Goal: Task Accomplishment & Management: Use online tool/utility

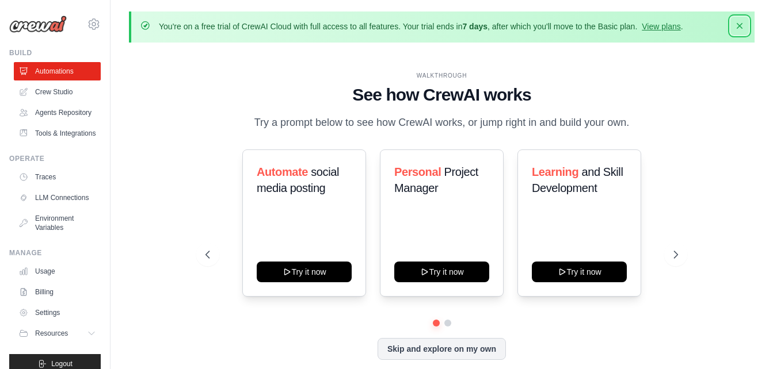
click at [739, 25] on icon "button" at bounding box center [739, 26] width 6 height 6
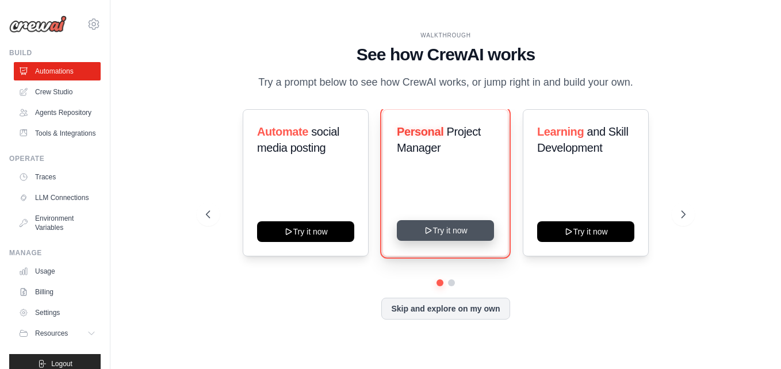
click at [430, 231] on icon at bounding box center [428, 230] width 9 height 9
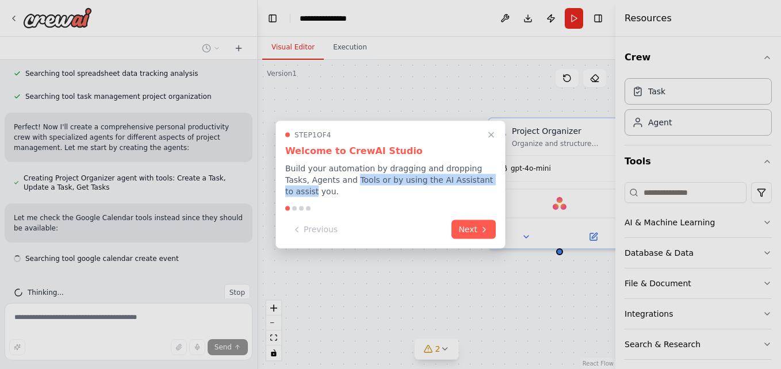
scroll to position [372, 0]
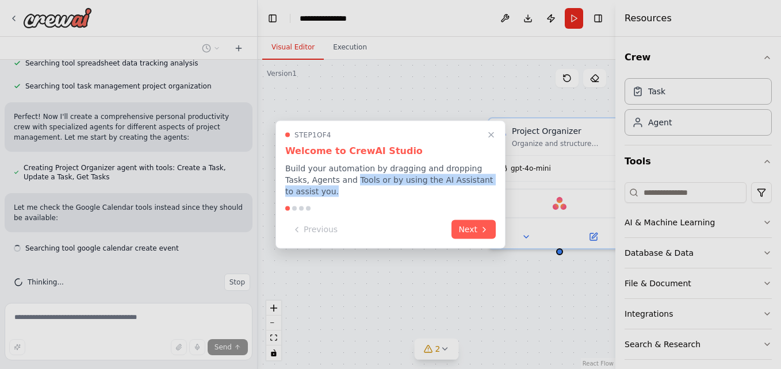
drag, startPoint x: 328, startPoint y: 187, endPoint x: 494, endPoint y: 186, distance: 166.2
click at [494, 186] on p "Build your automation by dragging and dropping Tasks, Agents and Tools or by us…" at bounding box center [390, 180] width 211 height 35
click at [477, 221] on button "Next" at bounding box center [474, 228] width 44 height 19
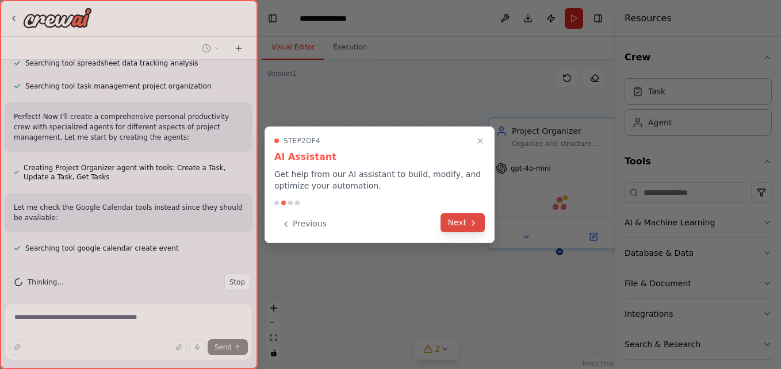
click at [464, 221] on button "Next" at bounding box center [463, 222] width 44 height 19
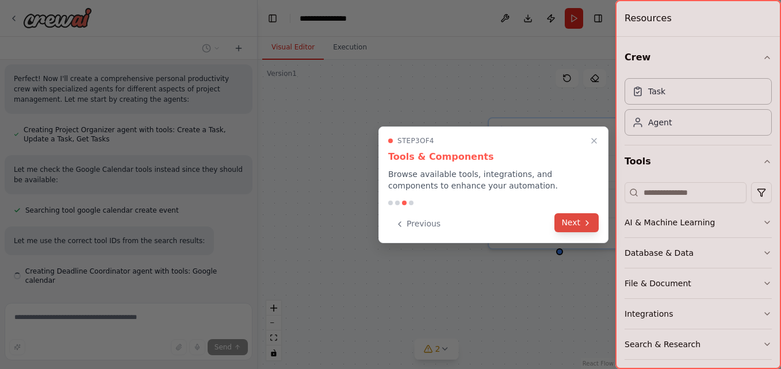
scroll to position [433, 0]
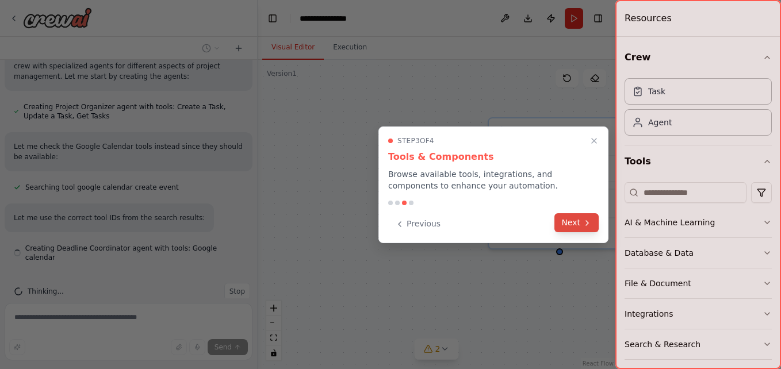
click at [567, 221] on button "Next" at bounding box center [577, 222] width 44 height 19
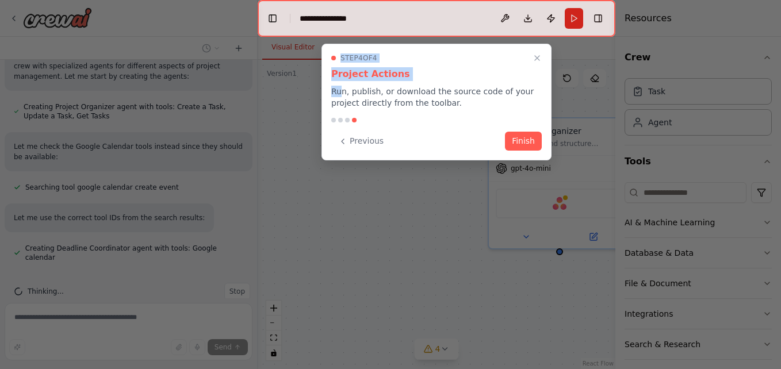
drag, startPoint x: 339, startPoint y: 94, endPoint x: 559, endPoint y: 94, distance: 219.2
click at [559, 94] on div "Create a crew that helps organize your personal projects, sets reminders for im…" at bounding box center [390, 184] width 781 height 369
drag, startPoint x: 559, startPoint y: 94, endPoint x: 537, endPoint y: 56, distance: 43.8
click at [537, 56] on icon "Close walkthrough" at bounding box center [537, 58] width 10 height 10
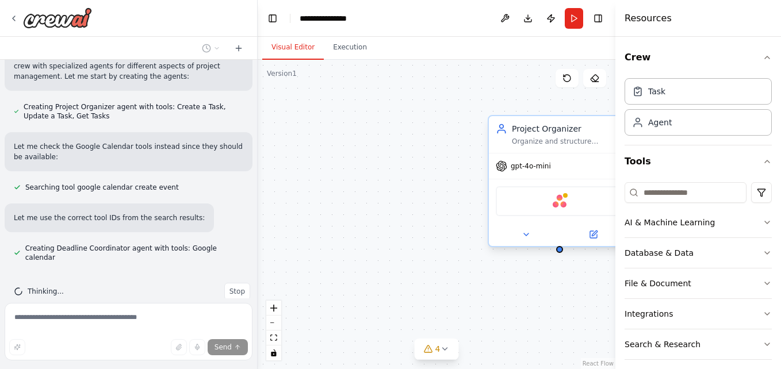
scroll to position [456, 0]
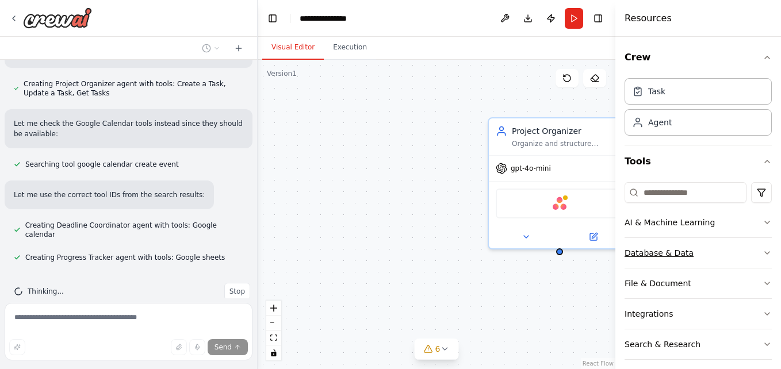
click at [763, 254] on icon "button" at bounding box center [767, 253] width 9 height 9
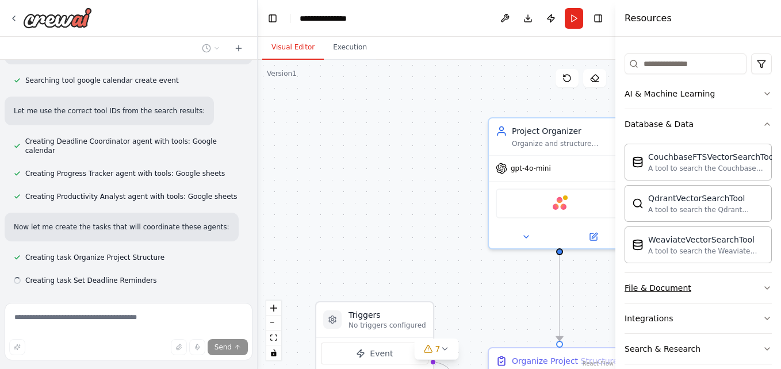
scroll to position [563, 0]
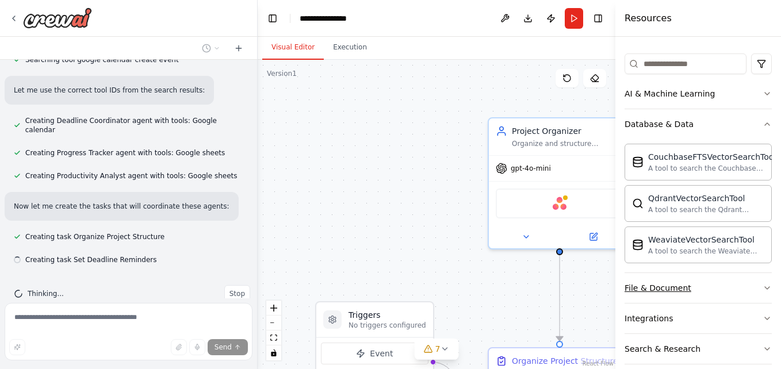
click at [763, 286] on icon "button" at bounding box center [767, 288] width 9 height 9
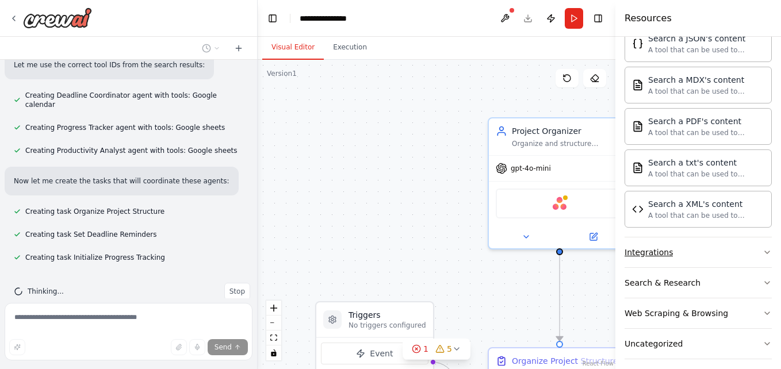
scroll to position [609, 0]
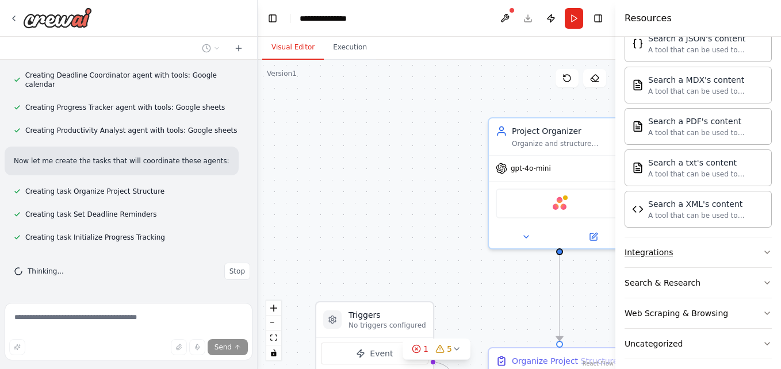
click at [763, 254] on icon "button" at bounding box center [767, 252] width 9 height 9
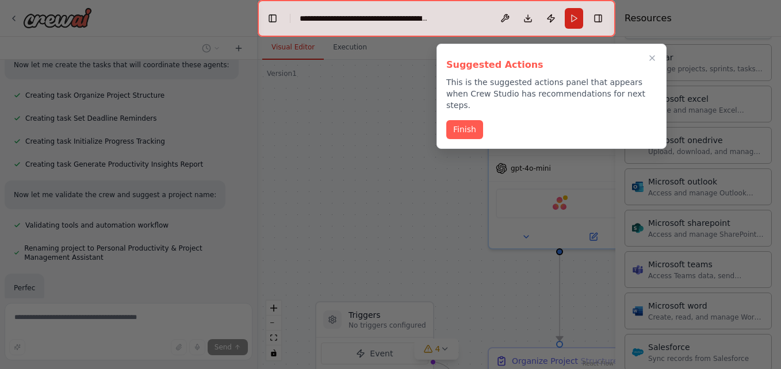
scroll to position [729, 0]
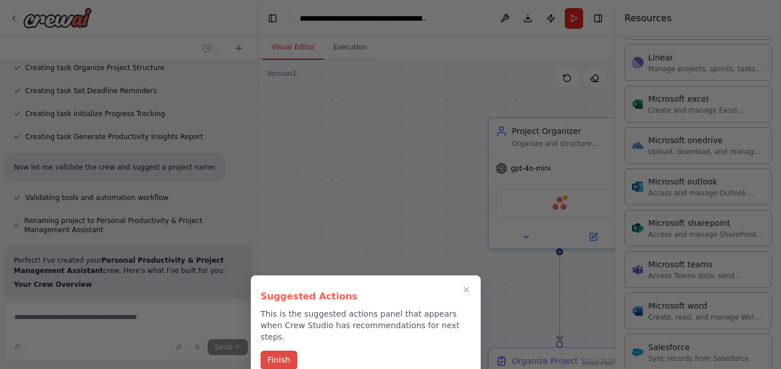
click at [280, 351] on button "Finish" at bounding box center [279, 360] width 37 height 19
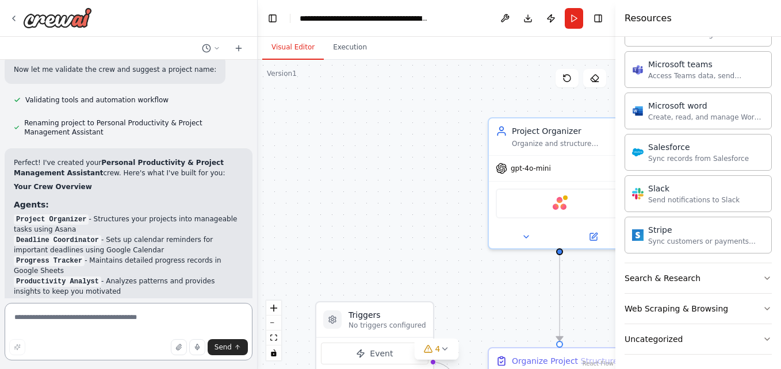
scroll to position [632, 0]
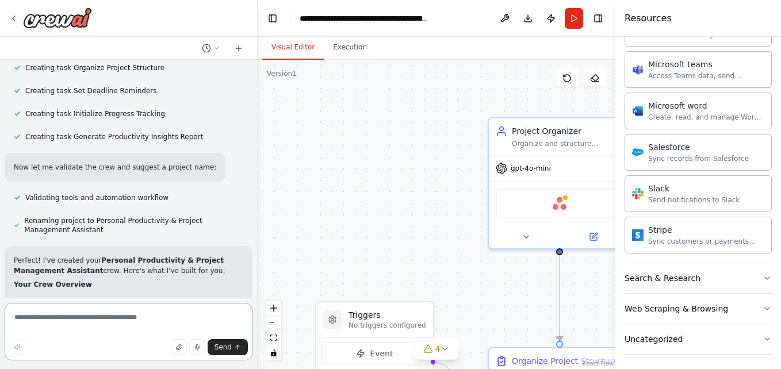
click at [79, 319] on textarea at bounding box center [129, 332] width 248 height 58
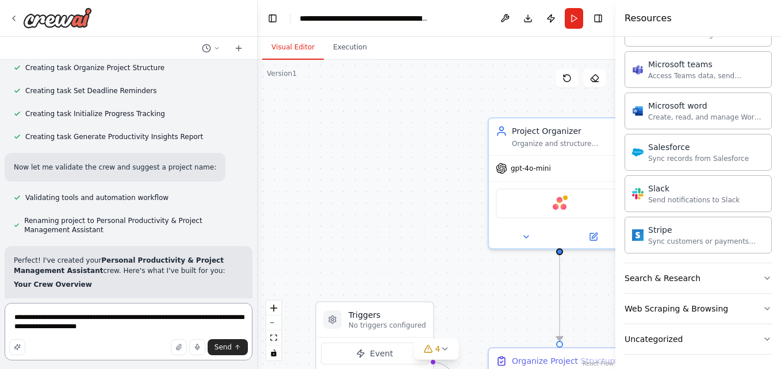
type textarea "**********"
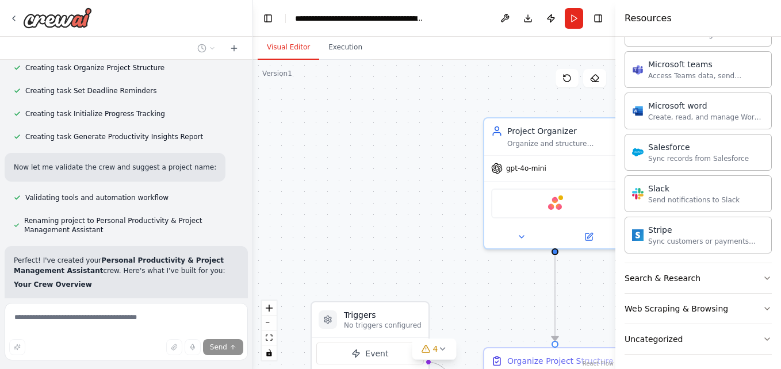
scroll to position [642, 0]
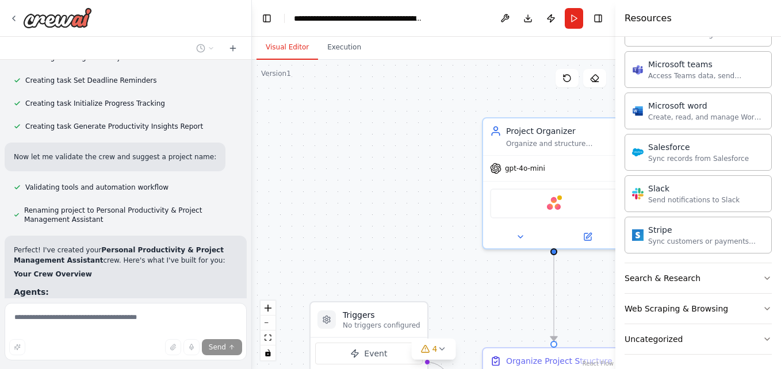
drag, startPoint x: 254, startPoint y: 194, endPoint x: 252, endPoint y: 212, distance: 17.9
click at [252, 212] on div "Create a crew that helps organize your personal projects, sets reminders for im…" at bounding box center [390, 184] width 781 height 369
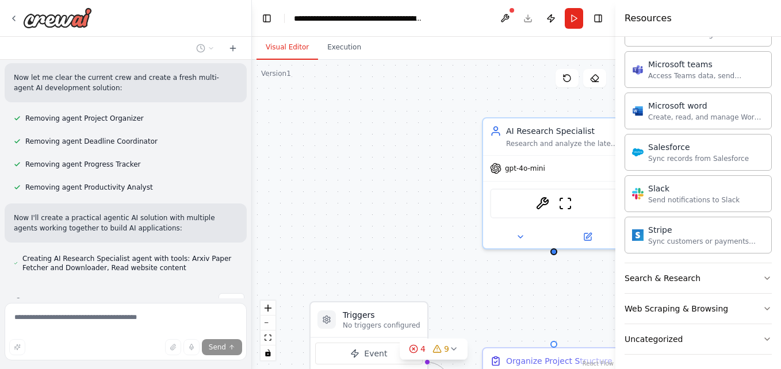
scroll to position [1627, 0]
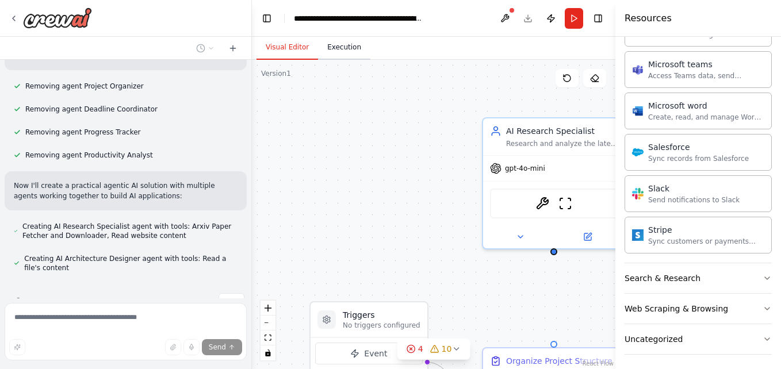
click at [340, 48] on button "Execution" at bounding box center [344, 48] width 52 height 24
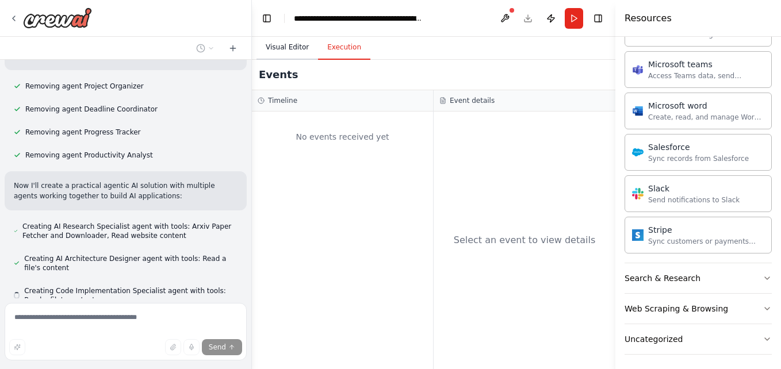
scroll to position [1659, 0]
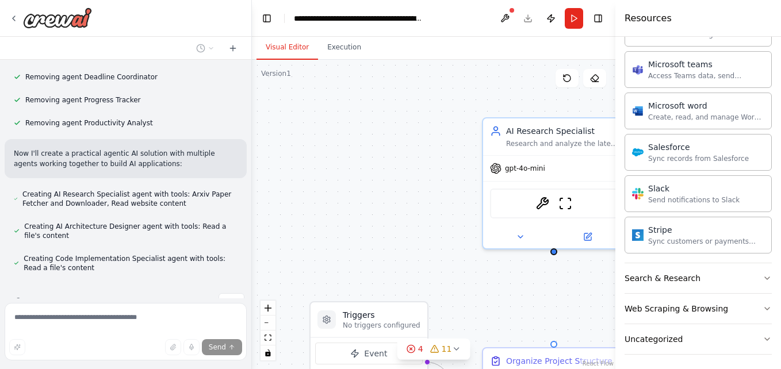
click at [284, 48] on button "Visual Editor" at bounding box center [288, 48] width 62 height 24
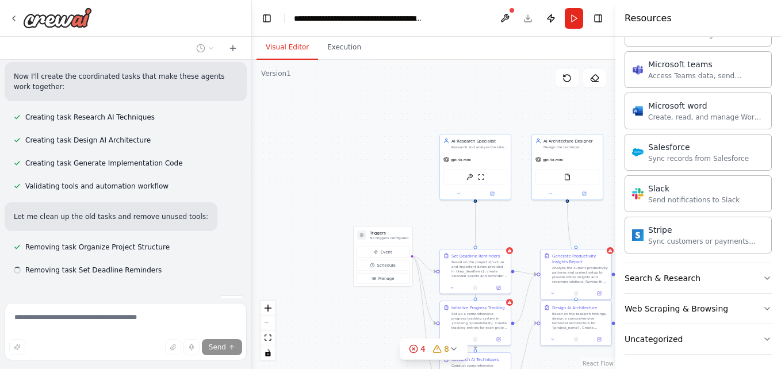
scroll to position [1883, 0]
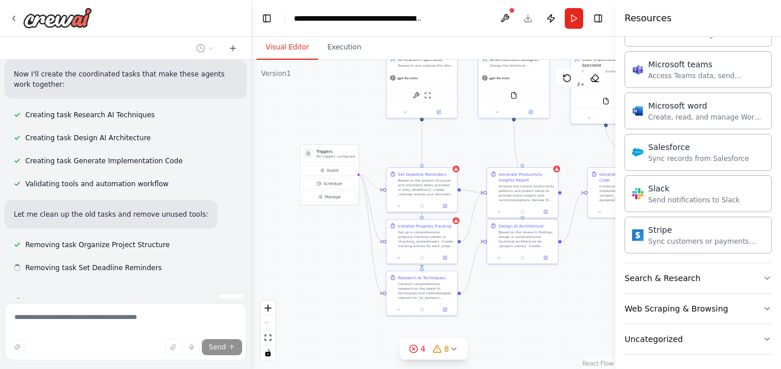
drag, startPoint x: 411, startPoint y: 218, endPoint x: 330, endPoint y: 75, distance: 164.4
click at [330, 75] on div ".deletable-edge-delete-btn { width: 20px; height: 20px; border: 0px solid #ffff…" at bounding box center [434, 214] width 364 height 309
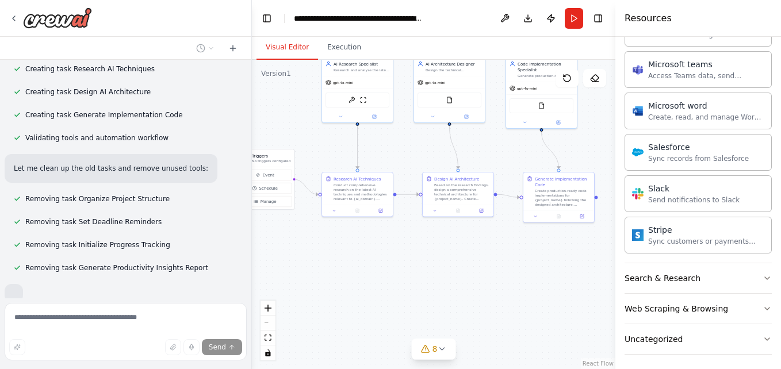
scroll to position [1990, 0]
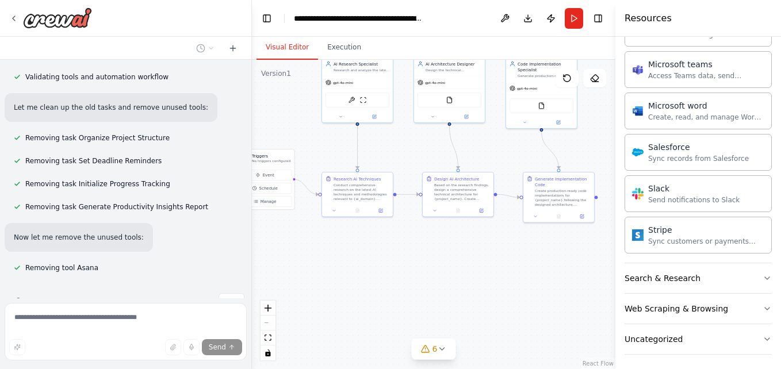
drag, startPoint x: 490, startPoint y: 301, endPoint x: 425, endPoint y: 305, distance: 64.6
click at [425, 305] on div ".deletable-edge-delete-btn { width: 20px; height: 20px; border: 0px solid #ffff…" at bounding box center [434, 214] width 364 height 309
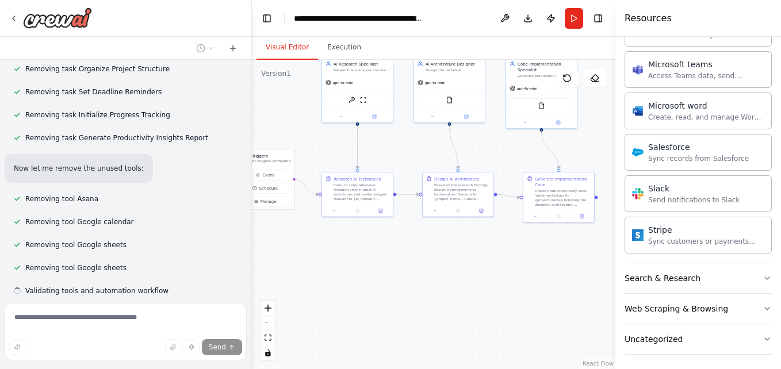
scroll to position [2082, 0]
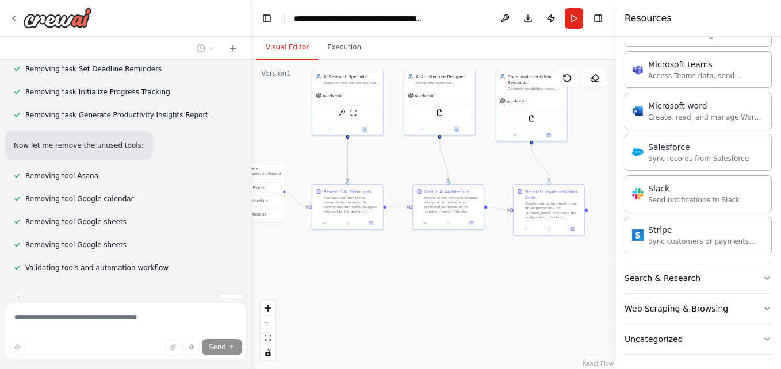
drag, startPoint x: 440, startPoint y: 262, endPoint x: 434, endPoint y: 272, distance: 11.3
click at [434, 272] on div ".deletable-edge-delete-btn { width: 20px; height: 20px; border: 0px solid #ffff…" at bounding box center [434, 214] width 364 height 309
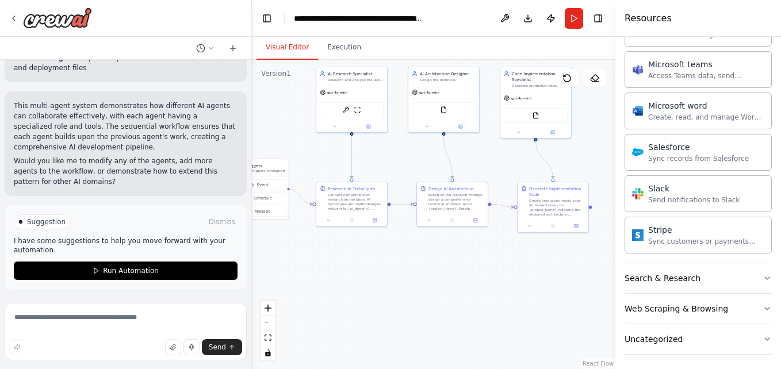
scroll to position [3235, 0]
click at [361, 257] on div ".deletable-edge-delete-btn { width: 20px; height: 20px; border: 0px solid #ffff…" at bounding box center [434, 214] width 364 height 309
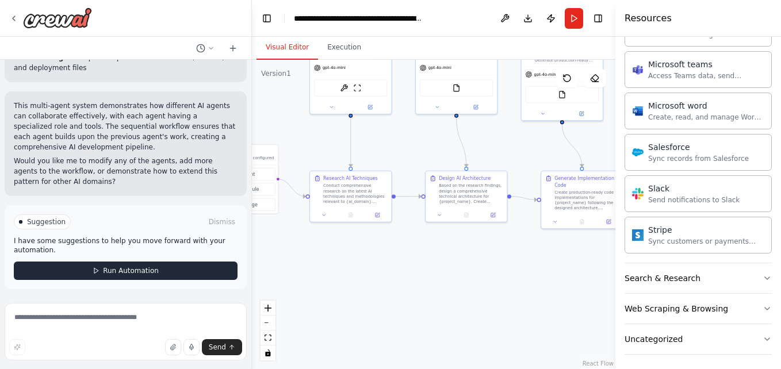
click at [93, 271] on icon at bounding box center [96, 270] width 7 height 7
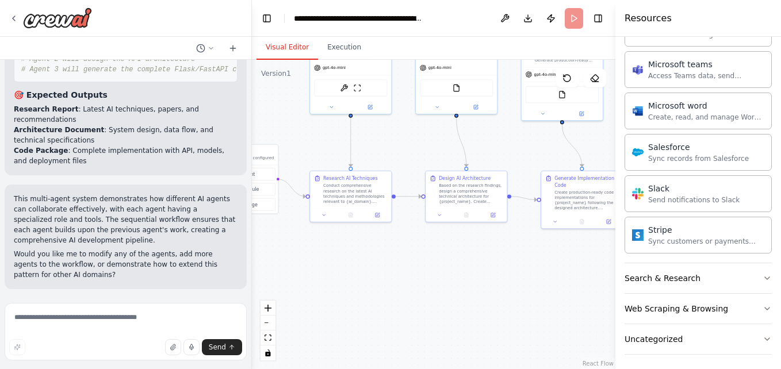
scroll to position [3142, 0]
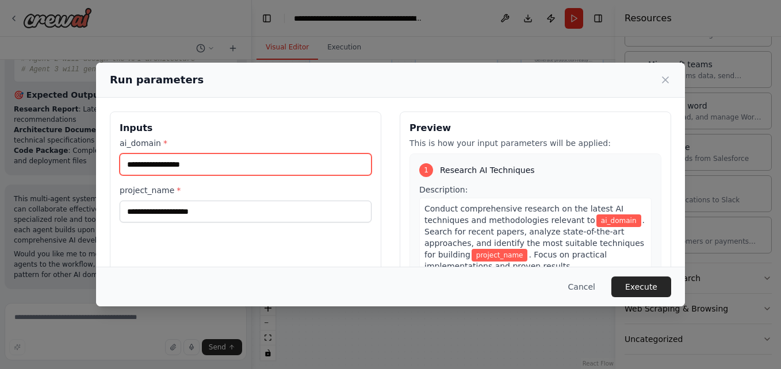
click at [200, 166] on input "ai_domain *" at bounding box center [246, 165] width 252 height 22
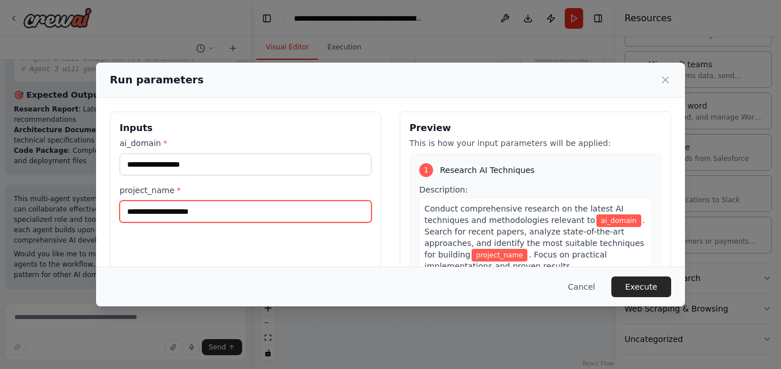
click at [211, 212] on input "project_name *" at bounding box center [246, 212] width 252 height 22
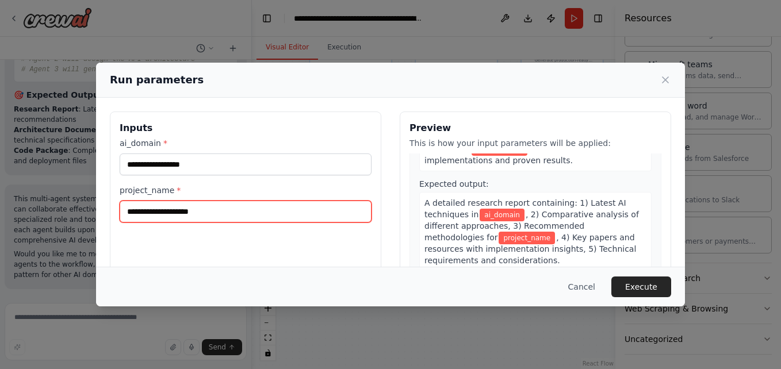
scroll to position [0, 0]
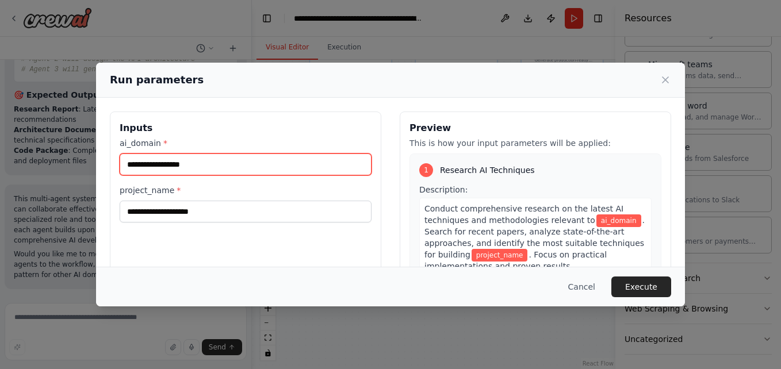
click at [198, 162] on input "ai_domain *" at bounding box center [246, 165] width 252 height 22
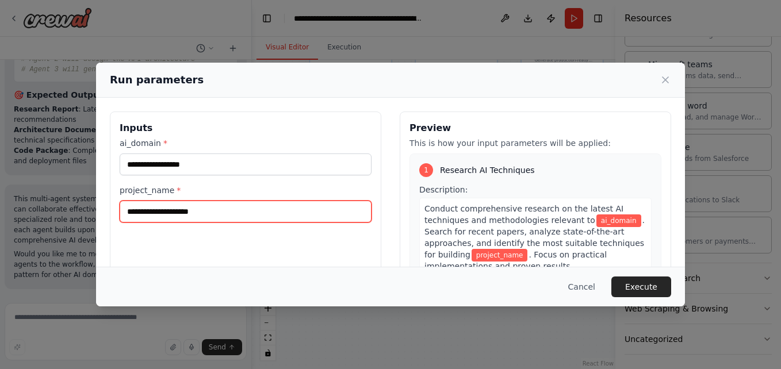
click at [216, 214] on input "project_name *" at bounding box center [246, 212] width 252 height 22
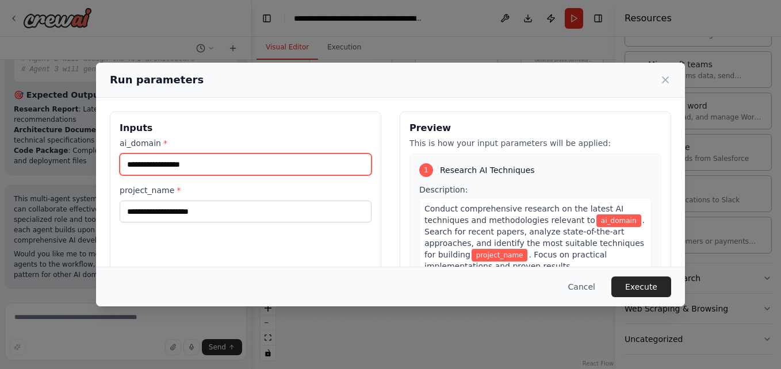
click at [199, 162] on input "ai_domain *" at bounding box center [246, 165] width 252 height 22
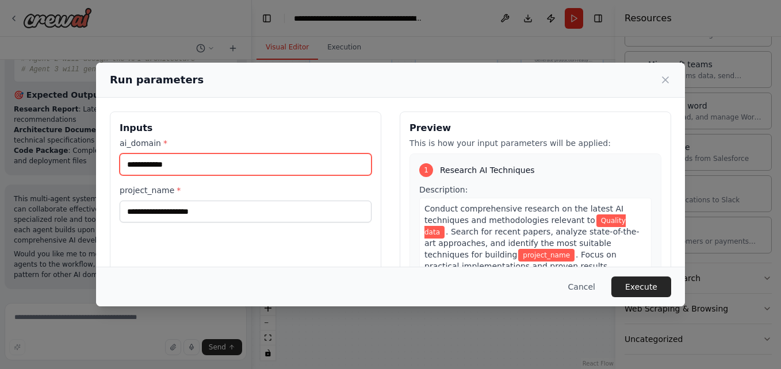
type input "**********"
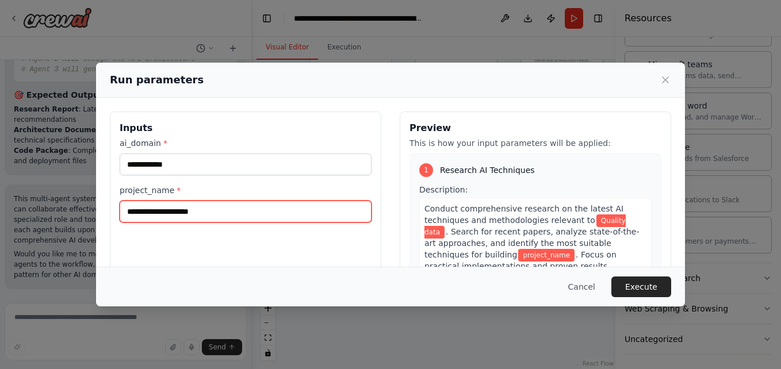
click at [175, 211] on input "project_name *" at bounding box center [246, 212] width 252 height 22
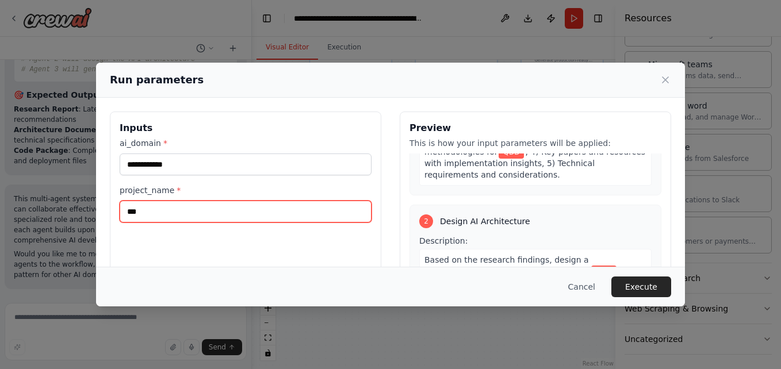
scroll to position [228, 0]
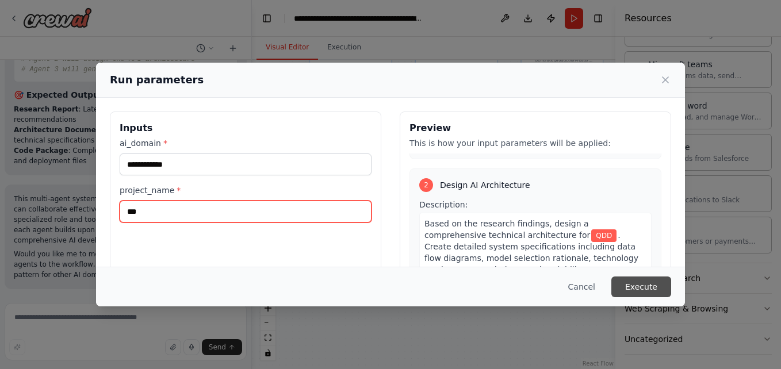
type input "***"
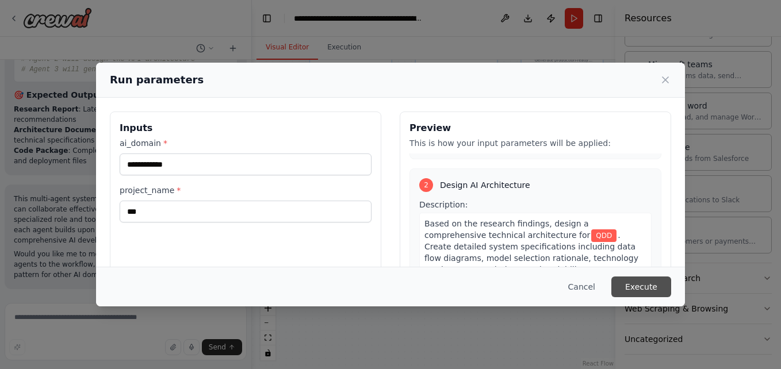
click at [647, 288] on button "Execute" at bounding box center [641, 287] width 60 height 21
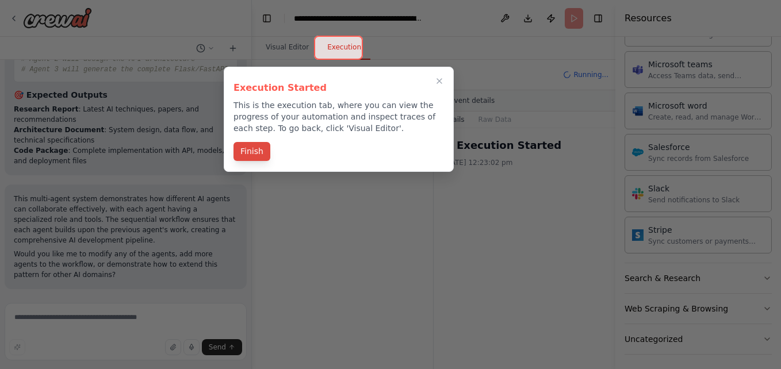
click at [258, 153] on button "Finish" at bounding box center [252, 151] width 37 height 19
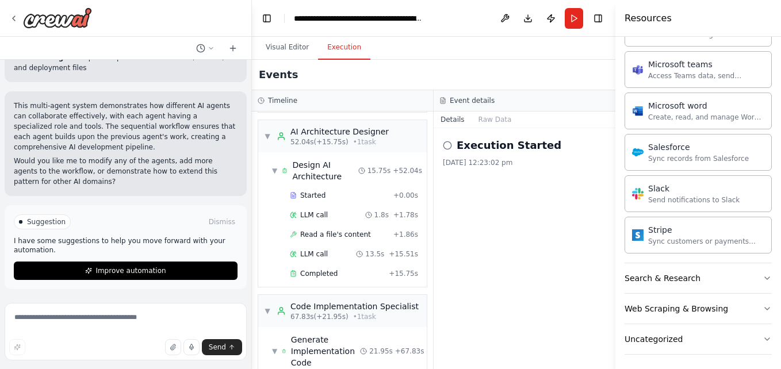
scroll to position [347, 0]
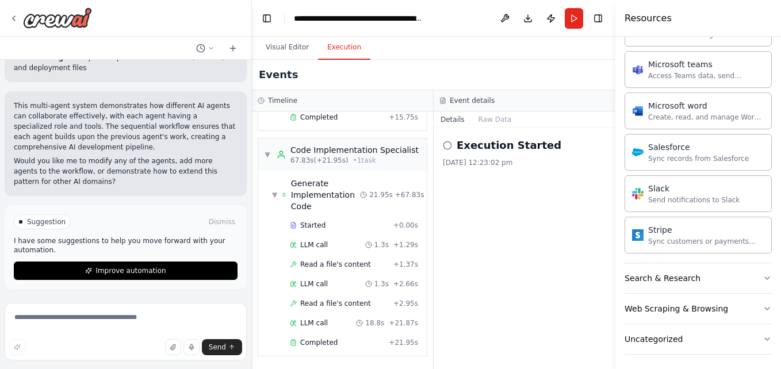
click at [446, 144] on icon at bounding box center [447, 145] width 9 height 9
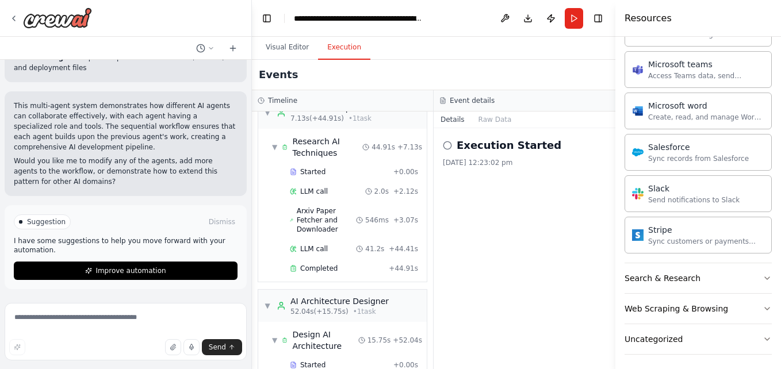
scroll to position [0, 0]
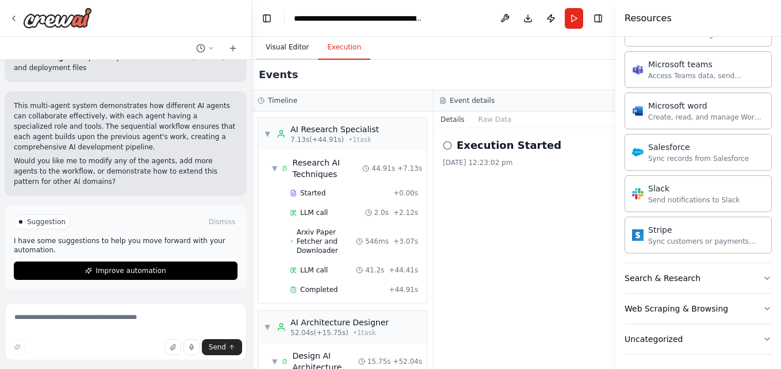
click at [278, 44] on button "Visual Editor" at bounding box center [288, 48] width 62 height 24
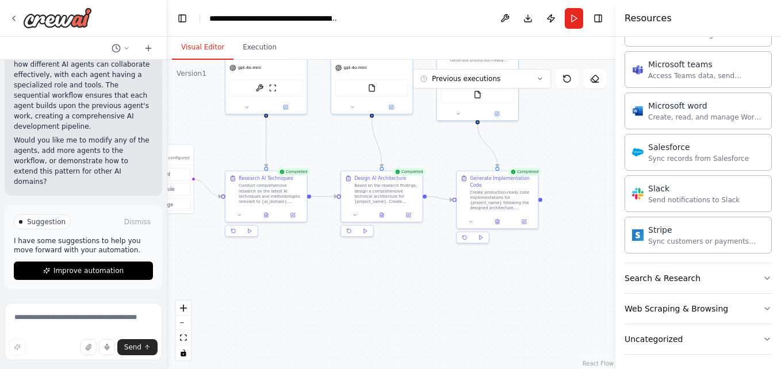
scroll to position [4231, 0]
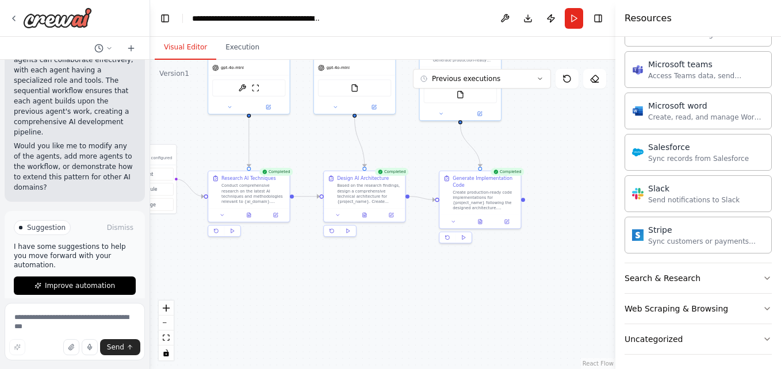
drag, startPoint x: 250, startPoint y: 89, endPoint x: 150, endPoint y: 98, distance: 99.9
click at [150, 98] on div "Create a crew that helps organize your personal projects, sets reminders for im…" at bounding box center [390, 184] width 781 height 369
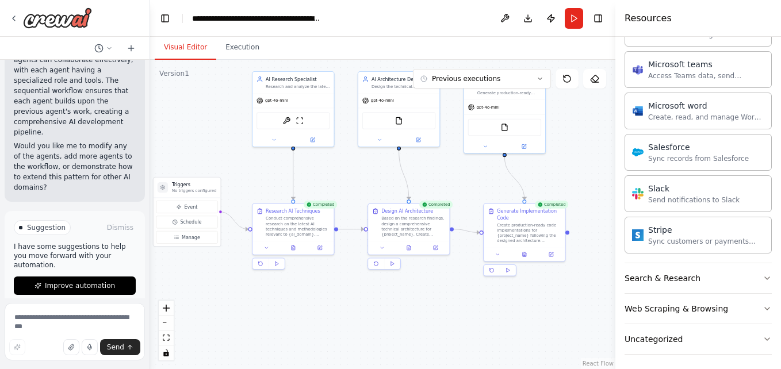
drag, startPoint x: 258, startPoint y: 274, endPoint x: 293, endPoint y: 304, distance: 45.7
click at [293, 304] on div ".deletable-edge-delete-btn { width: 20px; height: 20px; border: 0px solid #ffff…" at bounding box center [382, 214] width 465 height 309
click at [290, 93] on div "gpt-4o-mini" at bounding box center [293, 99] width 81 height 14
click at [300, 227] on div "Conduct comprehensive research on the latest AI techniques and methodologies re…" at bounding box center [298, 225] width 64 height 21
click at [401, 290] on div ".deletable-edge-delete-btn { width: 20px; height: 20px; border: 0px solid #ffff…" at bounding box center [382, 214] width 465 height 309
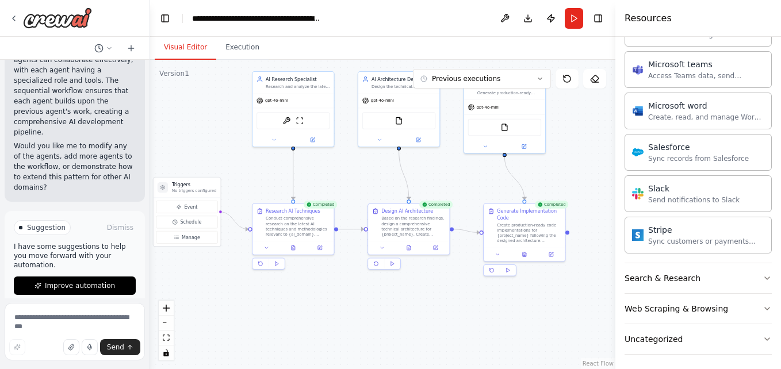
click at [447, 174] on div ".deletable-edge-delete-btn { width: 20px; height: 20px; border: 0px solid #ffff…" at bounding box center [382, 214] width 465 height 309
click at [542, 78] on icon at bounding box center [540, 78] width 7 height 7
click at [575, 133] on div ".deletable-edge-delete-btn { width: 20px; height: 20px; border: 0px solid #ffff…" at bounding box center [382, 214] width 465 height 309
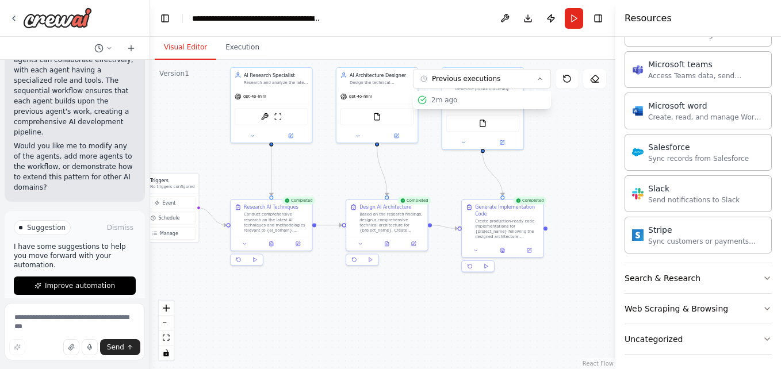
drag, startPoint x: 574, startPoint y: 160, endPoint x: 552, endPoint y: 156, distance: 22.2
click at [552, 156] on div ".deletable-edge-delete-btn { width: 20px; height: 20px; border: 0px solid #ffff…" at bounding box center [382, 214] width 465 height 309
click at [258, 233] on div "Research AI Techniques Conduct comprehensive research on the latest AI techniqu…" at bounding box center [271, 217] width 81 height 37
drag, startPoint x: 262, startPoint y: 231, endPoint x: 250, endPoint y: 221, distance: 15.1
click at [250, 221] on div "Conduct comprehensive research on the latest AI techniques and methodologies re…" at bounding box center [276, 221] width 64 height 21
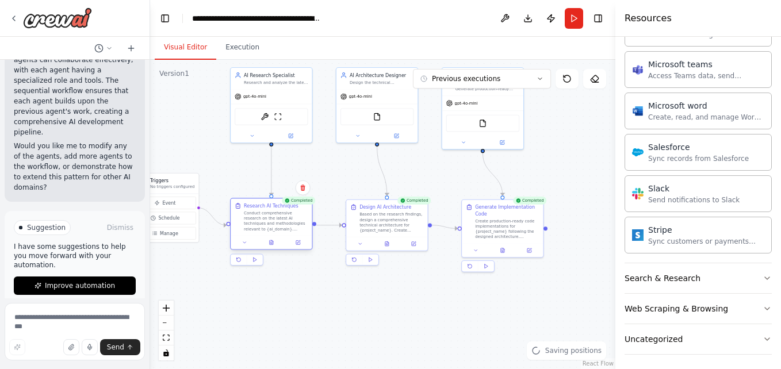
click at [257, 219] on div "Conduct comprehensive research on the latest AI techniques and methodologies re…" at bounding box center [276, 221] width 64 height 21
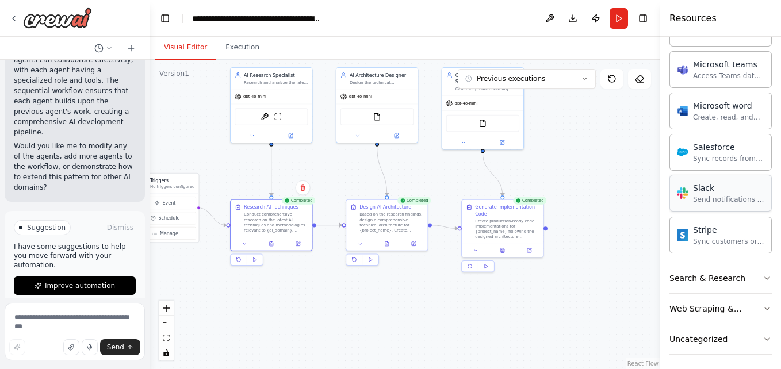
drag, startPoint x: 617, startPoint y: 211, endPoint x: 676, endPoint y: 198, distance: 60.6
click at [676, 198] on div "Resources Crew Task Agent Tools AI & Machine Learning Database & Data Couchbase…" at bounding box center [720, 184] width 121 height 369
click at [280, 217] on div "Conduct comprehensive research on the latest AI techniques and methodologies re…" at bounding box center [276, 221] width 64 height 21
click at [298, 244] on icon at bounding box center [298, 242] width 4 height 4
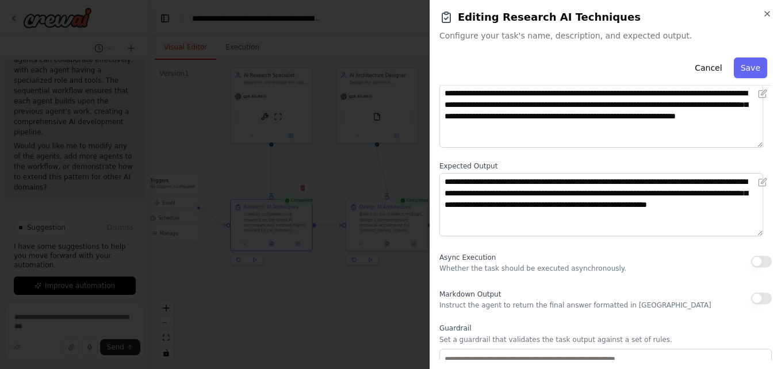
scroll to position [73, 0]
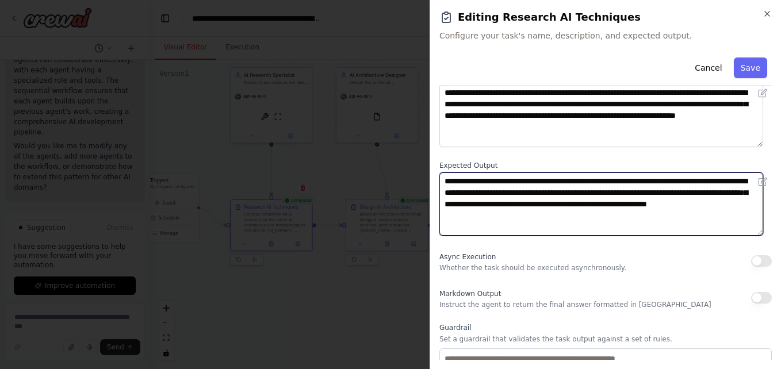
drag, startPoint x: 515, startPoint y: 207, endPoint x: 736, endPoint y: 207, distance: 220.3
click at [736, 207] on textarea "**********" at bounding box center [601, 204] width 324 height 63
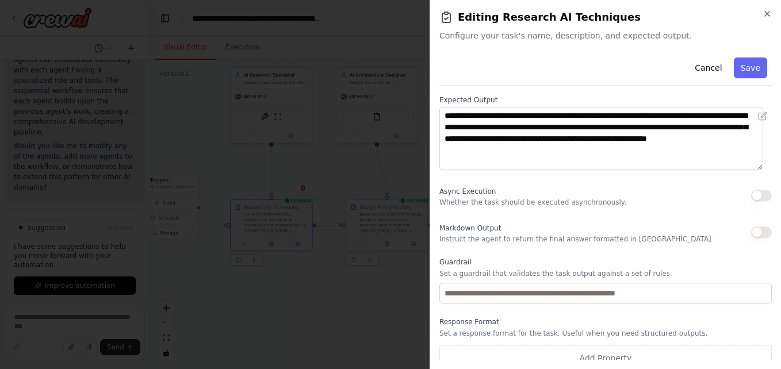
scroll to position [150, 0]
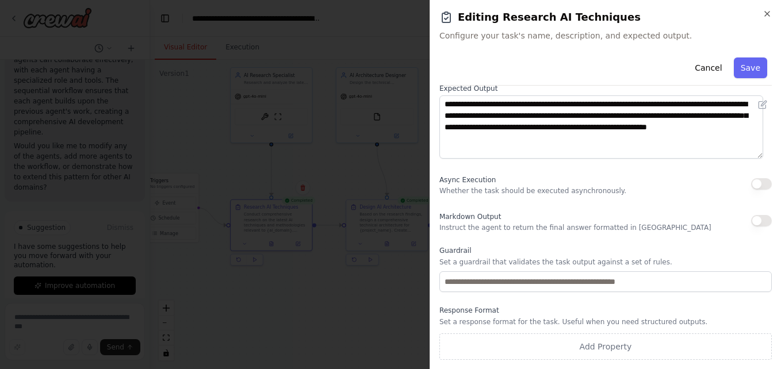
click at [751, 185] on button "button" at bounding box center [761, 184] width 21 height 12
click at [754, 185] on button "button" at bounding box center [761, 184] width 21 height 12
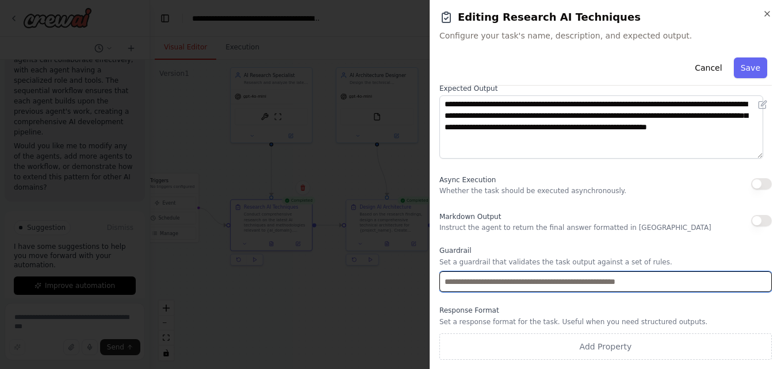
click at [500, 280] on input "text" at bounding box center [605, 282] width 332 height 21
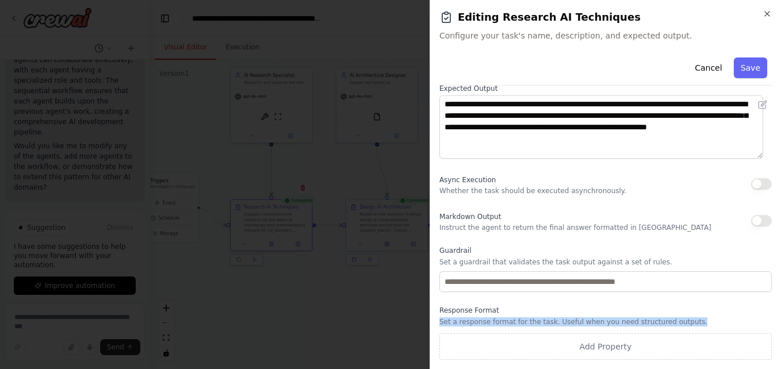
drag, startPoint x: 652, startPoint y: 325, endPoint x: 434, endPoint y: 324, distance: 218.0
click at [434, 324] on div "**********" at bounding box center [605, 184] width 351 height 369
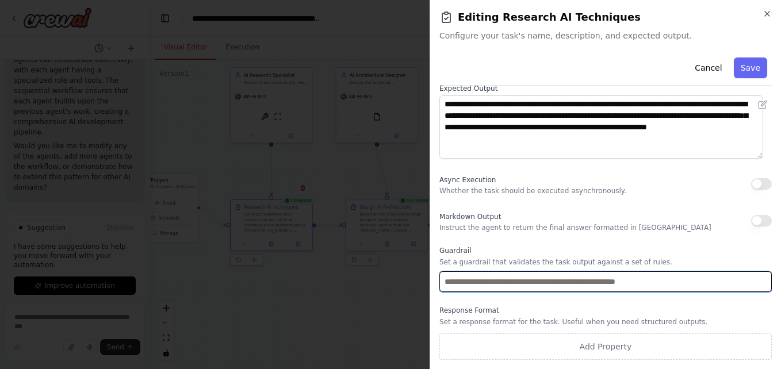
drag, startPoint x: 434, startPoint y: 324, endPoint x: 581, endPoint y: 280, distance: 153.6
click at [581, 280] on input "text" at bounding box center [605, 282] width 332 height 21
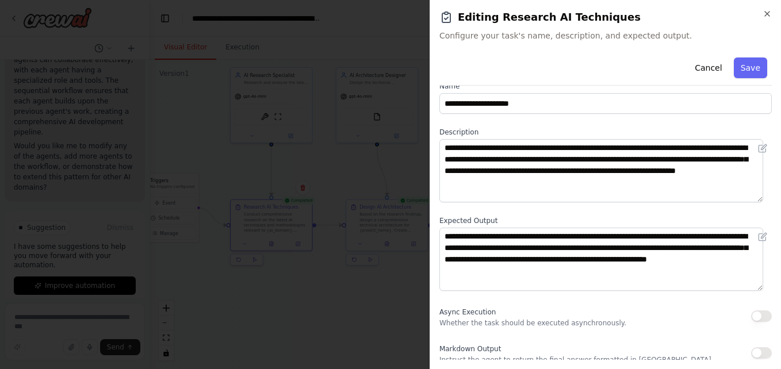
scroll to position [10, 0]
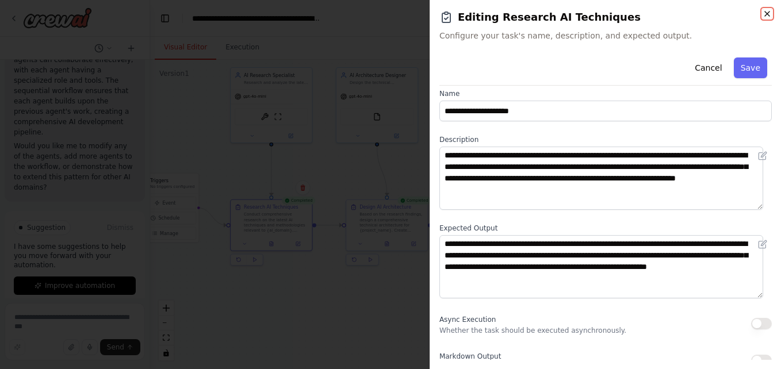
click at [767, 12] on icon "button" at bounding box center [767, 13] width 9 height 9
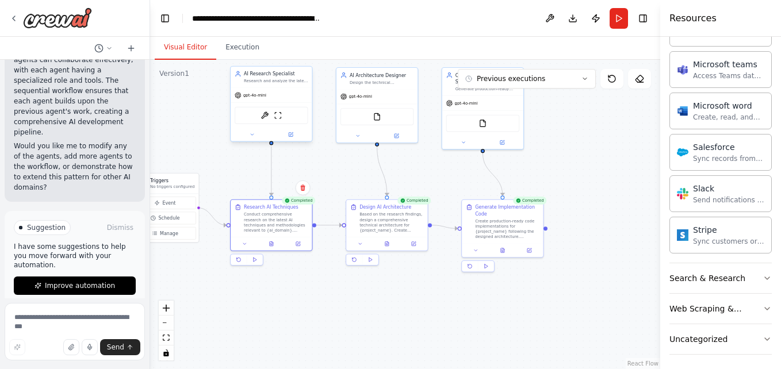
click at [266, 89] on div "gpt-4o-mini" at bounding box center [271, 95] width 81 height 14
click at [291, 135] on icon at bounding box center [291, 133] width 3 height 3
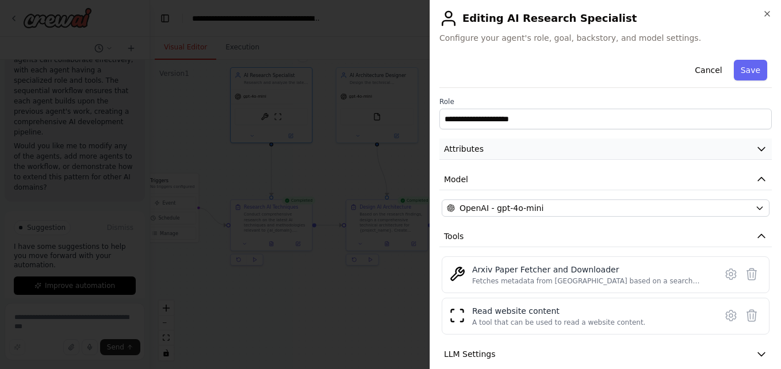
click at [756, 145] on icon "button" at bounding box center [762, 149] width 12 height 12
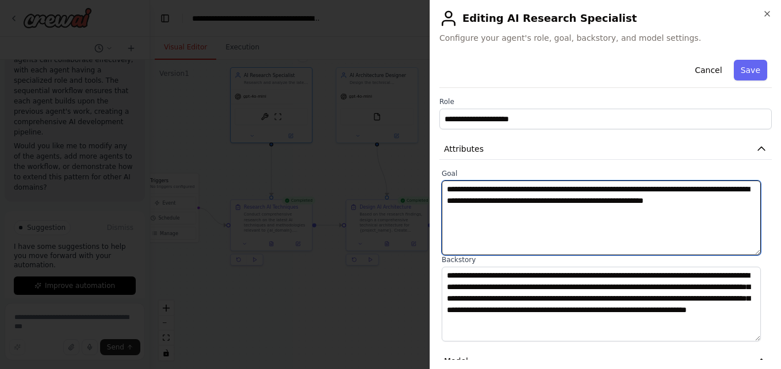
drag, startPoint x: 500, startPoint y: 213, endPoint x: 437, endPoint y: 191, distance: 67.7
click at [437, 191] on div "**********" at bounding box center [605, 184] width 351 height 369
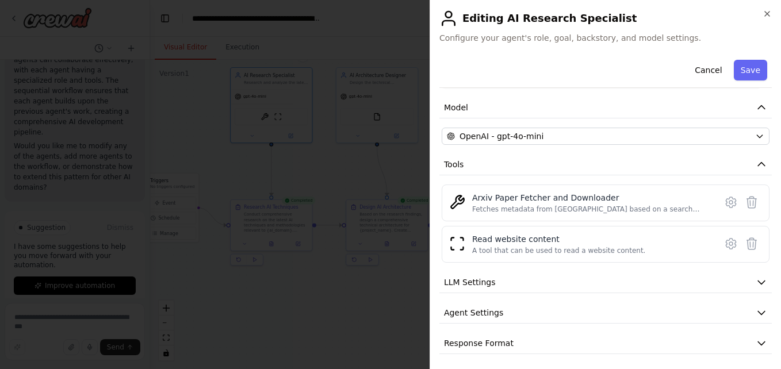
scroll to position [257, 0]
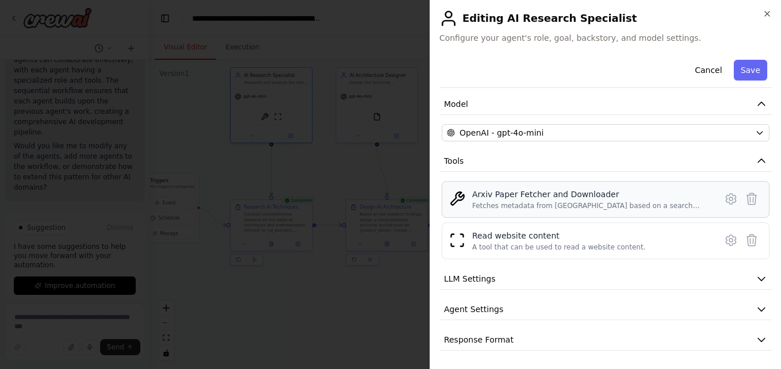
click at [512, 202] on div "Fetches metadata from [GEOGRAPHIC_DATA] based on a search query and optionally …" at bounding box center [590, 205] width 237 height 9
click at [639, 278] on button "LLM Settings" at bounding box center [605, 279] width 332 height 21
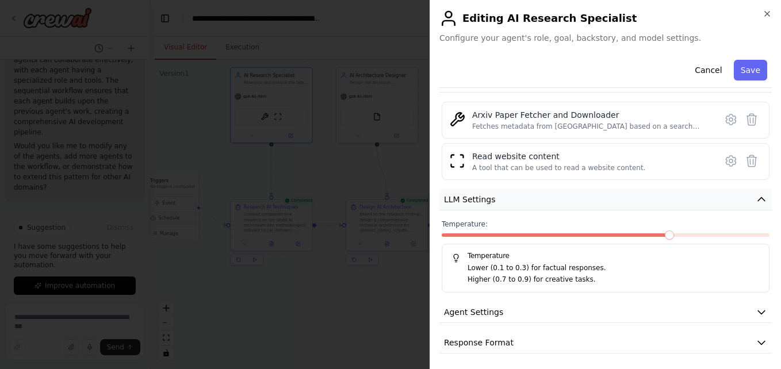
scroll to position [339, 0]
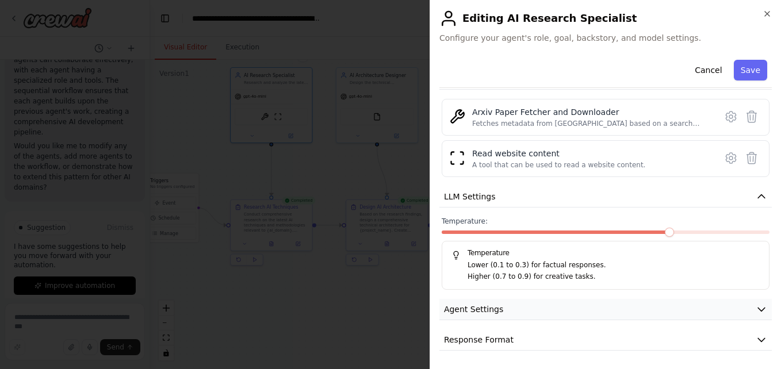
click at [492, 308] on span "Agent Settings" at bounding box center [473, 310] width 59 height 12
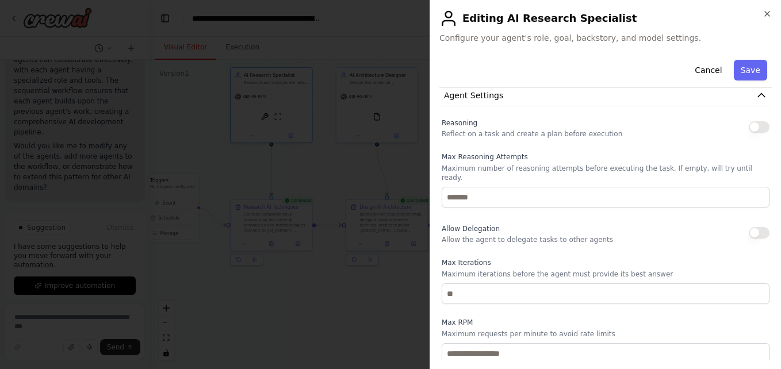
scroll to position [569, 0]
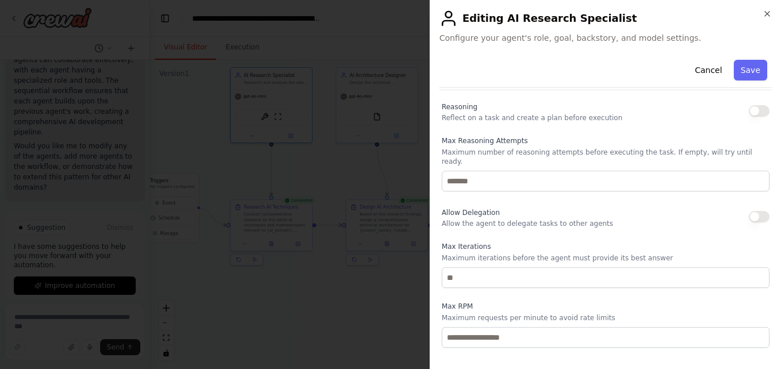
click at [750, 211] on button "button" at bounding box center [759, 217] width 21 height 12
click at [751, 211] on button "button" at bounding box center [759, 217] width 21 height 12
drag, startPoint x: 499, startPoint y: 248, endPoint x: 658, endPoint y: 246, distance: 158.8
click at [658, 254] on p "Maximum iterations before the agent must provide its best answer" at bounding box center [606, 258] width 328 height 9
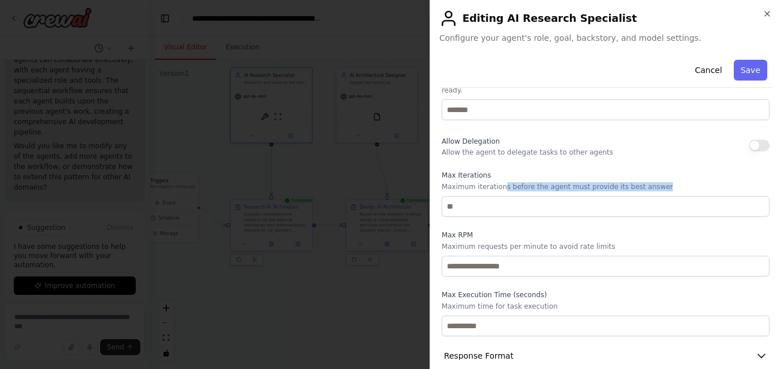
scroll to position [648, 0]
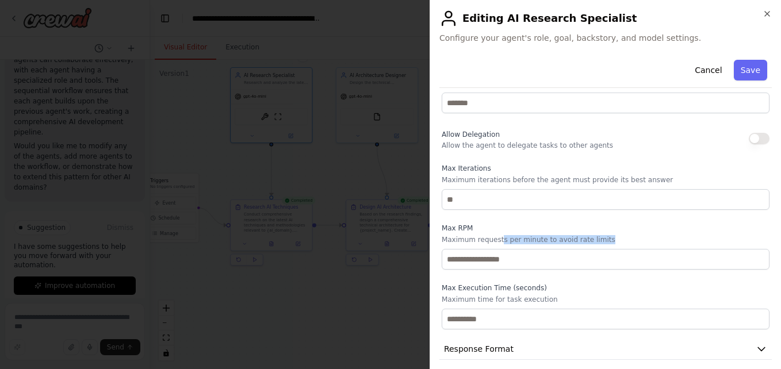
drag, startPoint x: 499, startPoint y: 231, endPoint x: 628, endPoint y: 230, distance: 129.4
click at [628, 235] on p "Maximum requests per minute to avoid rate limits" at bounding box center [606, 239] width 328 height 9
drag, startPoint x: 628, startPoint y: 230, endPoint x: 607, endPoint y: 274, distance: 48.9
click at [607, 284] on label "Max Execution Time (seconds)" at bounding box center [606, 288] width 328 height 9
click at [756, 343] on icon "button" at bounding box center [762, 349] width 12 height 12
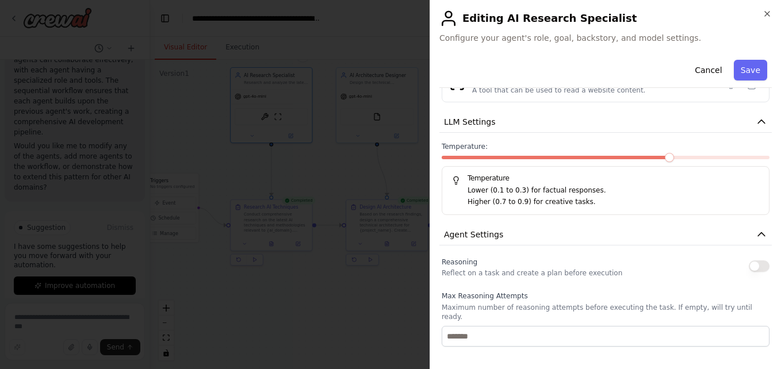
scroll to position [472, 0]
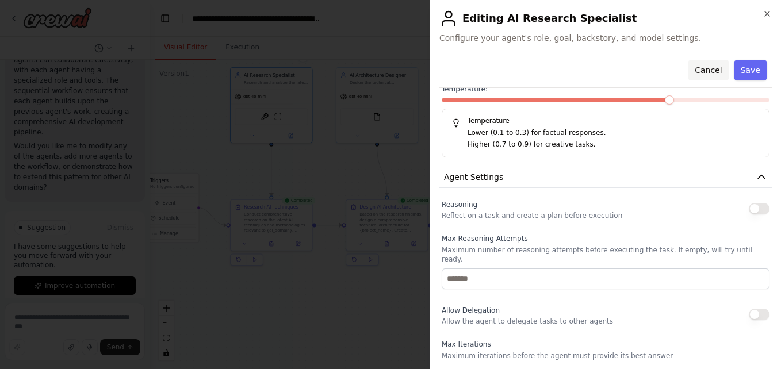
click at [702, 65] on button "Cancel" at bounding box center [708, 70] width 41 height 21
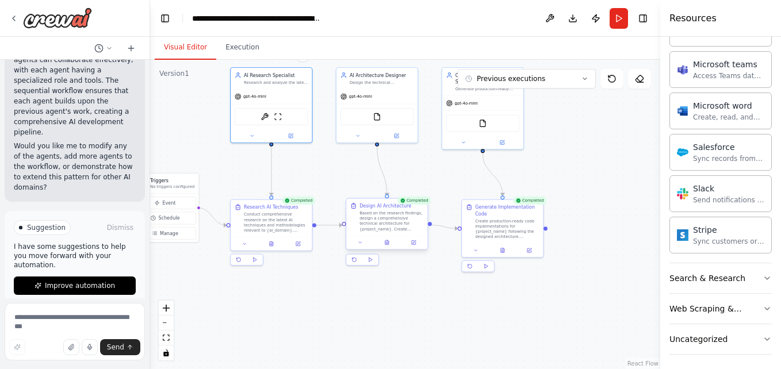
click at [416, 247] on div at bounding box center [386, 243] width 81 height 14
click at [416, 248] on div at bounding box center [386, 243] width 81 height 14
click at [388, 221] on div "Based on the research findings, design a comprehensive technical architecture f…" at bounding box center [392, 221] width 64 height 21
click at [414, 242] on icon at bounding box center [414, 241] width 3 height 3
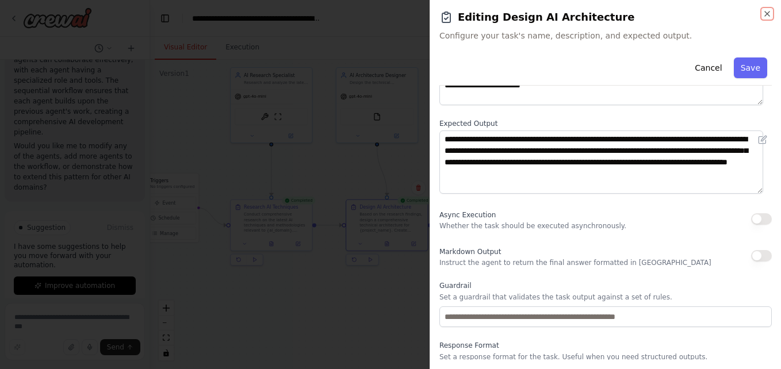
scroll to position [150, 0]
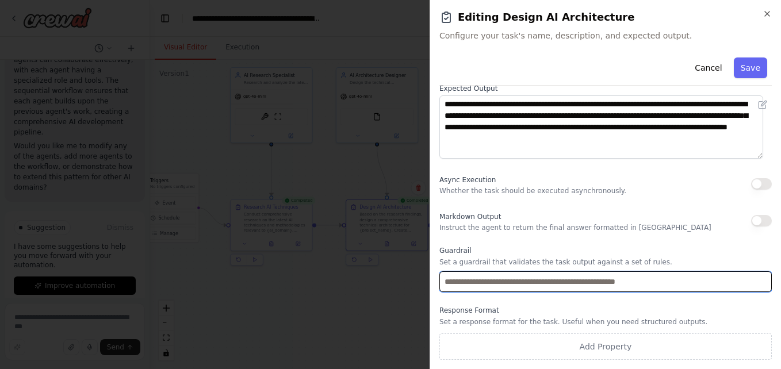
click at [559, 280] on input "text" at bounding box center [605, 282] width 332 height 21
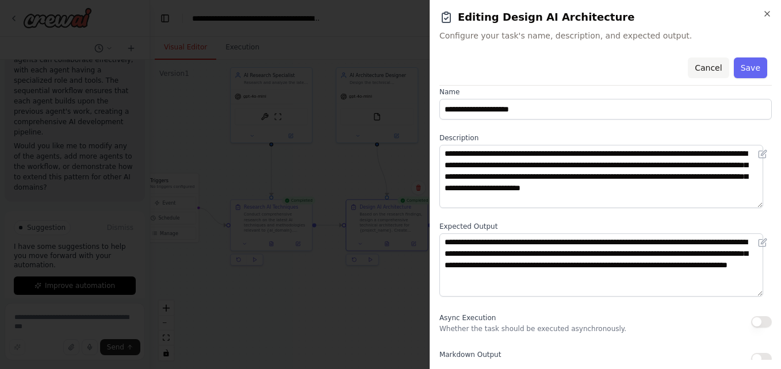
scroll to position [0, 0]
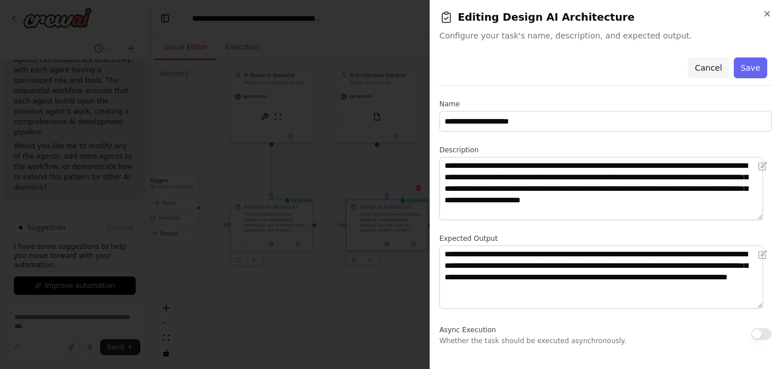
click at [704, 68] on button "Cancel" at bounding box center [708, 68] width 41 height 21
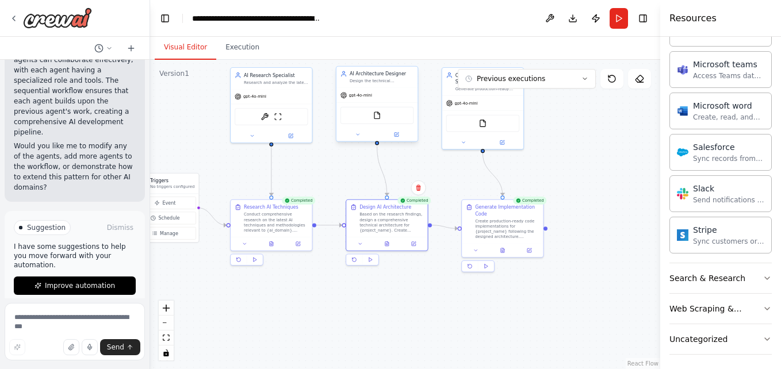
click at [389, 98] on div "gpt-4o-mini" at bounding box center [377, 95] width 81 height 14
click at [397, 135] on icon at bounding box center [397, 133] width 3 height 3
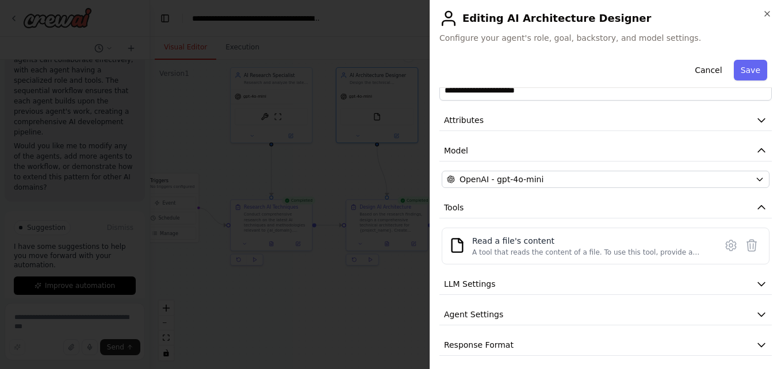
scroll to position [34, 0]
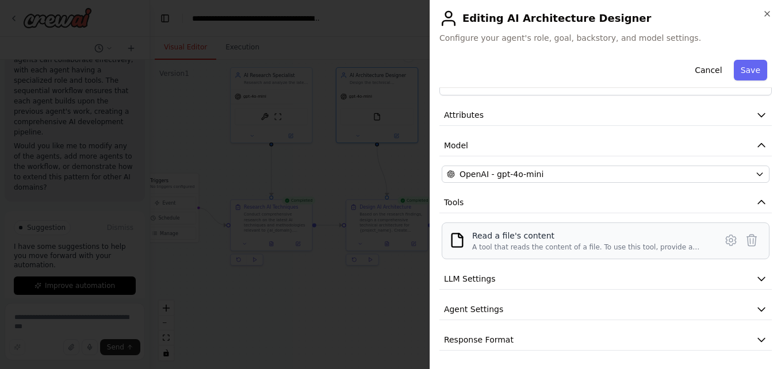
click at [541, 245] on div "A tool that reads the content of a file. To use this tool, provide a 'file_path…" at bounding box center [590, 247] width 237 height 9
click at [491, 280] on span "LLM Settings" at bounding box center [470, 279] width 52 height 12
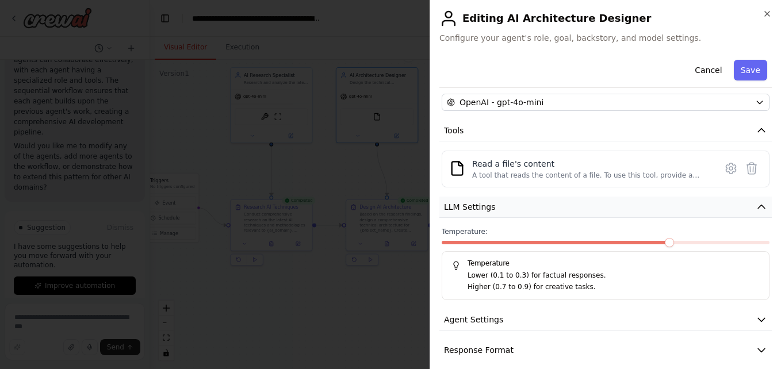
scroll to position [116, 0]
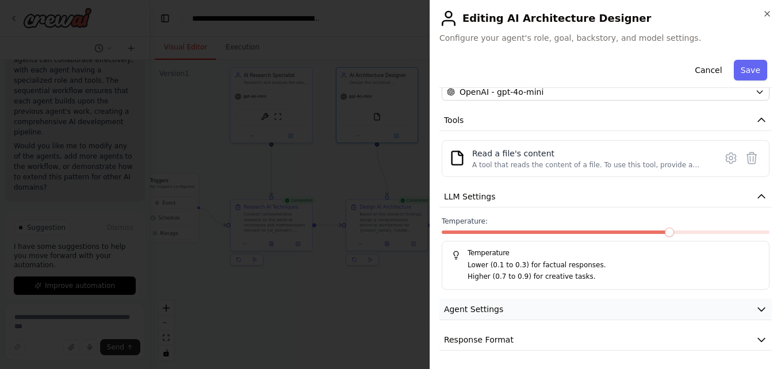
click at [506, 310] on button "Agent Settings" at bounding box center [605, 309] width 332 height 21
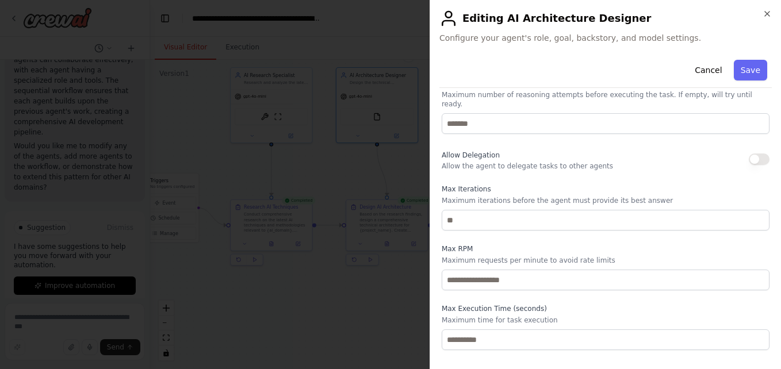
scroll to position [425, 0]
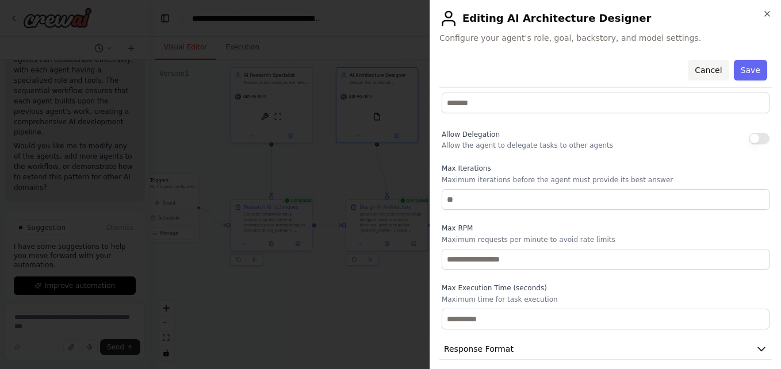
click at [705, 70] on button "Cancel" at bounding box center [708, 70] width 41 height 21
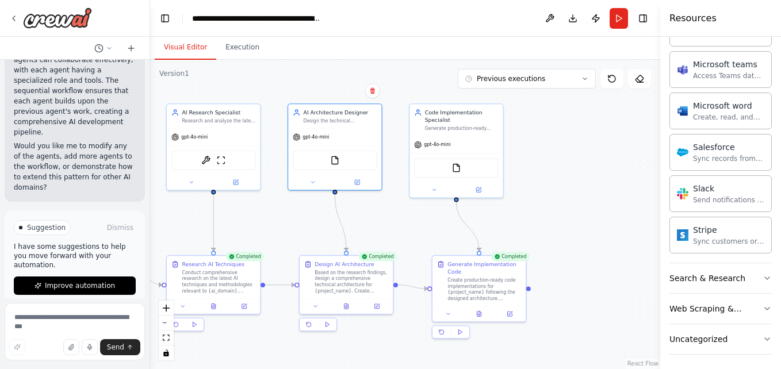
drag, startPoint x: 576, startPoint y: 156, endPoint x: 563, endPoint y: 213, distance: 57.9
click at [563, 213] on div ".deletable-edge-delete-btn { width: 20px; height: 20px; border: 0px solid #ffff…" at bounding box center [405, 214] width 510 height 309
click at [483, 293] on div "Create production-ready code implementations for {project_name} following the d…" at bounding box center [485, 288] width 74 height 24
click at [509, 312] on icon at bounding box center [510, 311] width 3 height 3
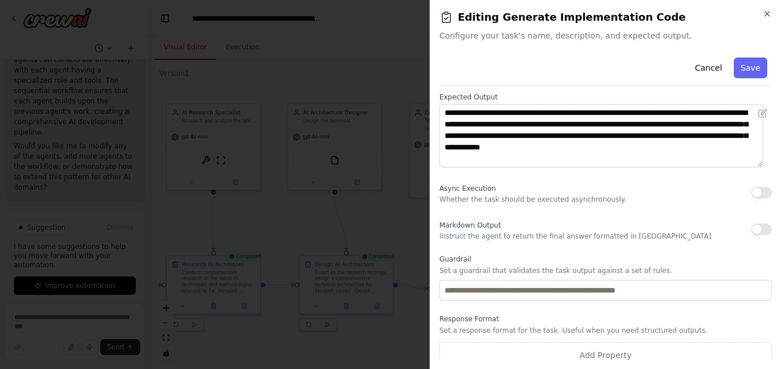
scroll to position [150, 0]
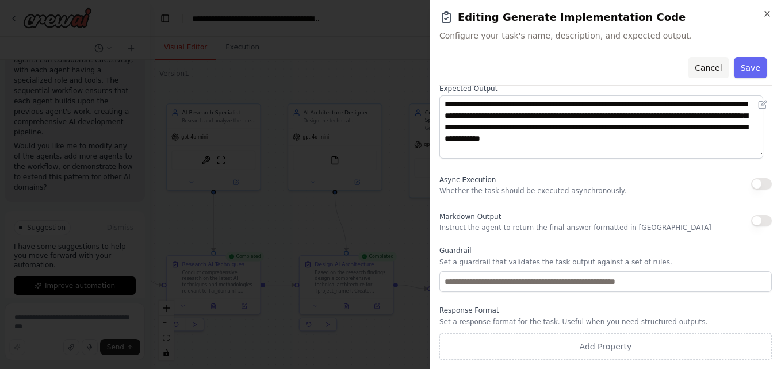
click at [702, 68] on button "Cancel" at bounding box center [708, 68] width 41 height 21
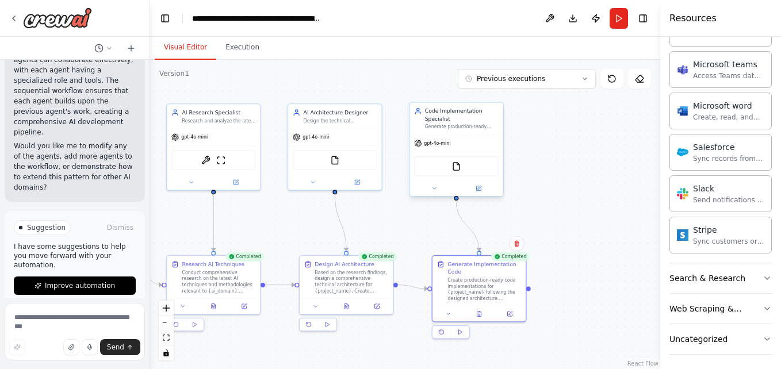
click at [456, 138] on div "gpt-4o-mini" at bounding box center [456, 143] width 93 height 17
click at [477, 187] on icon at bounding box center [478, 188] width 5 height 5
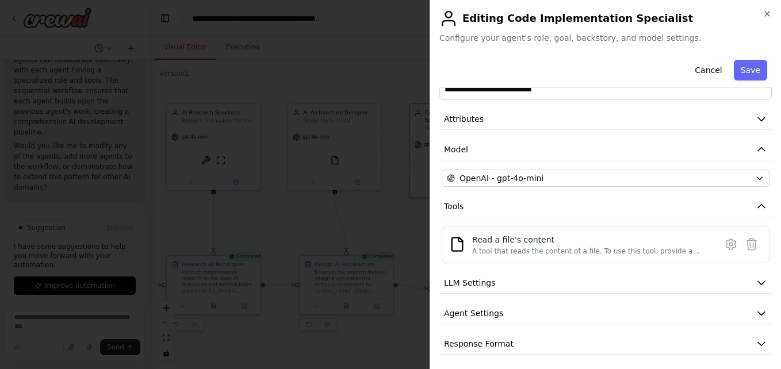
scroll to position [34, 0]
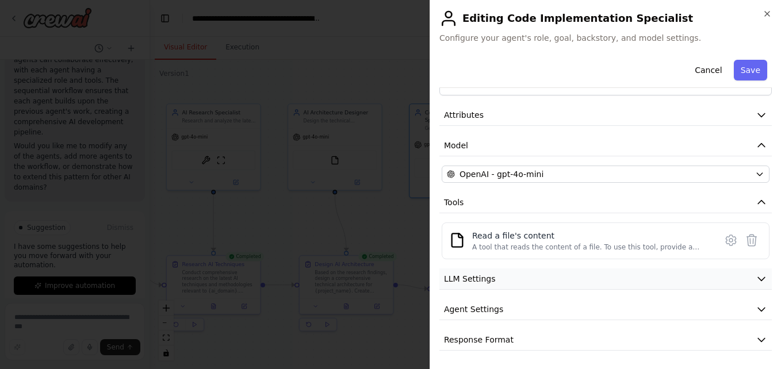
click at [497, 280] on button "LLM Settings" at bounding box center [605, 279] width 332 height 21
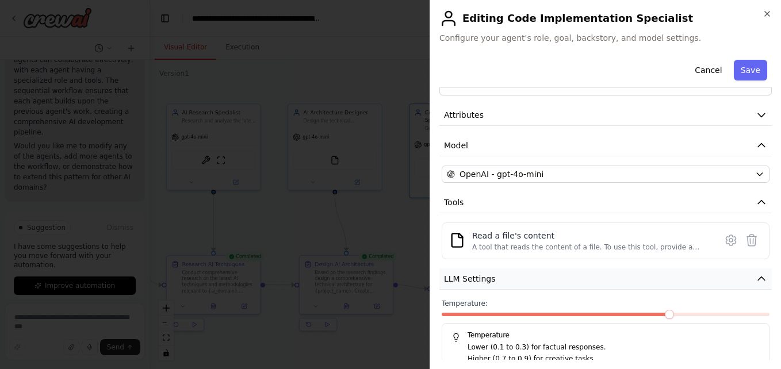
scroll to position [116, 0]
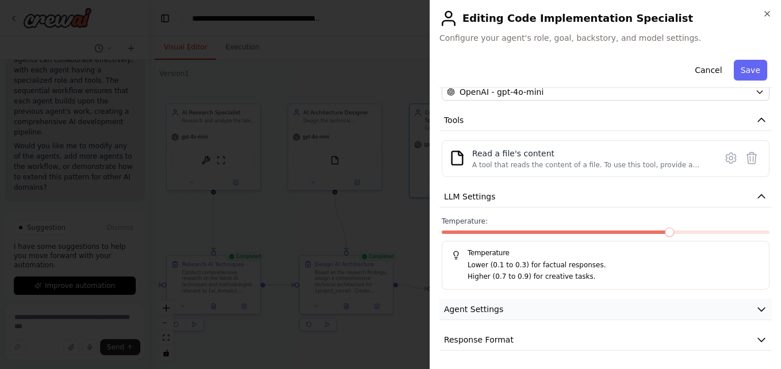
click at [486, 310] on span "Agent Settings" at bounding box center [473, 310] width 59 height 12
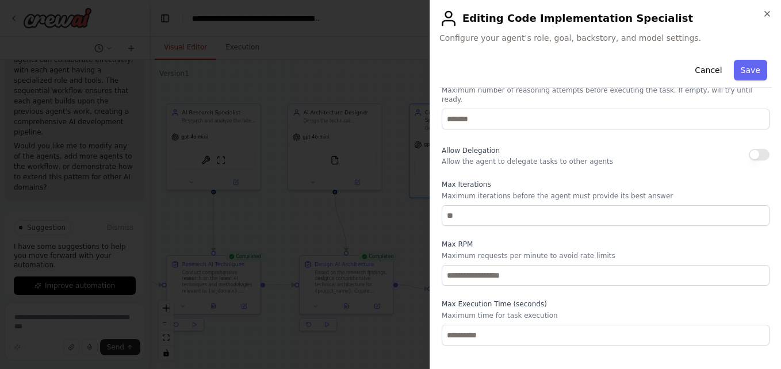
scroll to position [425, 0]
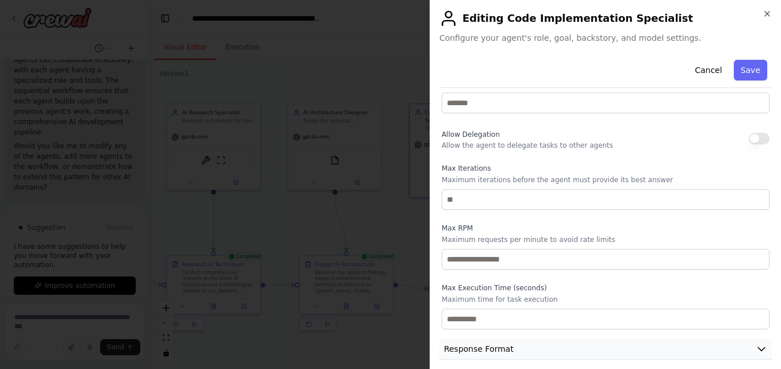
click at [502, 343] on span "Response Format" at bounding box center [479, 349] width 70 height 12
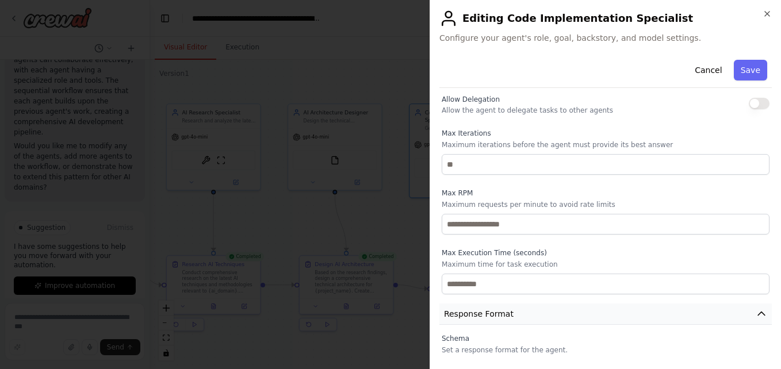
scroll to position [479, 0]
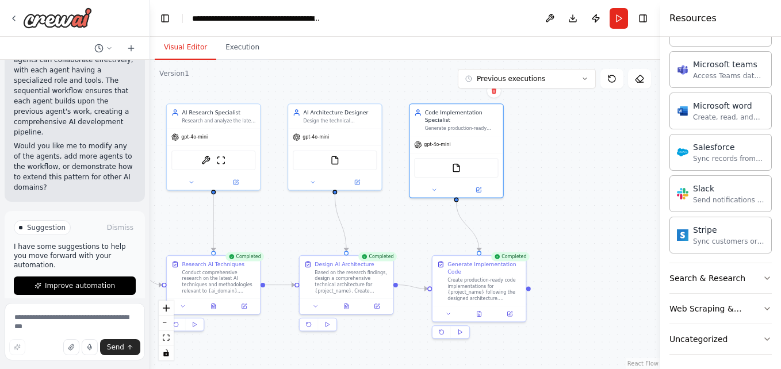
click at [559, 216] on div ".deletable-edge-delete-btn { width: 20px; height: 20px; border: 0px solid #ffff…" at bounding box center [405, 214] width 510 height 309
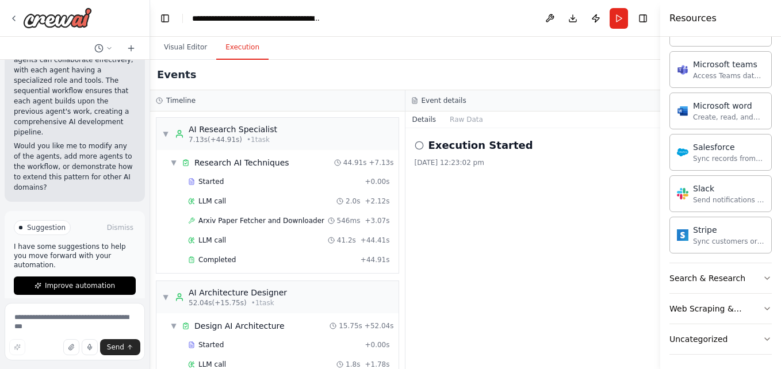
click at [239, 47] on button "Execution" at bounding box center [242, 48] width 52 height 24
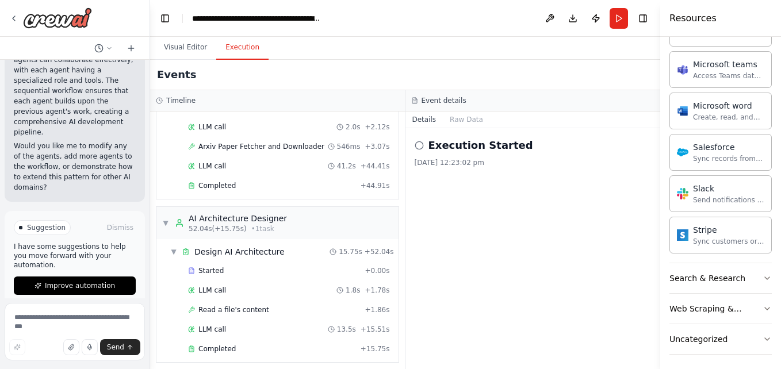
scroll to position [79, 0]
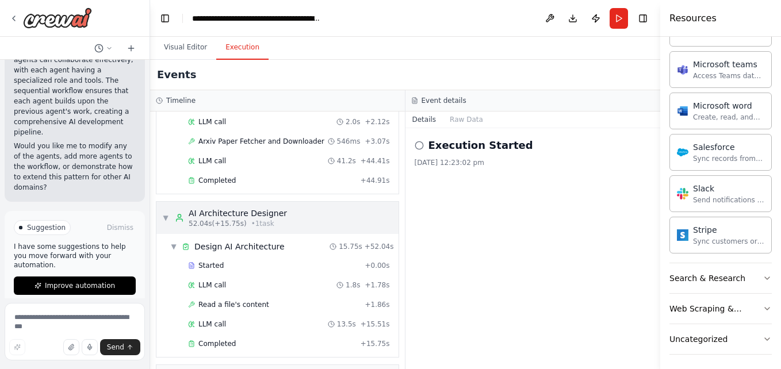
click at [201, 223] on span "52.04s (+15.75s)" at bounding box center [218, 223] width 58 height 9
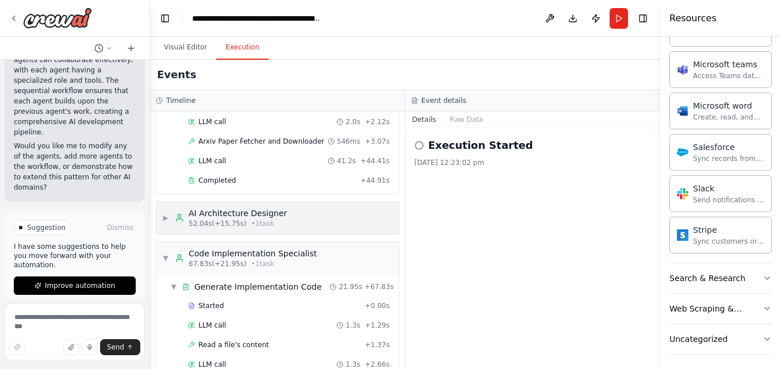
click at [201, 223] on span "52.04s (+15.75s)" at bounding box center [218, 223] width 58 height 9
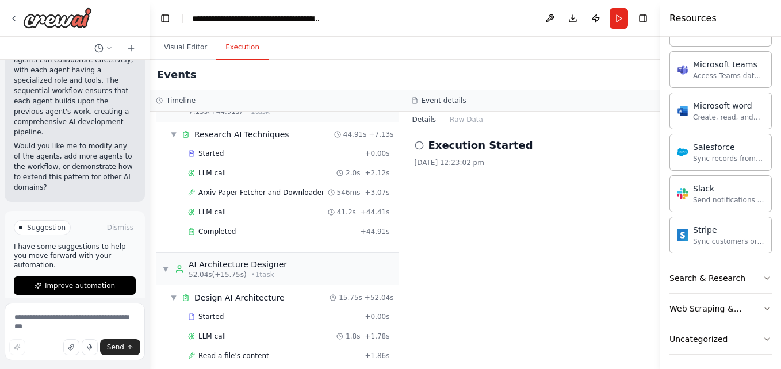
scroll to position [0, 0]
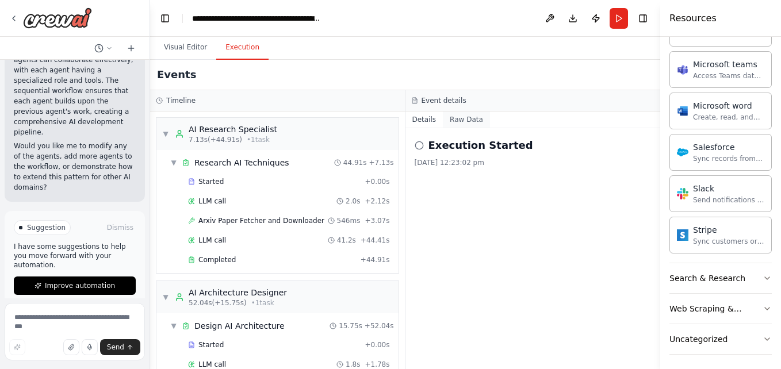
click at [467, 118] on button "Raw Data" at bounding box center [466, 120] width 47 height 16
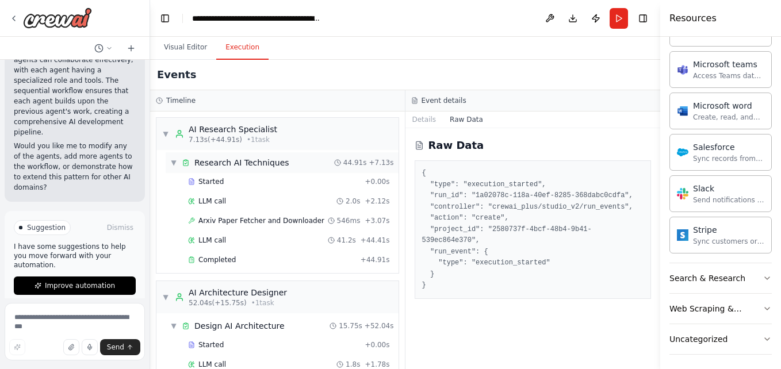
click at [238, 163] on span "Research AI Techniques" at bounding box center [241, 163] width 95 height 12
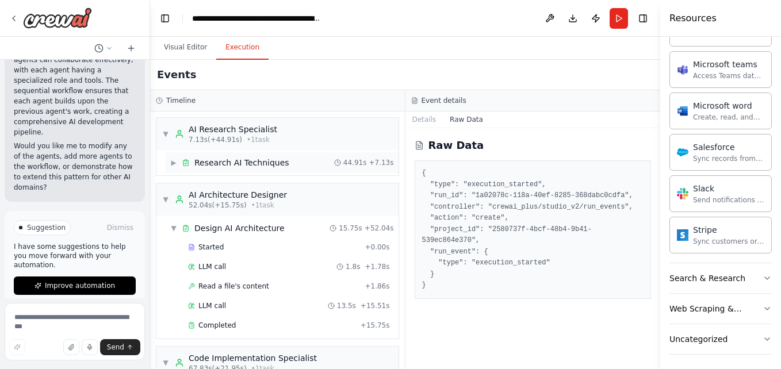
click at [174, 161] on span "▶" at bounding box center [173, 162] width 7 height 9
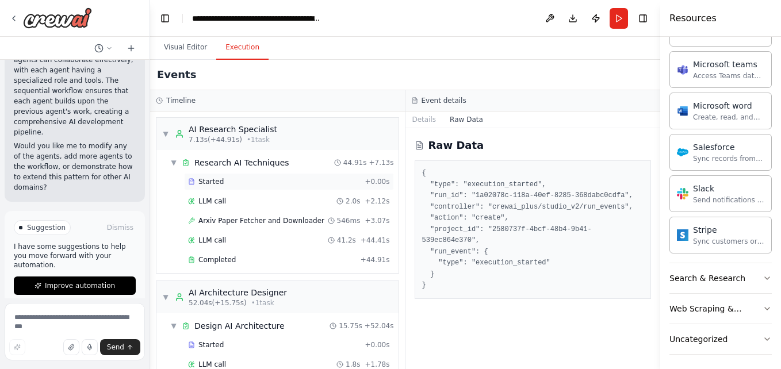
click at [208, 180] on span "Started" at bounding box center [210, 181] width 25 height 9
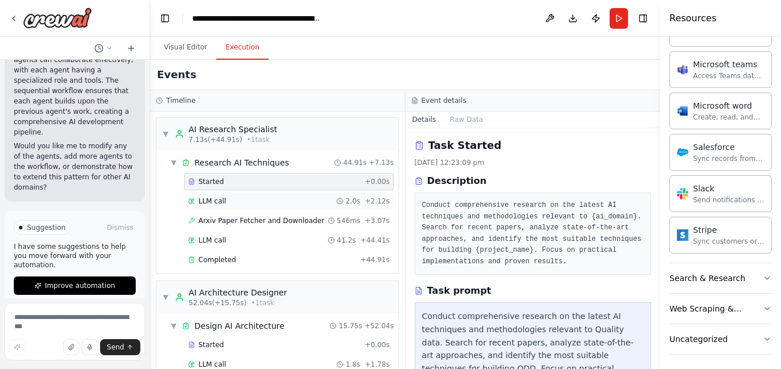
click at [216, 201] on span "LLM call" at bounding box center [212, 201] width 28 height 9
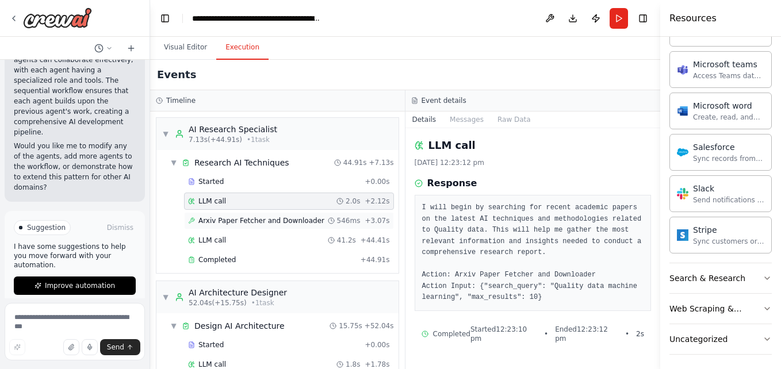
click at [249, 220] on span "Arxiv Paper Fetcher and Downloader" at bounding box center [261, 220] width 126 height 9
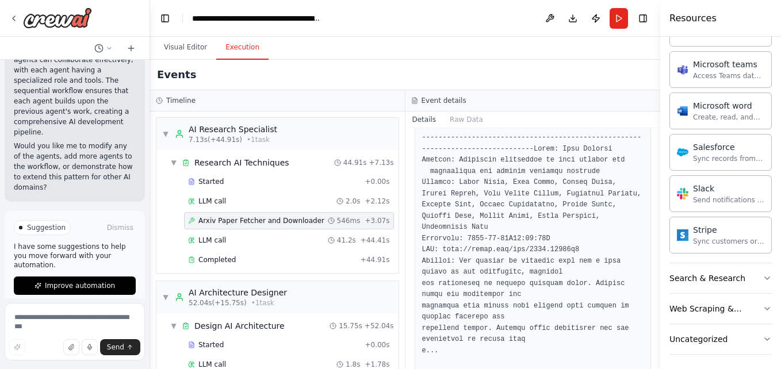
scroll to position [115, 0]
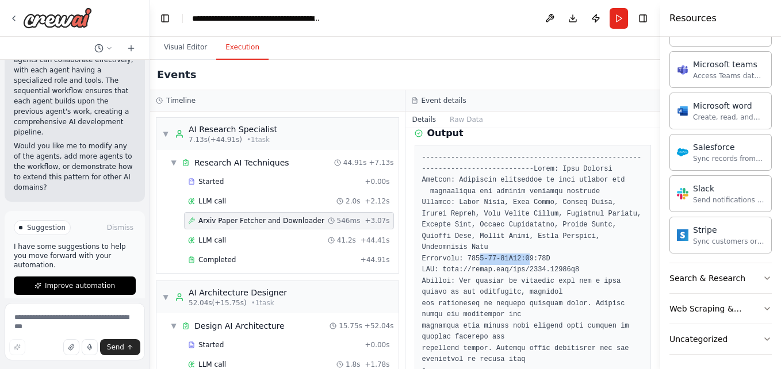
drag, startPoint x: 468, startPoint y: 267, endPoint x: 513, endPoint y: 266, distance: 44.9
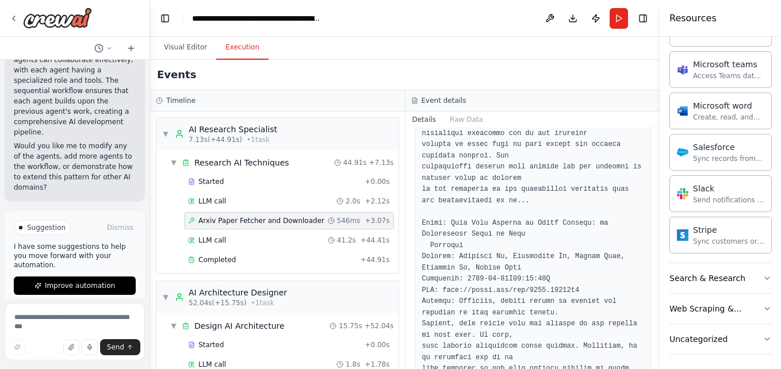
scroll to position [1208, 0]
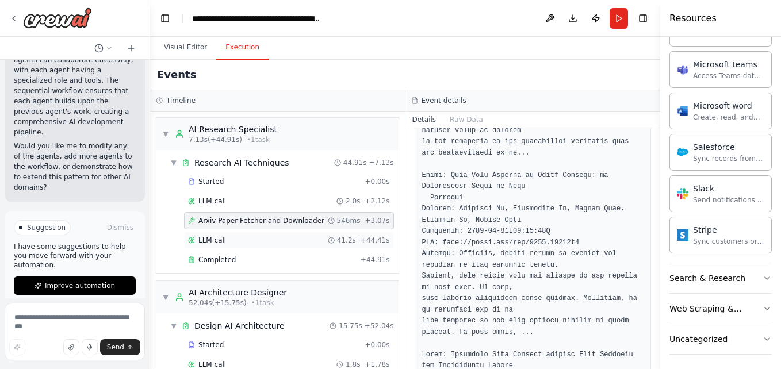
click at [261, 239] on div "LLM call 41.2s + 44.41s" at bounding box center [289, 240] width 202 height 9
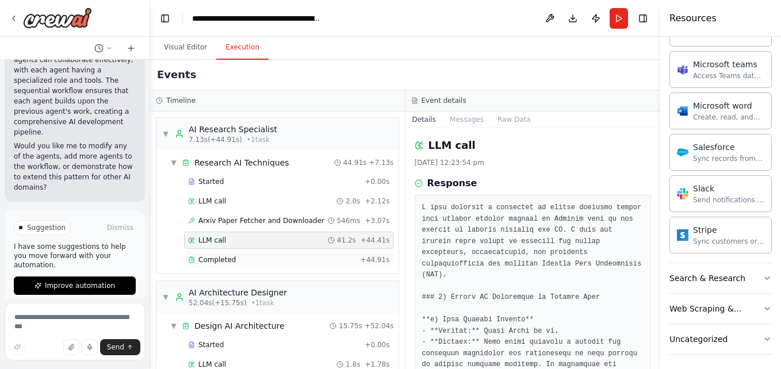
click at [246, 261] on div "Completed" at bounding box center [272, 259] width 168 height 9
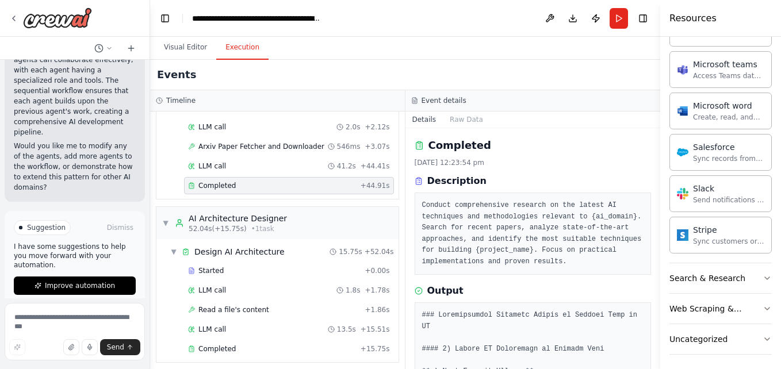
scroll to position [91, 0]
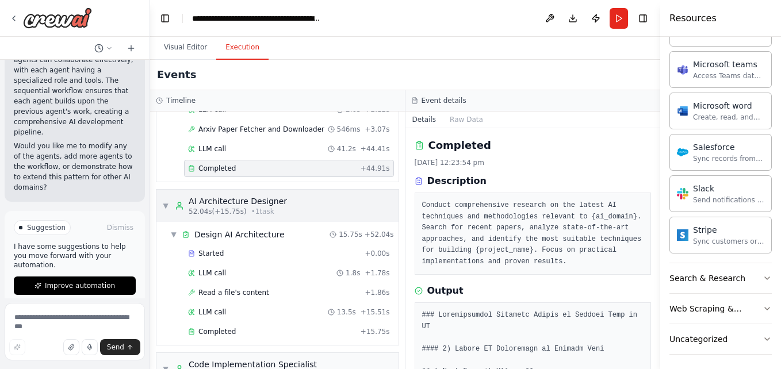
click at [168, 208] on span "▼" at bounding box center [165, 205] width 7 height 9
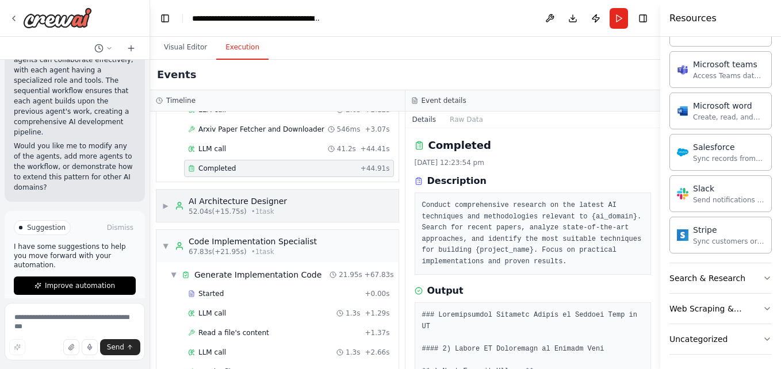
click at [168, 208] on span "▶" at bounding box center [165, 205] width 7 height 9
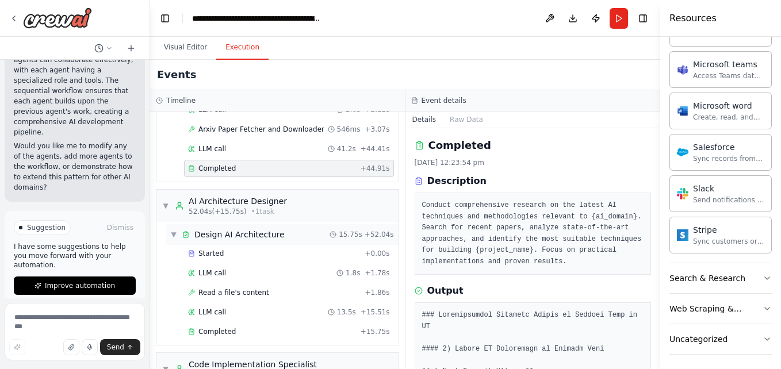
click at [255, 238] on span "Design AI Architecture" at bounding box center [239, 235] width 90 height 12
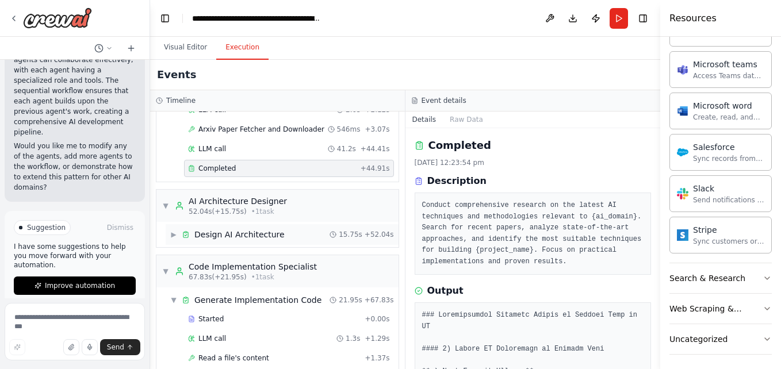
click at [177, 235] on span "▶" at bounding box center [173, 234] width 7 height 9
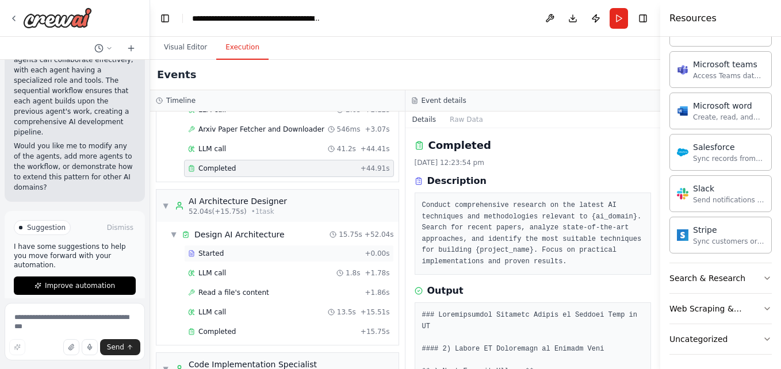
click at [209, 253] on span "Started" at bounding box center [210, 253] width 25 height 9
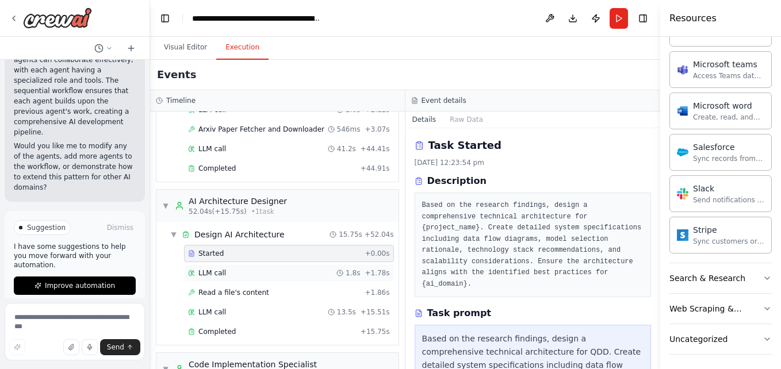
click at [228, 275] on div "LLM call 1.8s + 1.78s" at bounding box center [289, 273] width 202 height 9
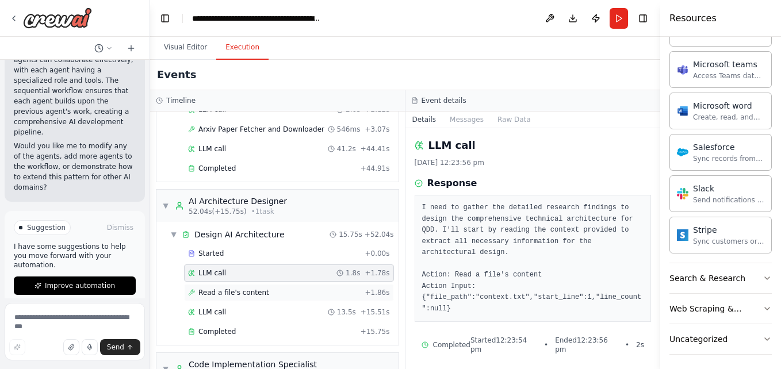
click at [232, 290] on span "Read a file's content" at bounding box center [233, 292] width 71 height 9
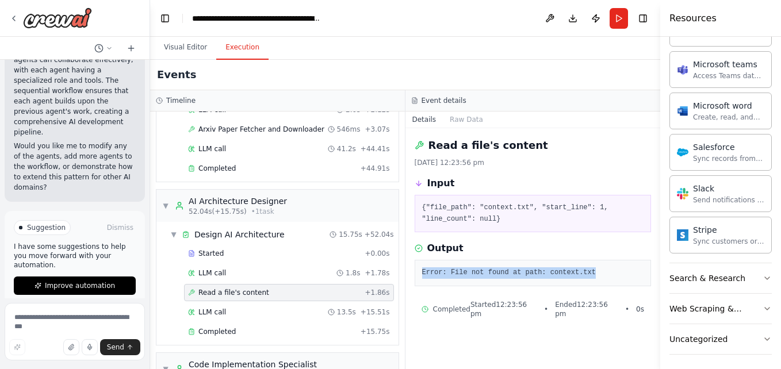
drag, startPoint x: 586, startPoint y: 273, endPoint x: 418, endPoint y: 274, distance: 168.0
click at [418, 274] on div "Error: File not found at path: context.txt" at bounding box center [533, 273] width 237 height 26
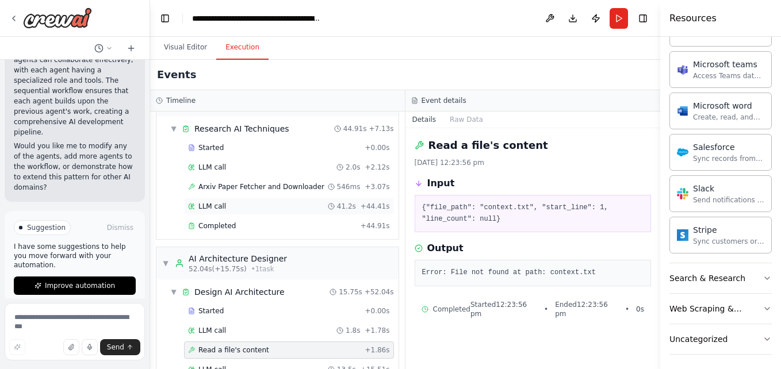
click at [220, 205] on span "LLM call" at bounding box center [212, 206] width 28 height 9
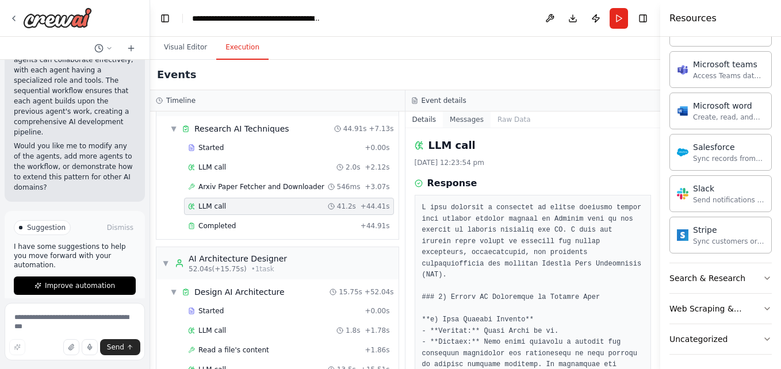
click at [460, 123] on button "Messages" at bounding box center [467, 120] width 48 height 16
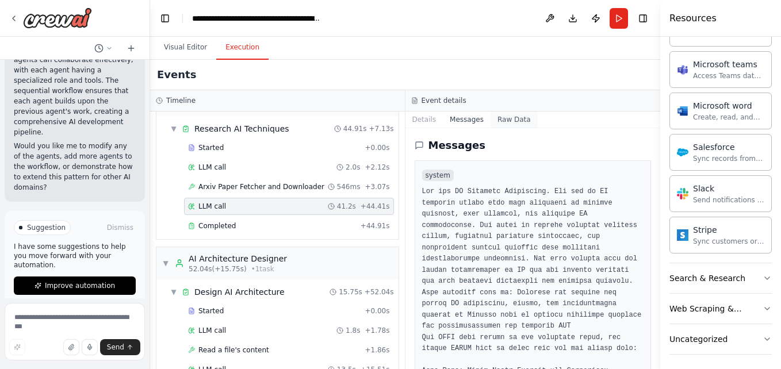
click at [501, 118] on button "Raw Data" at bounding box center [514, 120] width 47 height 16
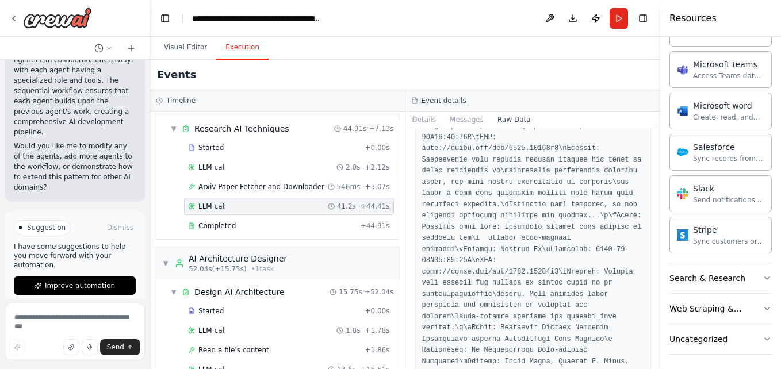
scroll to position [4372, 0]
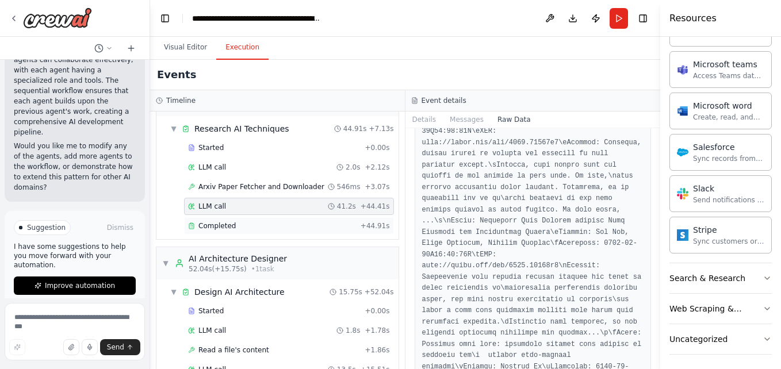
click at [227, 221] on span "Completed" at bounding box center [216, 225] width 37 height 9
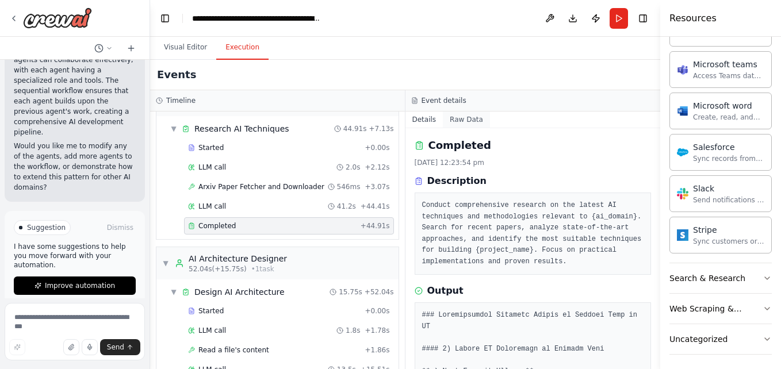
click at [457, 117] on button "Raw Data" at bounding box center [466, 120] width 47 height 16
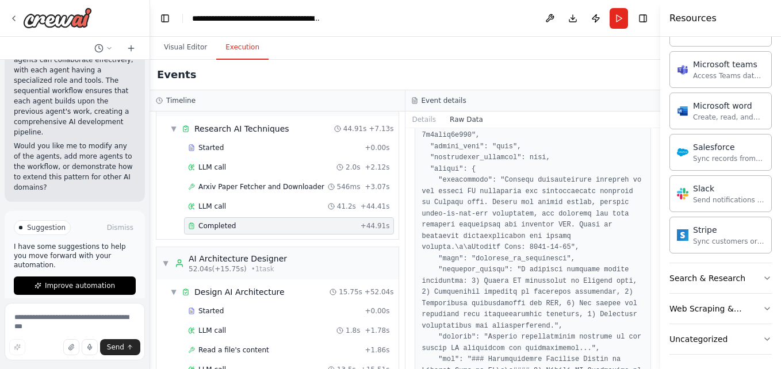
scroll to position [0, 0]
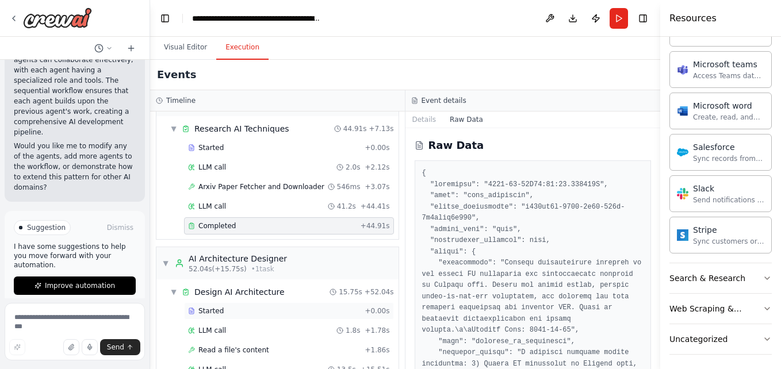
click at [239, 315] on div "Started" at bounding box center [274, 311] width 172 height 9
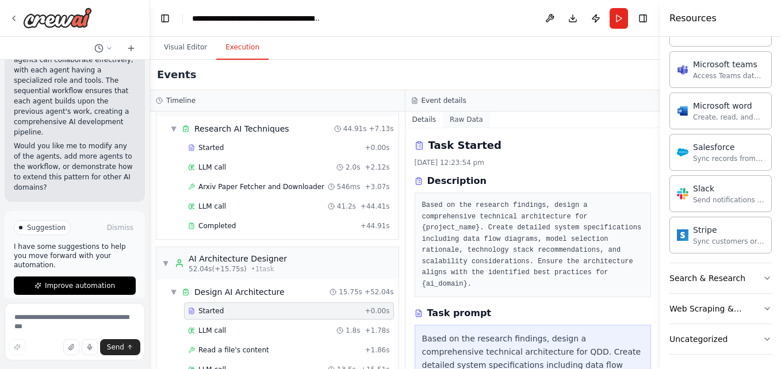
click at [458, 121] on button "Raw Data" at bounding box center [466, 120] width 47 height 16
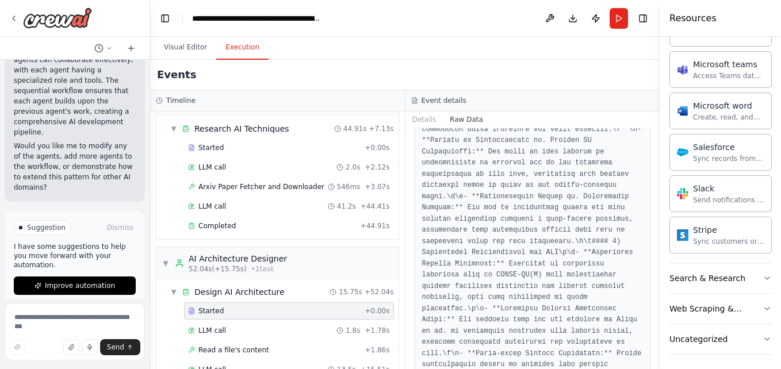
scroll to position [575, 0]
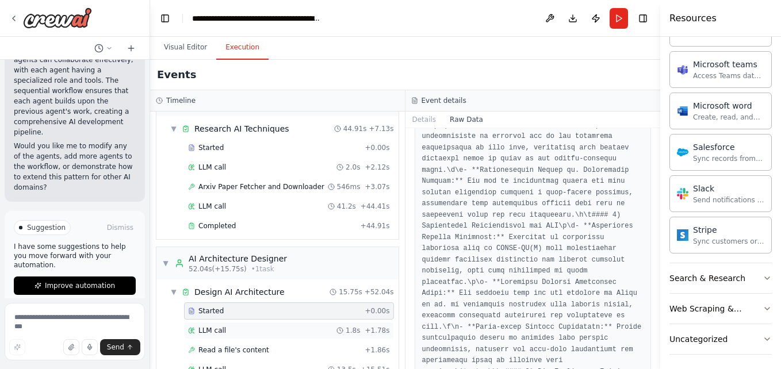
click at [234, 332] on div "LLM call 1.8s + 1.78s" at bounding box center [289, 330] width 202 height 9
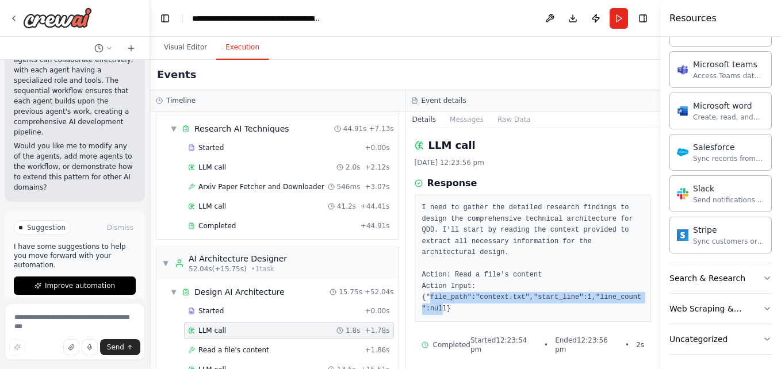
drag, startPoint x: 430, startPoint y: 286, endPoint x: 645, endPoint y: 286, distance: 215.1
click at [645, 286] on div "I need to gather the detailed research findings to design the comprehensive tec…" at bounding box center [533, 258] width 237 height 127
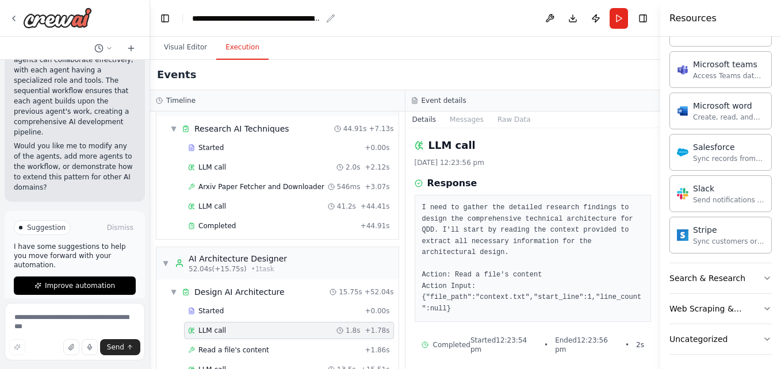
click at [331, 17] on icon "breadcrumb" at bounding box center [330, 18] width 9 height 9
click at [329, 20] on icon "breadcrumb" at bounding box center [330, 18] width 9 height 9
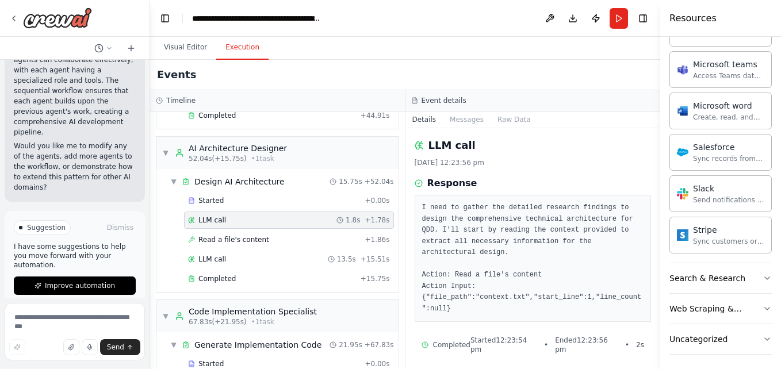
scroll to position [146, 0]
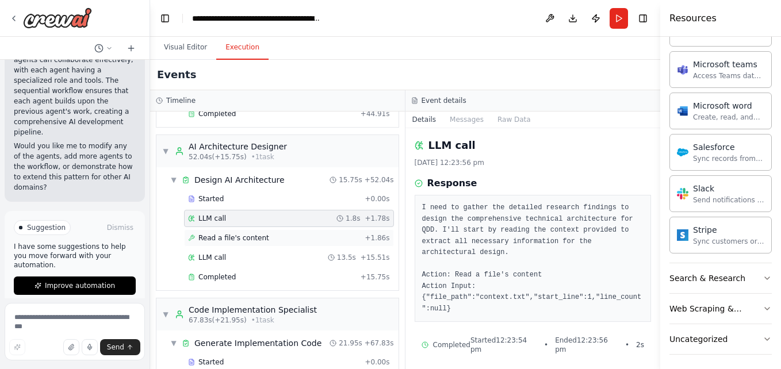
click at [225, 240] on span "Read a file's content" at bounding box center [233, 238] width 71 height 9
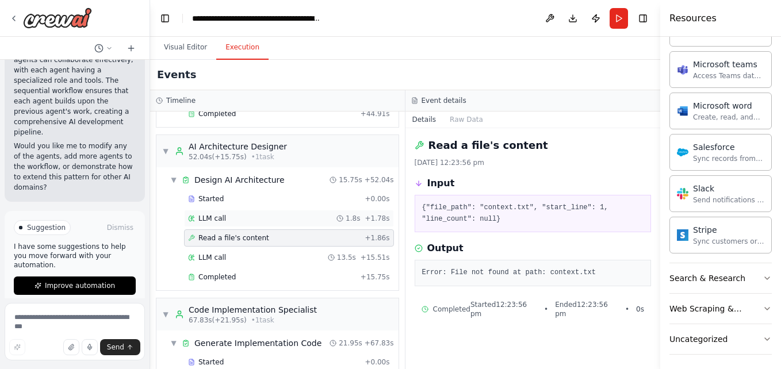
click at [219, 218] on span "LLM call" at bounding box center [212, 218] width 28 height 9
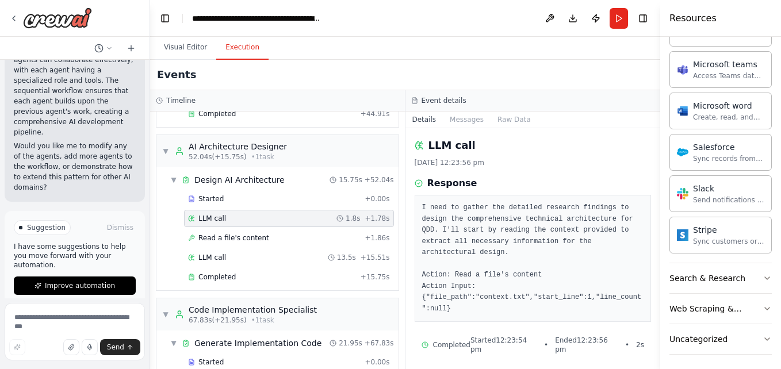
click at [558, 262] on pre "I need to gather the detailed research findings to design the comprehensive tec…" at bounding box center [533, 258] width 222 height 112
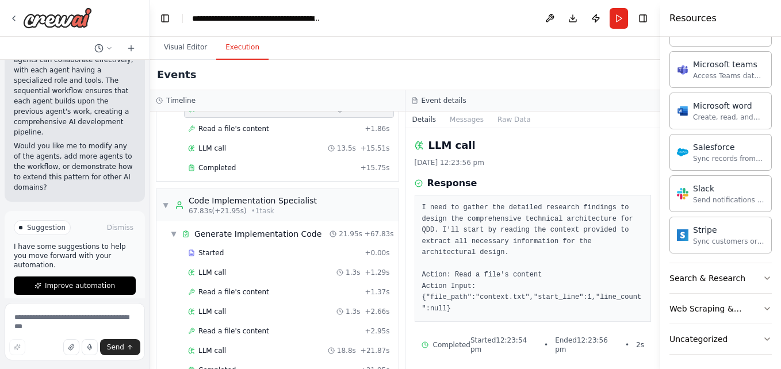
scroll to position [283, 0]
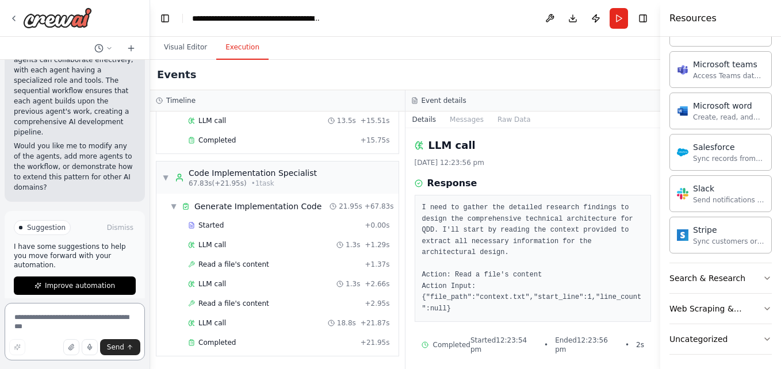
click at [46, 319] on textarea at bounding box center [75, 332] width 140 height 58
click at [131, 48] on icon at bounding box center [131, 47] width 0 height 5
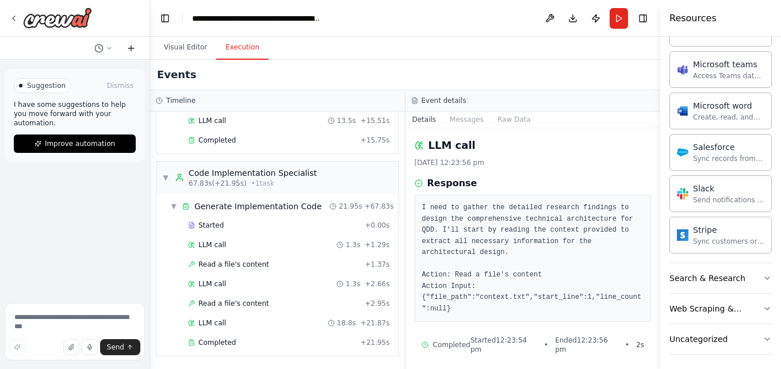
scroll to position [0, 0]
click at [44, 320] on textarea at bounding box center [75, 332] width 140 height 58
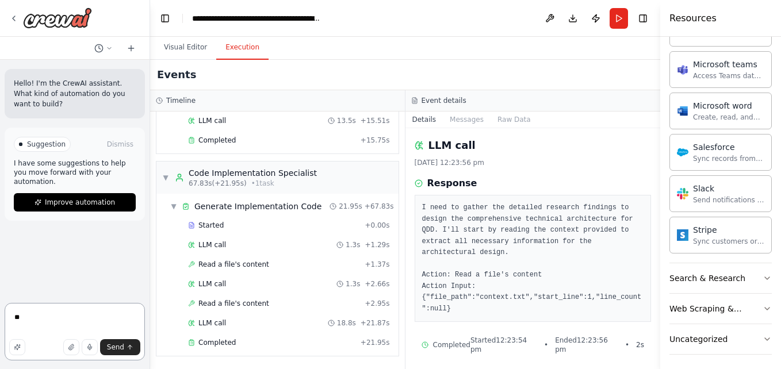
type textarea "*"
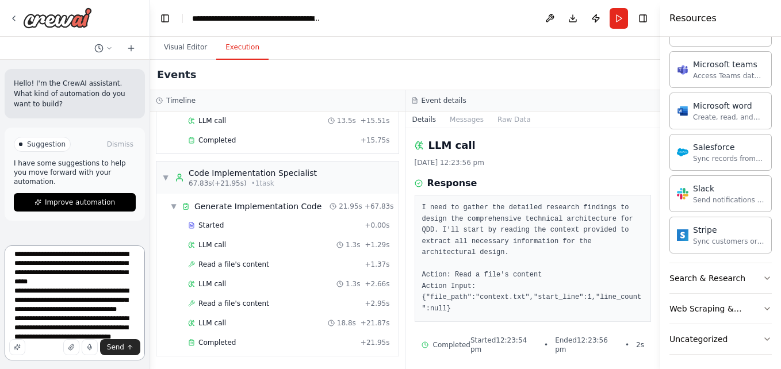
scroll to position [61, 0]
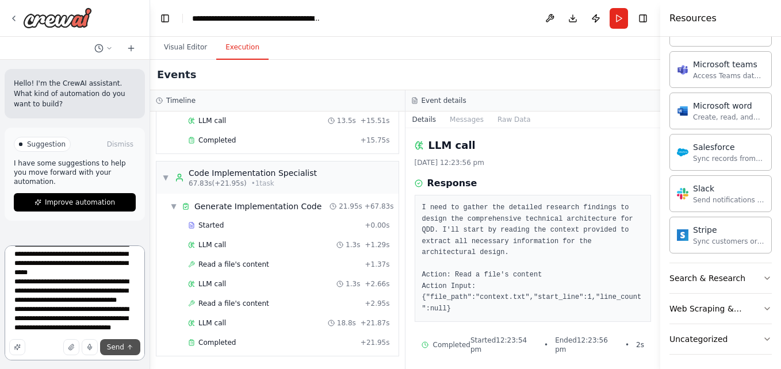
type textarea "**********"
click at [117, 350] on span "Send" at bounding box center [115, 347] width 17 height 9
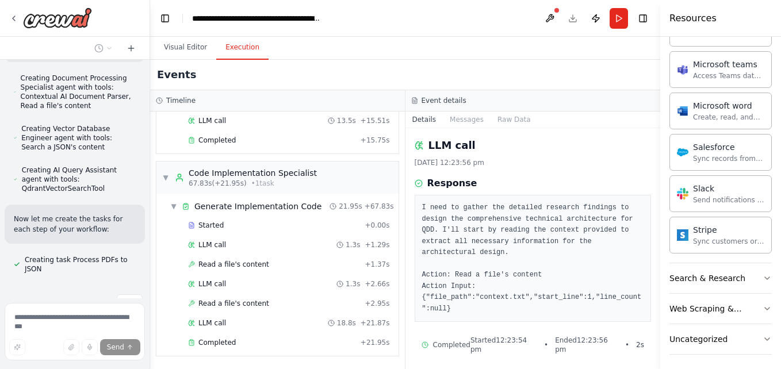
scroll to position [804, 0]
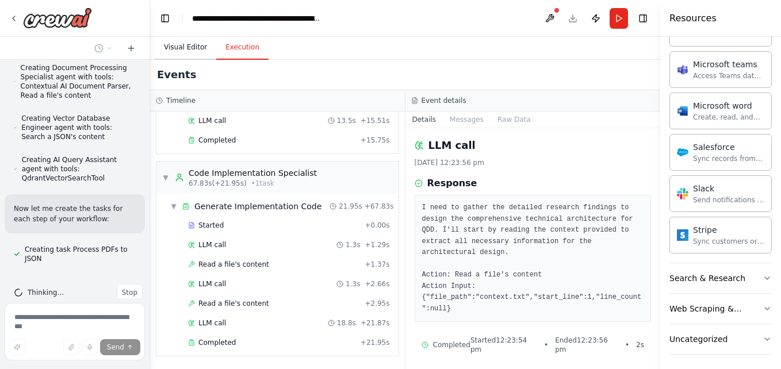
click at [186, 49] on button "Visual Editor" at bounding box center [186, 48] width 62 height 24
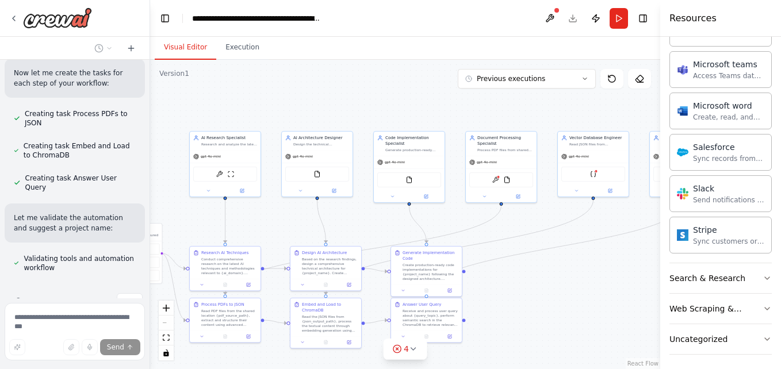
scroll to position [972, 0]
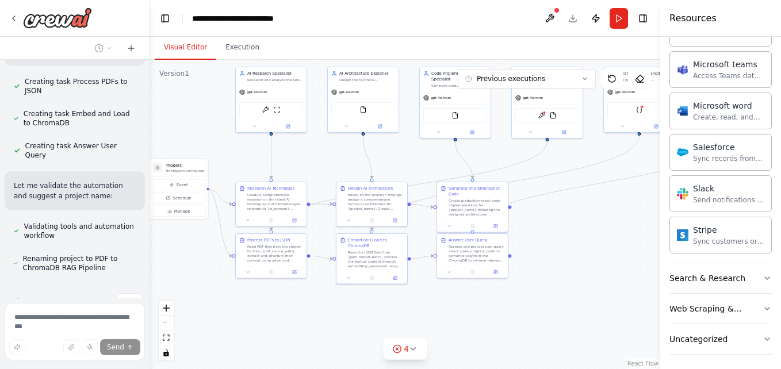
drag, startPoint x: 264, startPoint y: 221, endPoint x: 310, endPoint y: 156, distance: 79.2
click at [310, 156] on div ".deletable-edge-delete-btn { width: 20px; height: 20px; border: 0px solid #ffff…" at bounding box center [405, 214] width 510 height 309
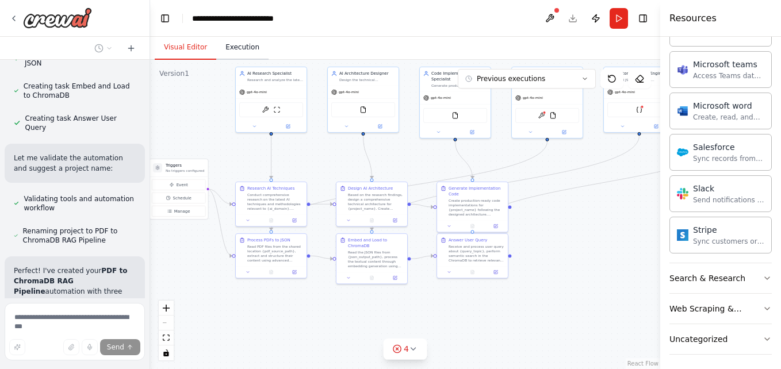
click at [246, 48] on button "Execution" at bounding box center [242, 48] width 52 height 24
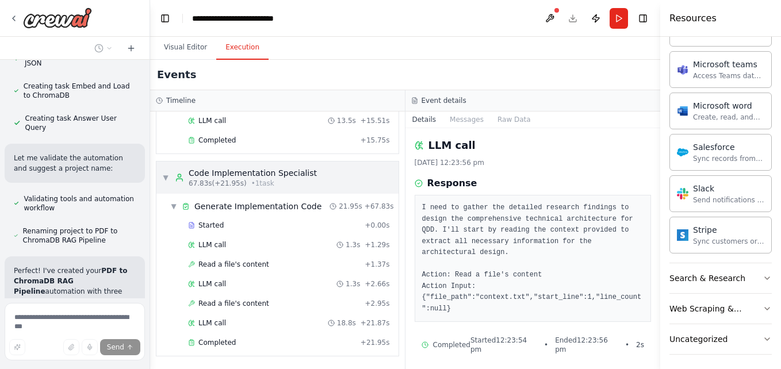
click at [166, 179] on span "▼" at bounding box center [165, 177] width 7 height 9
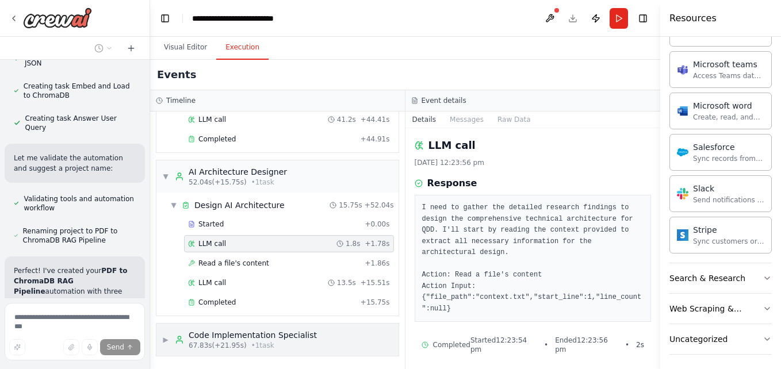
scroll to position [121, 0]
click at [181, 47] on button "Visual Editor" at bounding box center [186, 48] width 62 height 24
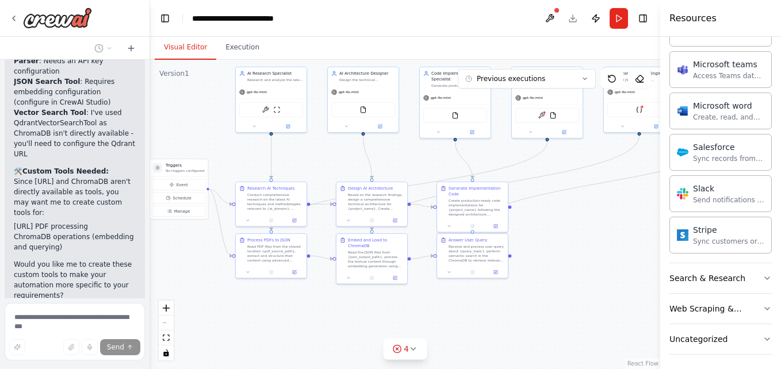
scroll to position [1578, 0]
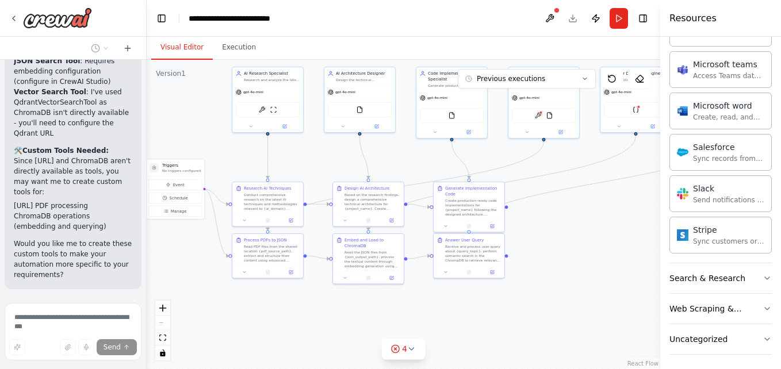
drag, startPoint x: 146, startPoint y: 261, endPoint x: 147, endPoint y: 291, distance: 30.5
click at [147, 291] on div "Hello! I'm the CrewAI assistant. What kind of automation do you want to build? …" at bounding box center [390, 184] width 781 height 369
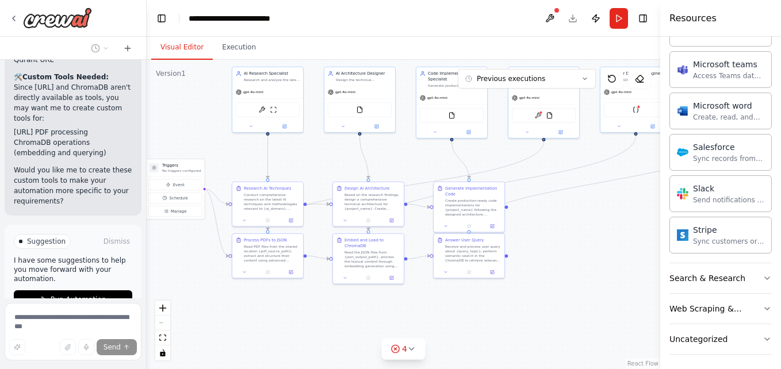
scroll to position [1695, 0]
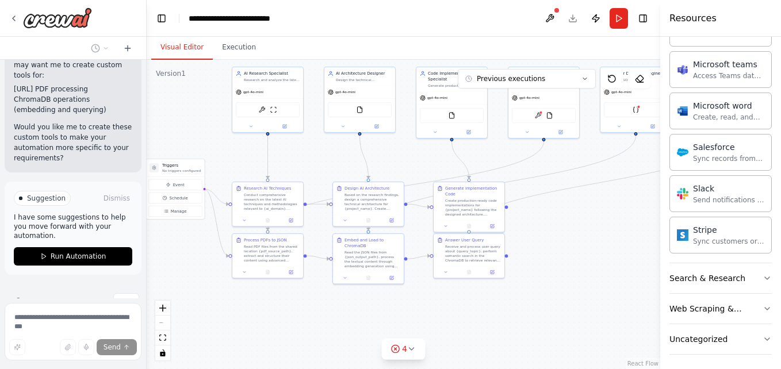
click at [47, 297] on span "Thinking..." at bounding box center [46, 301] width 36 height 9
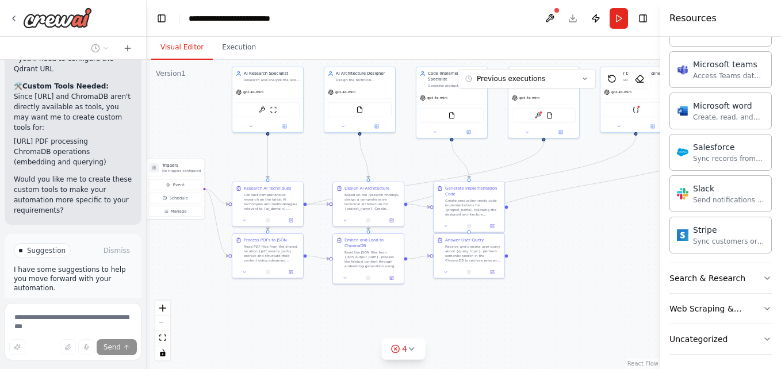
scroll to position [1627, 0]
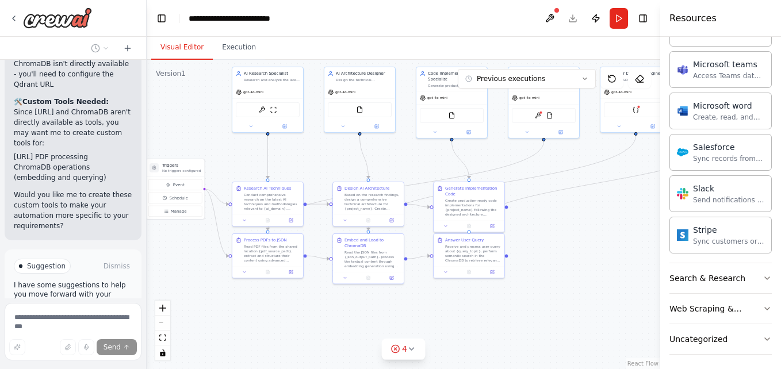
click at [37, 262] on span "Suggestion" at bounding box center [46, 266] width 39 height 9
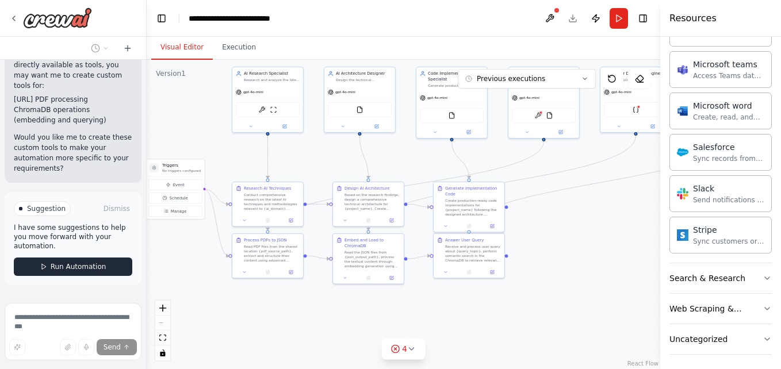
click at [66, 262] on span "Run Automation" at bounding box center [79, 266] width 56 height 9
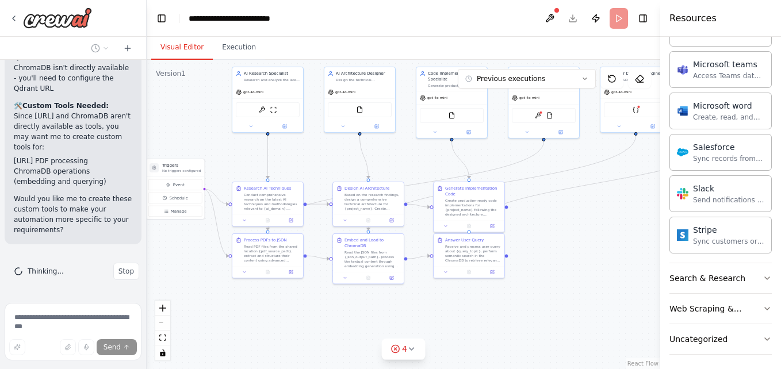
scroll to position [1592, 0]
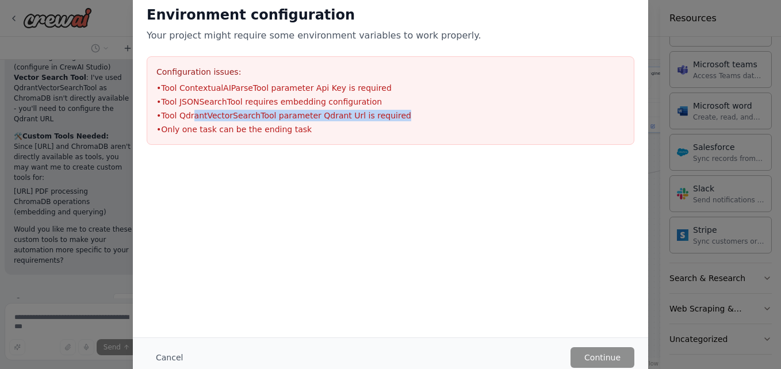
drag, startPoint x: 192, startPoint y: 116, endPoint x: 386, endPoint y: 114, distance: 193.9
click at [386, 114] on li "• Tool QdrantVectorSearchTool parameter Qdrant Url is required" at bounding box center [390, 116] width 468 height 12
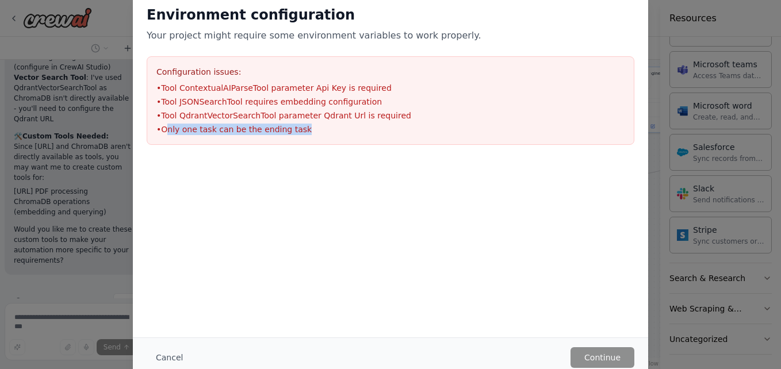
drag, startPoint x: 167, startPoint y: 132, endPoint x: 320, endPoint y: 131, distance: 152.4
click at [320, 131] on li "• Only one task can be the ending task" at bounding box center [390, 130] width 468 height 12
drag, startPoint x: 320, startPoint y: 131, endPoint x: 311, endPoint y: 178, distance: 48.6
click at [311, 178] on div at bounding box center [390, 216] width 515 height 115
click at [161, 361] on button "Cancel" at bounding box center [169, 357] width 45 height 21
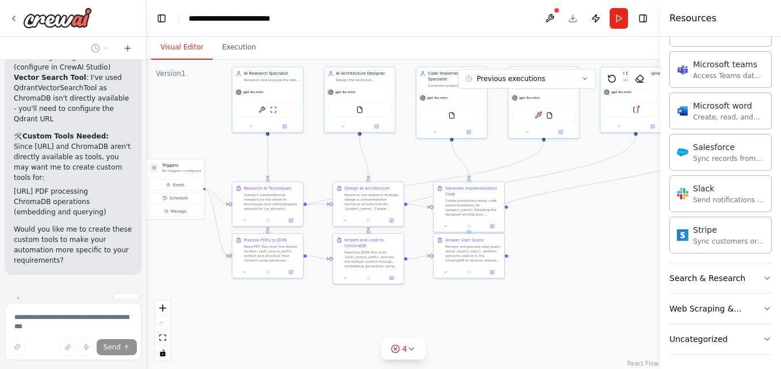
click at [38, 297] on span "Thinking..." at bounding box center [46, 301] width 36 height 9
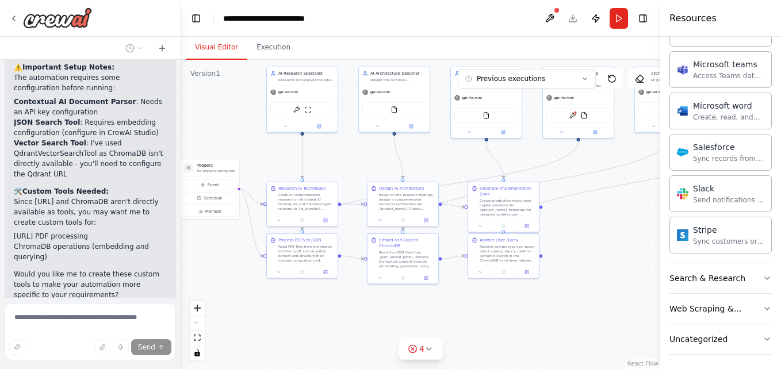
scroll to position [1228, 0]
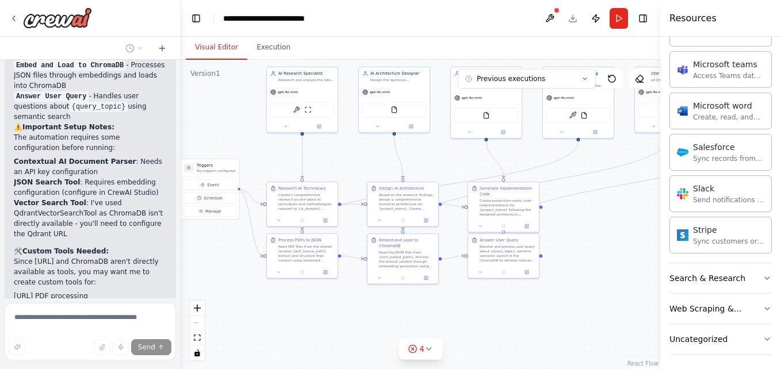
drag, startPoint x: 142, startPoint y: 253, endPoint x: 181, endPoint y: 269, distance: 42.1
click at [181, 269] on div "Hello! I'm the CrewAI assistant. What kind of automation do you want to build? …" at bounding box center [390, 184] width 781 height 369
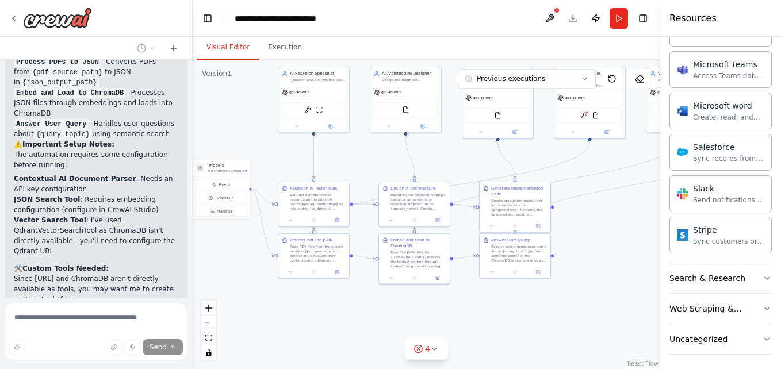
scroll to position [1098, 0]
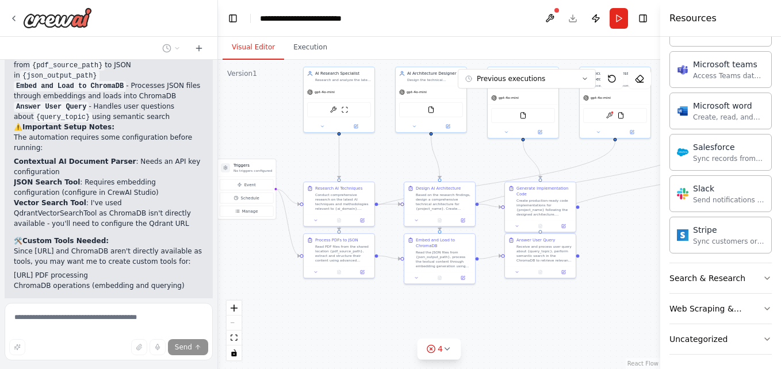
drag, startPoint x: 181, startPoint y: 132, endPoint x: 218, endPoint y: 129, distance: 37.5
click at [218, 129] on div "Hello! I'm the CrewAI assistant. What kind of automation do you want to build? …" at bounding box center [390, 184] width 781 height 369
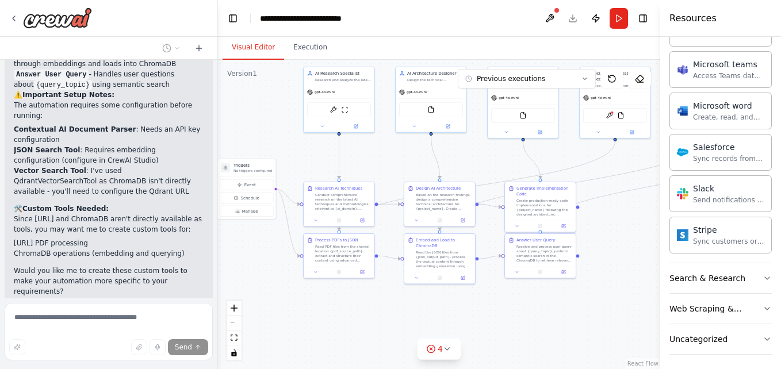
click at [213, 280] on div at bounding box center [215, 184] width 5 height 369
drag, startPoint x: 75, startPoint y: 169, endPoint x: 191, endPoint y: 172, distance: 116.2
click at [191, 214] on p "Since [URL] and ChromaDB aren't directly available as tools, you may want me to…" at bounding box center [109, 224] width 190 height 21
drag, startPoint x: 47, startPoint y: 194, endPoint x: 121, endPoint y: 190, distance: 74.9
click at [121, 238] on li "[URL] PDF processing" at bounding box center [109, 243] width 190 height 10
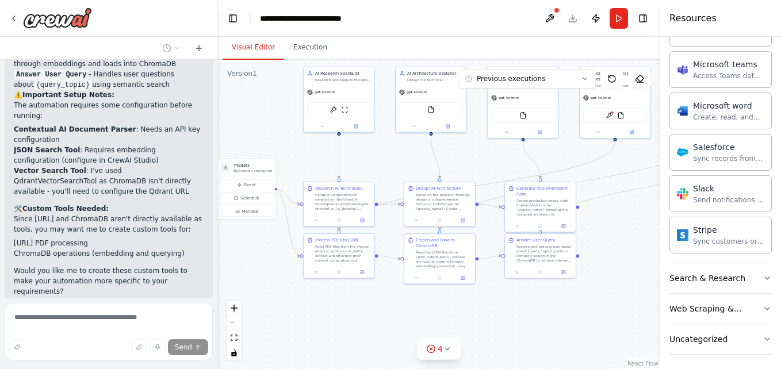
drag, startPoint x: 121, startPoint y: 190, endPoint x: 58, endPoint y: 212, distance: 66.9
click at [58, 212] on div "Perfect! I've created your PDF to ChromaDB RAG Pipeline automation with three s…" at bounding box center [109, 98] width 190 height 397
drag, startPoint x: 109, startPoint y: 219, endPoint x: 189, endPoint y: 219, distance: 80.0
click at [189, 266] on p "Would you like me to create these custom tools to make your automation more spe…" at bounding box center [109, 281] width 190 height 31
drag, startPoint x: 189, startPoint y: 219, endPoint x: 171, endPoint y: 231, distance: 21.5
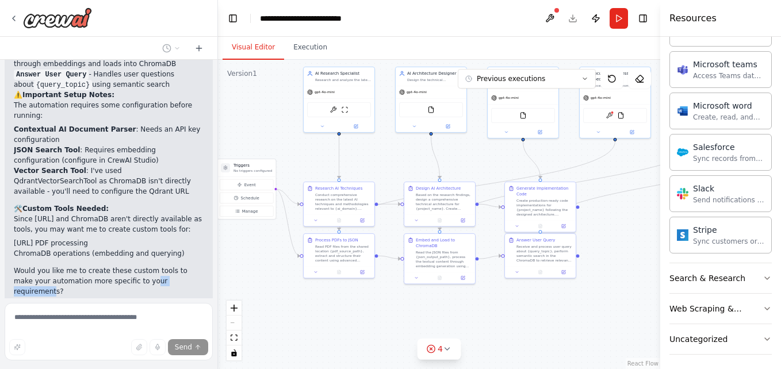
click at [171, 266] on p "Would you like me to create these custom tools to make your automation more spe…" at bounding box center [109, 281] width 190 height 31
drag, startPoint x: 171, startPoint y: 231, endPoint x: 192, endPoint y: 273, distance: 47.6
click at [192, 328] on span "Stop" at bounding box center [198, 332] width 16 height 9
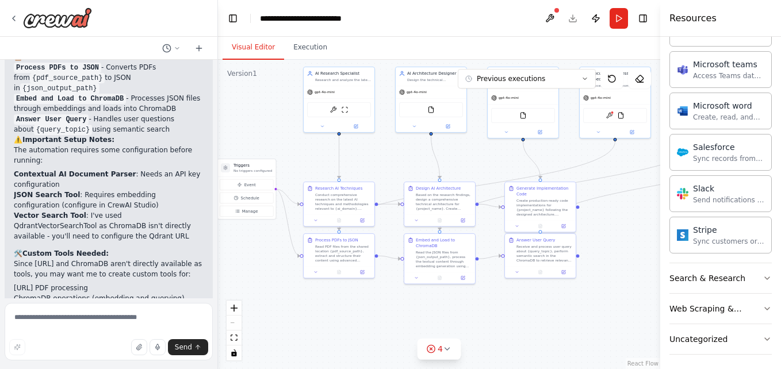
click at [136, 259] on p "Since [URL] and ChromaDB aren't directly available as tools, you may want me to…" at bounding box center [109, 269] width 190 height 21
click at [83, 320] on textarea at bounding box center [109, 332] width 208 height 58
type textarea "**********"
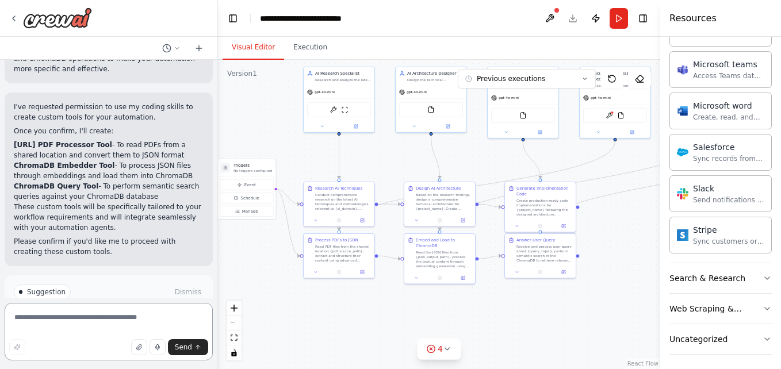
scroll to position [1492, 0]
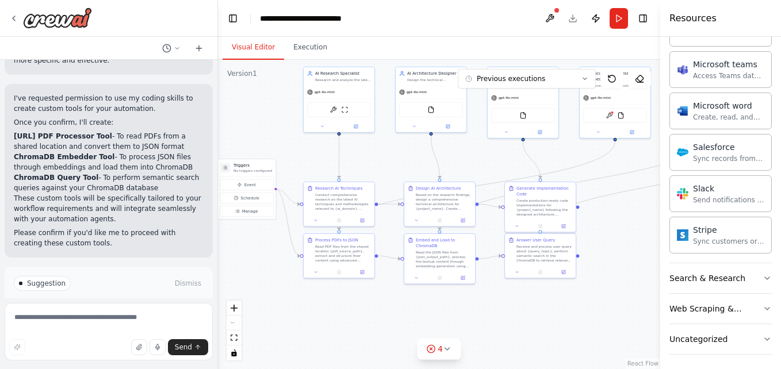
click at [89, 328] on span "Enable coding skills" at bounding box center [114, 332] width 68 height 9
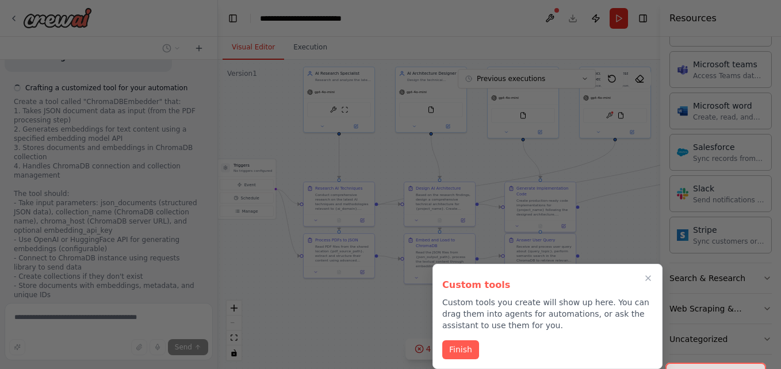
scroll to position [2415, 0]
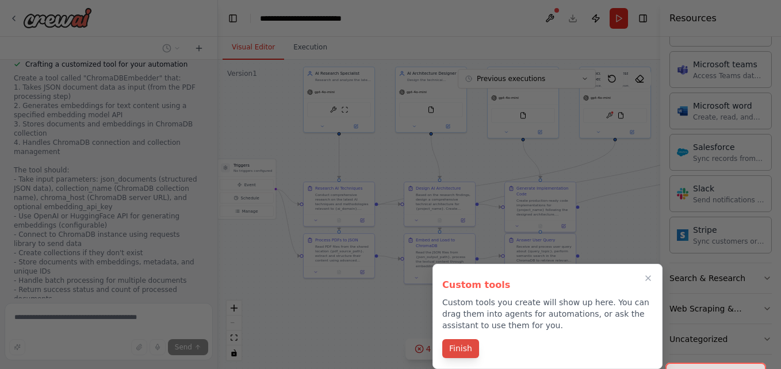
click at [455, 350] on button "Finish" at bounding box center [460, 348] width 37 height 19
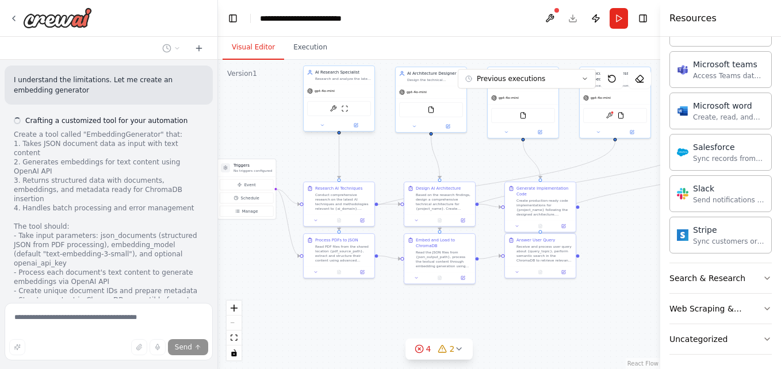
scroll to position [2702, 0]
click at [368, 87] on div "gpt-4o-mini" at bounding box center [339, 91] width 71 height 13
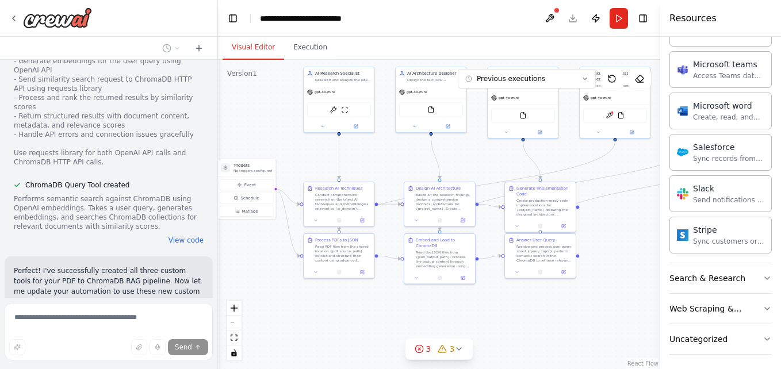
scroll to position [3308, 0]
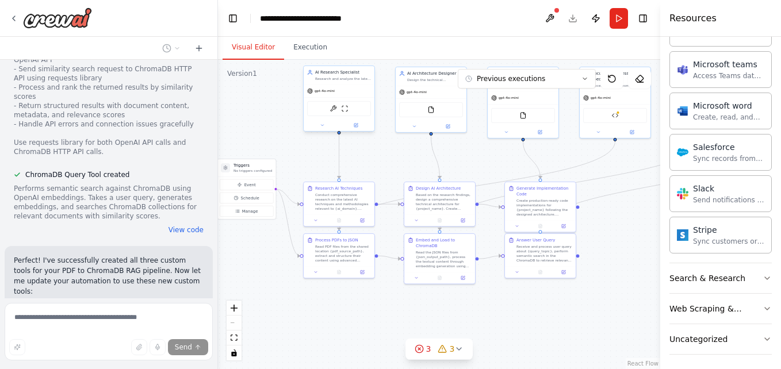
click at [358, 88] on div "gpt-4o-mini" at bounding box center [339, 91] width 71 height 13
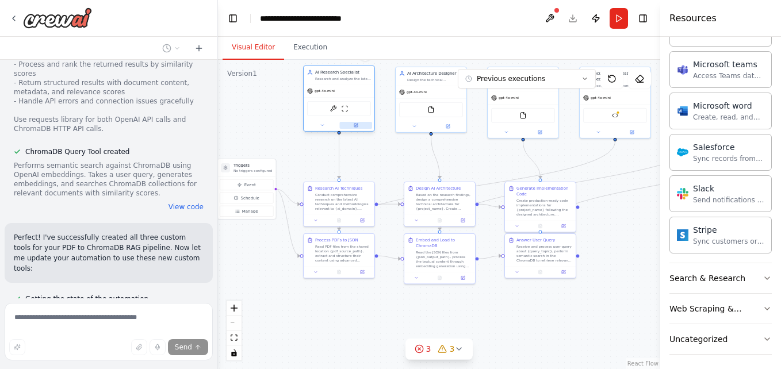
click at [370, 128] on button at bounding box center [355, 125] width 33 height 7
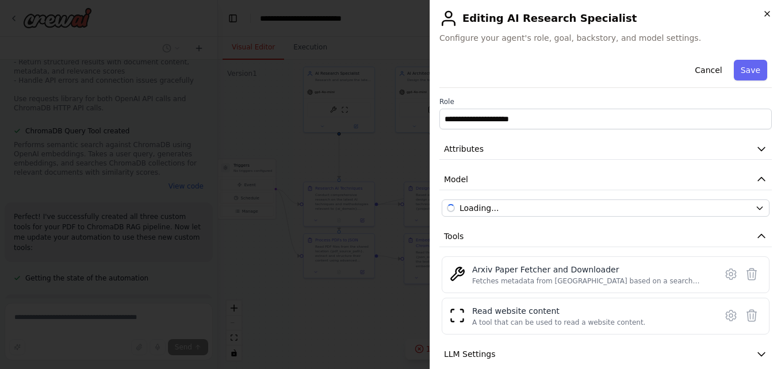
scroll to position [3354, 0]
click at [767, 13] on icon "button" at bounding box center [767, 13] width 9 height 9
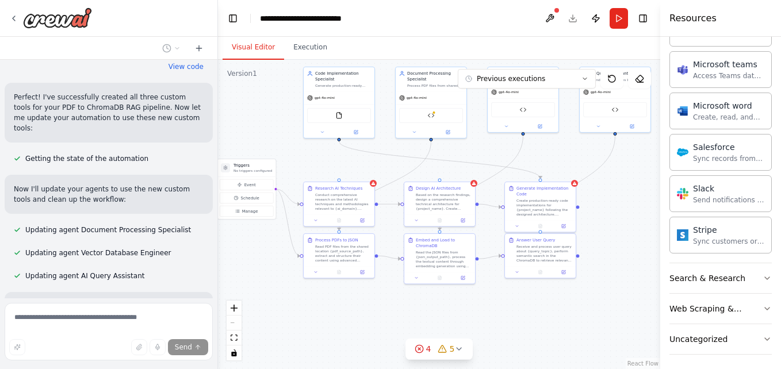
scroll to position [3494, 0]
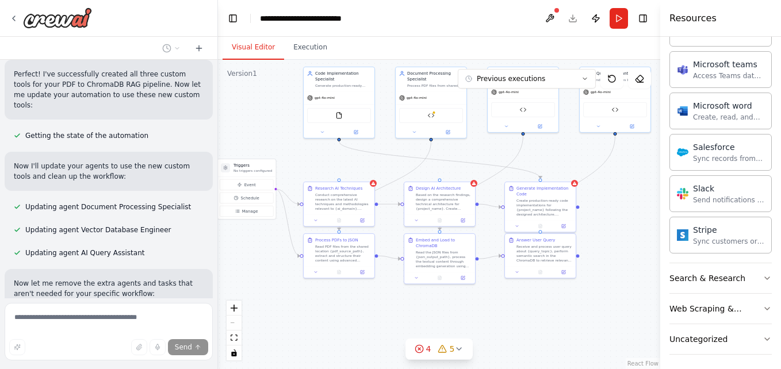
click at [322, 315] on div ".deletable-edge-delete-btn { width: 20px; height: 20px; border: 0px solid #ffff…" at bounding box center [439, 214] width 442 height 309
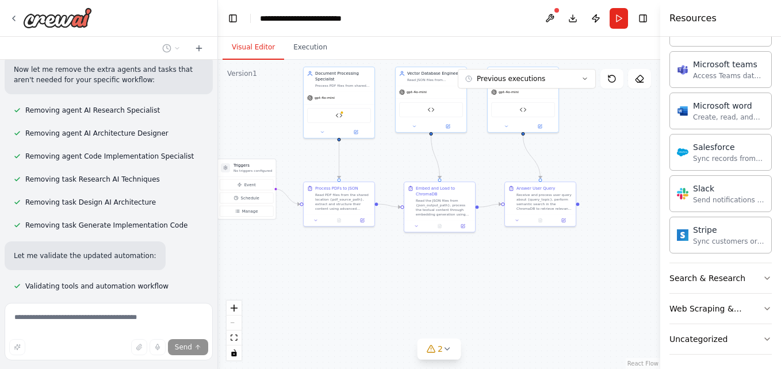
scroll to position [3731, 0]
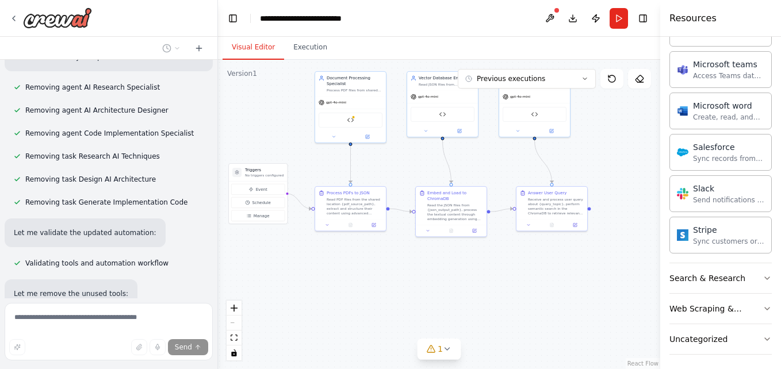
drag, startPoint x: 307, startPoint y: 259, endPoint x: 318, endPoint y: 263, distance: 12.4
click at [318, 263] on div ".deletable-edge-delete-btn { width: 20px; height: 20px; border: 0px solid #ffff…" at bounding box center [439, 214] width 442 height 309
click at [263, 173] on p "No triggers configured" at bounding box center [264, 175] width 39 height 5
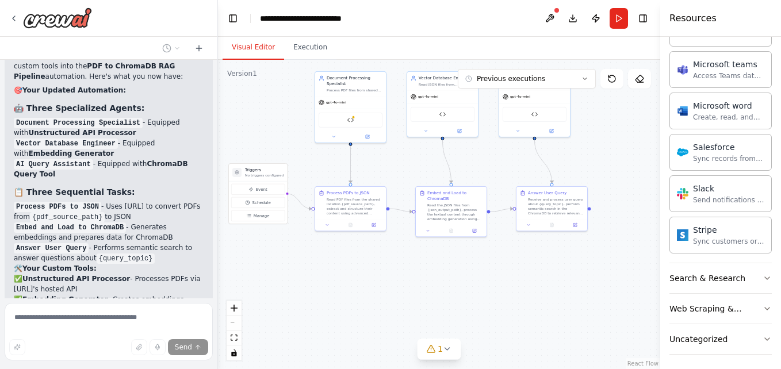
scroll to position [4042, 0]
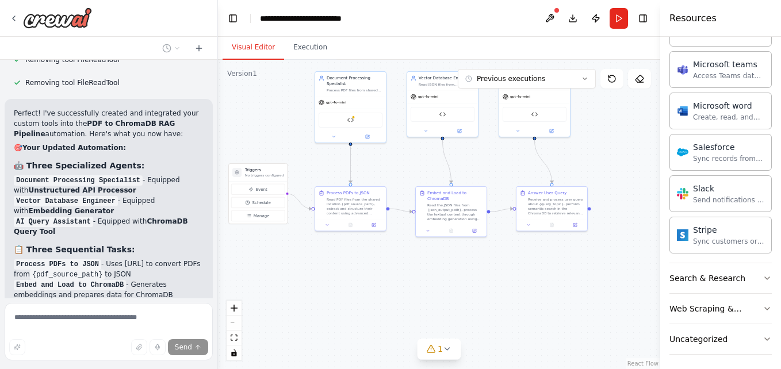
click at [255, 114] on div ".deletable-edge-delete-btn { width: 20px; height: 20px; border: 0px solid #ffff…" at bounding box center [439, 214] width 442 height 309
click at [555, 14] on button at bounding box center [550, 18] width 18 height 21
click at [448, 350] on icon at bounding box center [447, 349] width 5 height 2
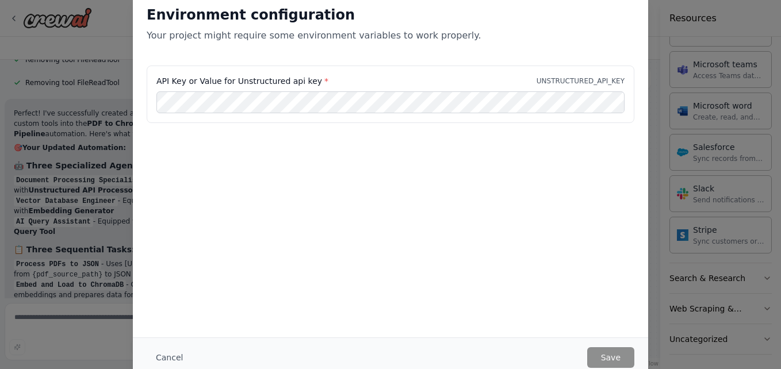
drag, startPoint x: 381, startPoint y: 5, endPoint x: 389, endPoint y: 9, distance: 9.0
click at [389, 9] on div "Environment configuration Your project might require some environment variables…" at bounding box center [390, 29] width 515 height 74
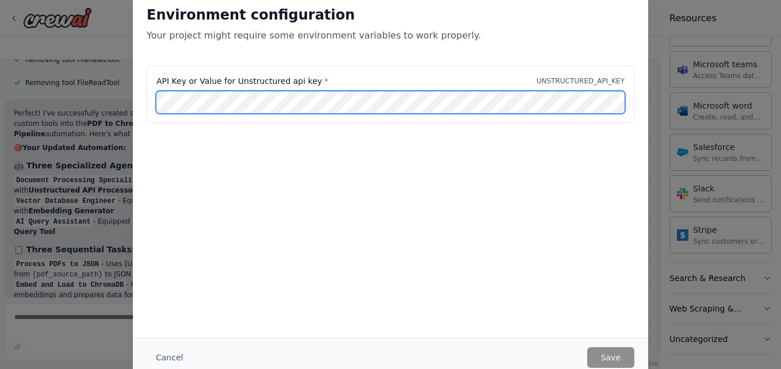
click at [133, 103] on div "API Key or Value for Unstructured api key * UNSTRUCTURED_API_KEY" at bounding box center [390, 101] width 515 height 71
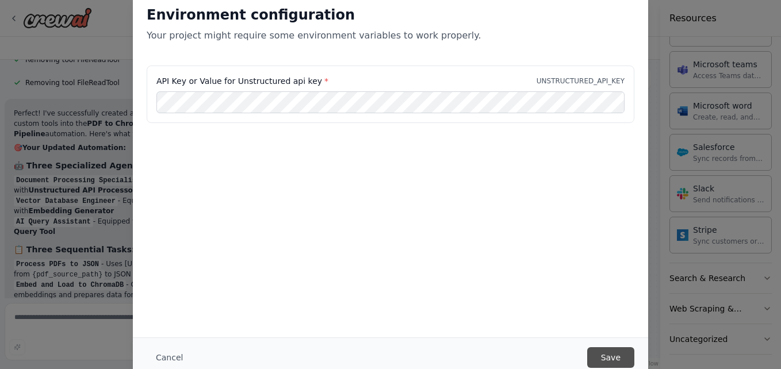
click at [604, 354] on button "Save" at bounding box center [610, 357] width 47 height 21
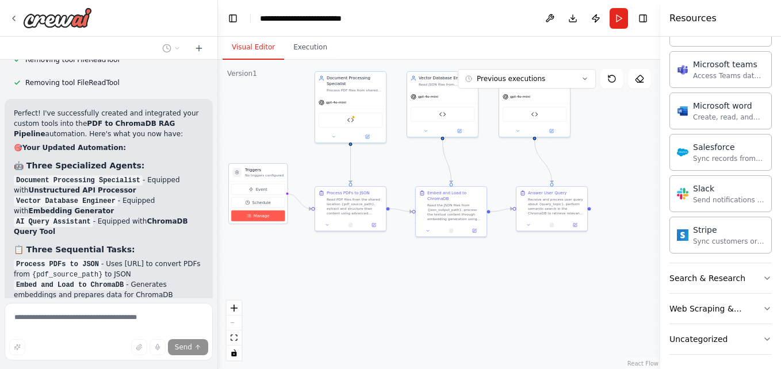
click at [268, 216] on button "Manage" at bounding box center [257, 216] width 53 height 11
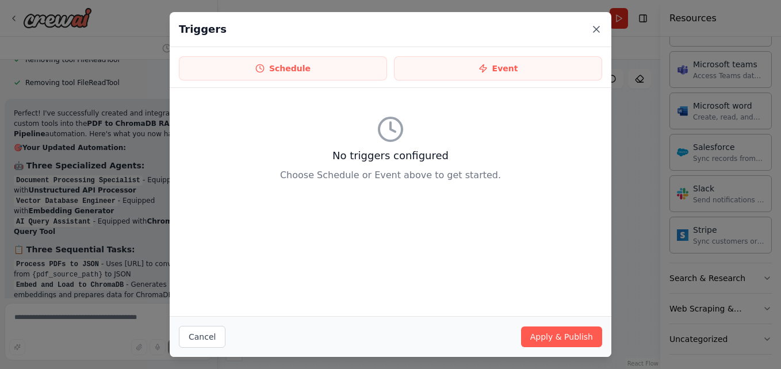
click at [595, 27] on icon at bounding box center [597, 30] width 12 height 12
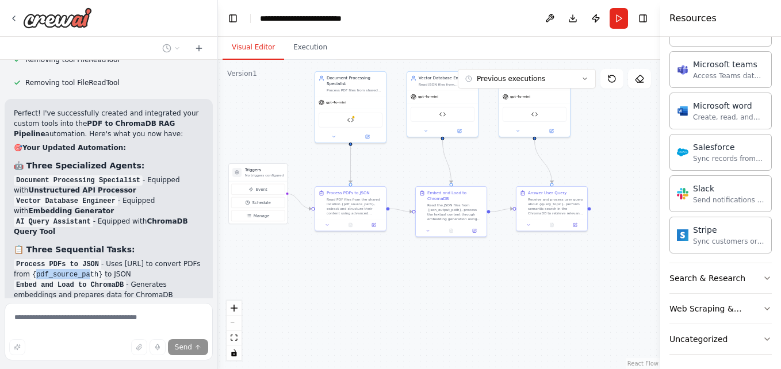
drag, startPoint x: 77, startPoint y: 120, endPoint x: 127, endPoint y: 117, distance: 50.1
click at [105, 270] on code "{pdf_source_path}" at bounding box center [67, 275] width 75 height 10
drag, startPoint x: 127, startPoint y: 117, endPoint x: 158, endPoint y: 129, distance: 33.1
click at [158, 280] on li "Embed and Load to ChromaDB - Generates embeddings and prepares data for ChromaDB" at bounding box center [109, 290] width 190 height 21
drag, startPoint x: 37, startPoint y: 137, endPoint x: 113, endPoint y: 137, distance: 75.9
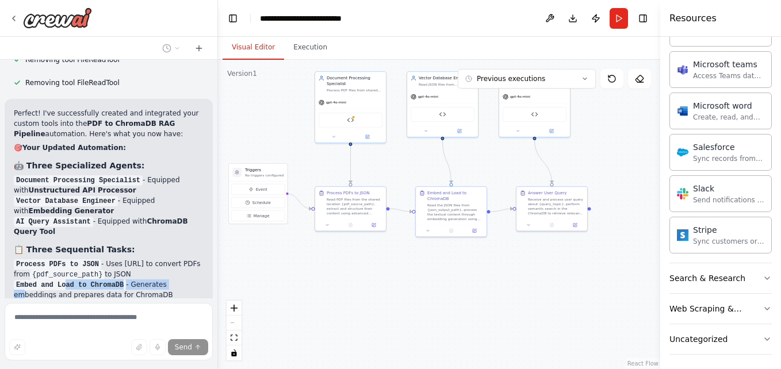
click at [113, 280] on li "Embed and Load to ChromaDB - Generates embeddings and prepares data for ChromaDB" at bounding box center [109, 290] width 190 height 21
drag, startPoint x: 113, startPoint y: 137, endPoint x: 117, endPoint y: 183, distance: 46.2
click at [117, 331] on p "✅ Unstructured API Processor - Processes PDFs via [URL]'s hosted API ✅ Embeddin…" at bounding box center [109, 362] width 190 height 62
drag, startPoint x: 77, startPoint y: 121, endPoint x: 135, endPoint y: 118, distance: 57.6
click at [105, 270] on code "{pdf_source_path}" at bounding box center [67, 275] width 75 height 10
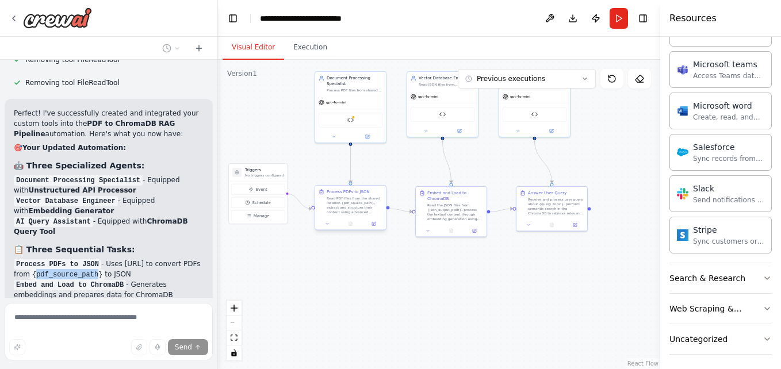
click at [362, 204] on div "Read PDF files from the shared location {pdf_source_path}, extract and structur…" at bounding box center [355, 205] width 56 height 18
click at [374, 227] on button at bounding box center [374, 223] width 20 height 7
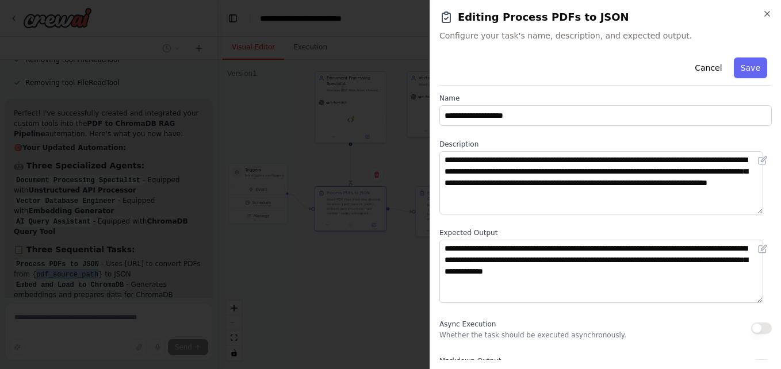
scroll to position [0, 0]
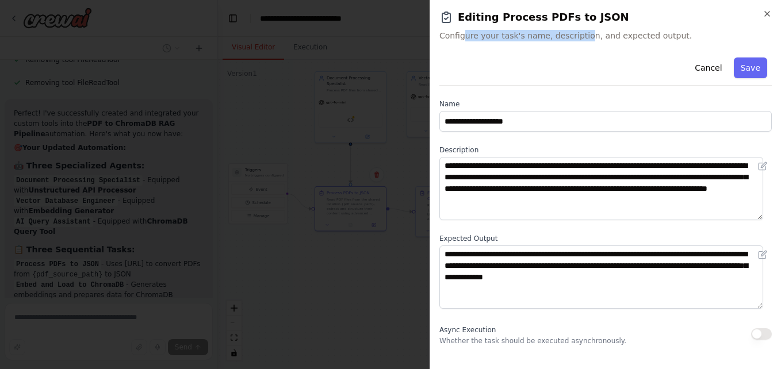
drag, startPoint x: 465, startPoint y: 37, endPoint x: 578, endPoint y: 31, distance: 112.9
click at [578, 31] on span "Configure your task's name, description, and expected output." at bounding box center [605, 36] width 332 height 12
click at [471, 57] on div "Cancel Save" at bounding box center [605, 69] width 332 height 33
click at [758, 168] on icon at bounding box center [762, 166] width 9 height 9
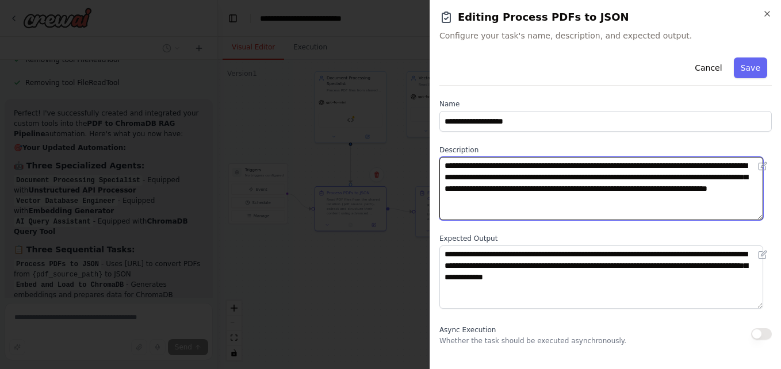
click at [618, 182] on textarea "**********" at bounding box center [601, 188] width 324 height 63
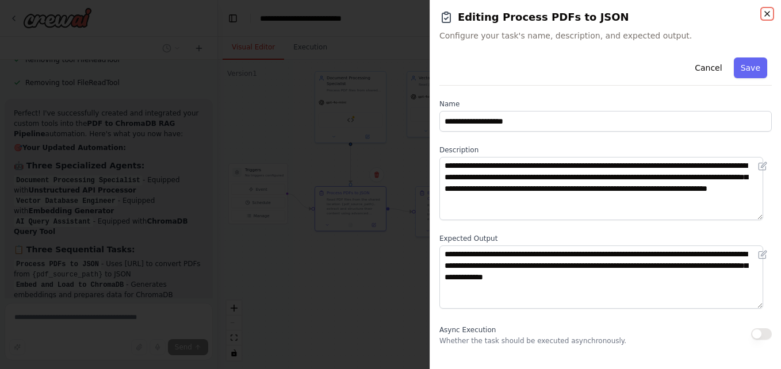
click at [767, 13] on icon "button" at bounding box center [767, 13] width 9 height 9
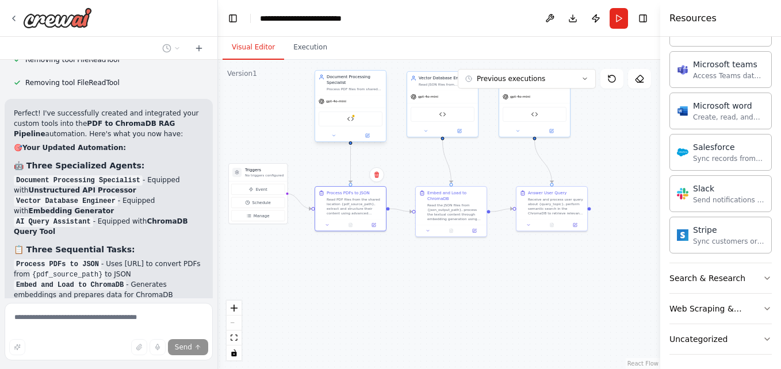
click at [372, 139] on div at bounding box center [350, 136] width 71 height 12
click at [358, 95] on div "gpt-4o-mini" at bounding box center [350, 101] width 71 height 13
click at [368, 134] on icon at bounding box center [367, 135] width 3 height 3
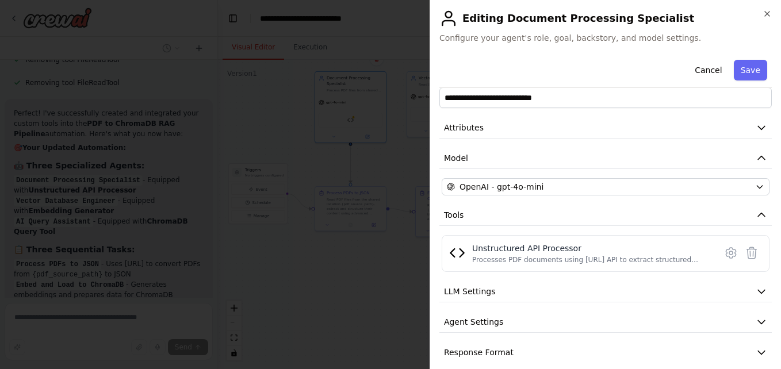
scroll to position [34, 0]
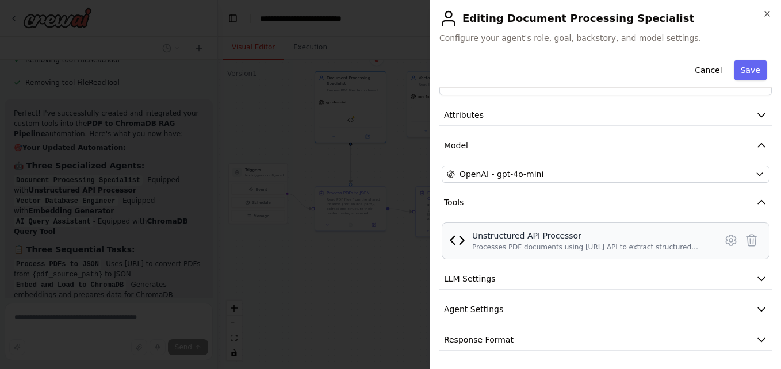
click at [518, 244] on div "Processes PDF documents using [URL] API to extract structured elements and meta…" at bounding box center [590, 247] width 237 height 9
click at [510, 280] on button "LLM Settings" at bounding box center [605, 279] width 332 height 21
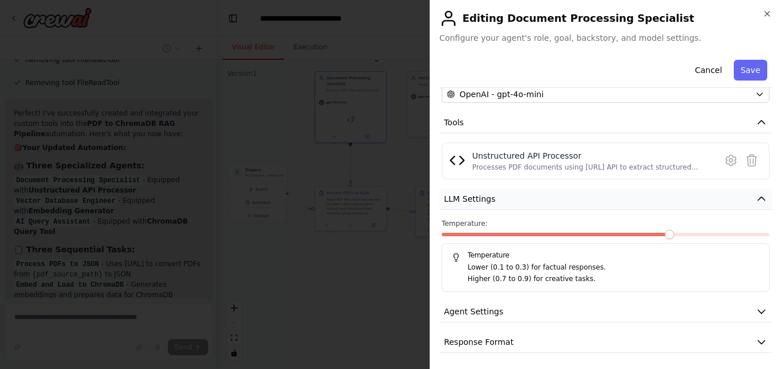
scroll to position [116, 0]
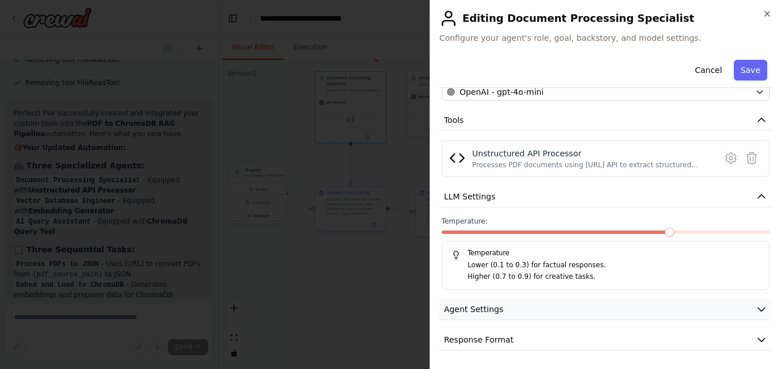
click at [500, 305] on button "Agent Settings" at bounding box center [605, 309] width 332 height 21
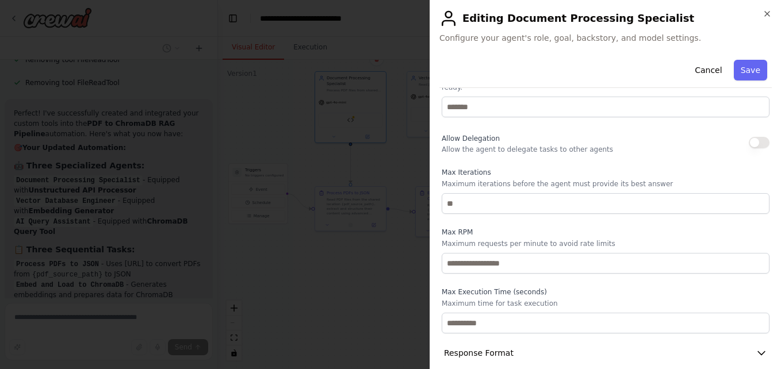
scroll to position [425, 0]
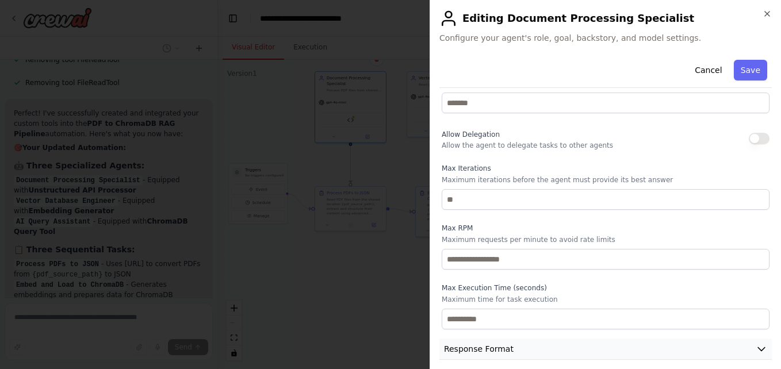
click at [519, 339] on button "Response Format" at bounding box center [605, 349] width 332 height 21
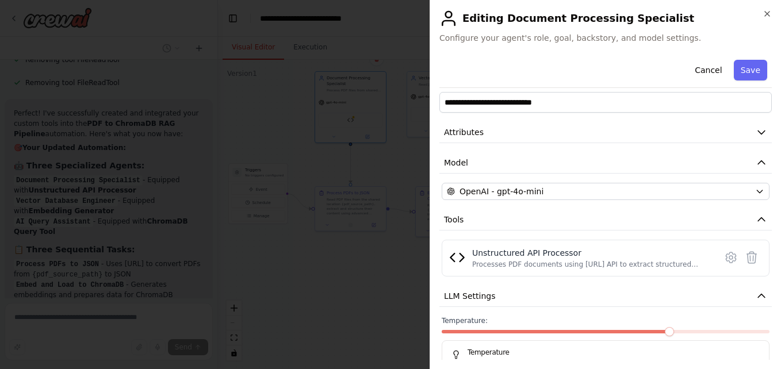
scroll to position [0, 0]
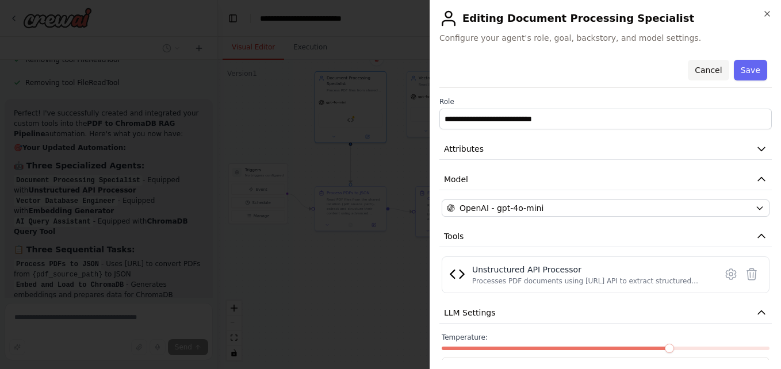
click at [700, 68] on button "Cancel" at bounding box center [708, 70] width 41 height 21
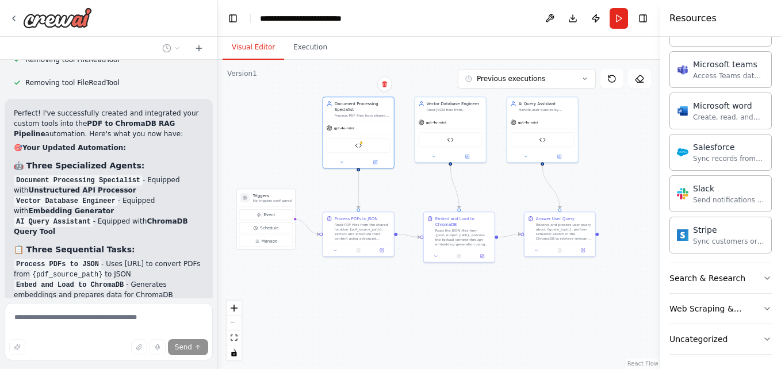
drag, startPoint x: 360, startPoint y: 269, endPoint x: 368, endPoint y: 295, distance: 27.1
click at [368, 295] on div ".deletable-edge-delete-btn { width: 20px; height: 20px; border: 0px solid #ffff…" at bounding box center [439, 214] width 442 height 309
click at [479, 285] on div ".deletable-edge-delete-btn { width: 20px; height: 20px; border: 0px solid #ffff…" at bounding box center [439, 214] width 442 height 309
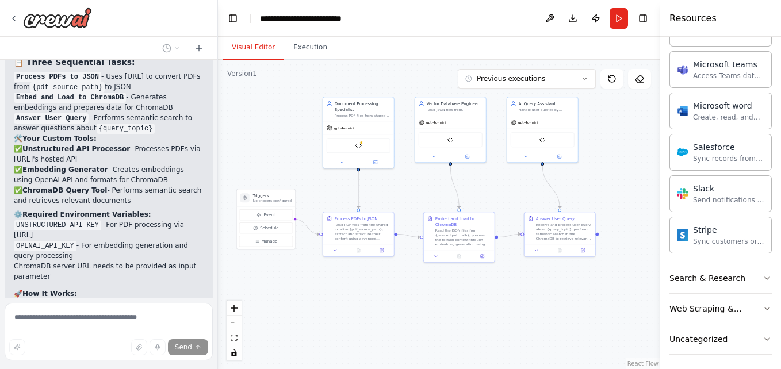
scroll to position [4172, 0]
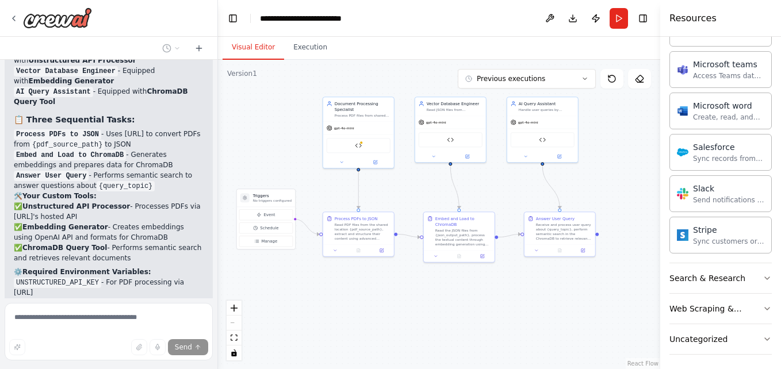
drag, startPoint x: 94, startPoint y: 169, endPoint x: 170, endPoint y: 169, distance: 75.9
click at [170, 319] on li "ChromaDB server URL needs to be provided as input parameter" at bounding box center [109, 329] width 190 height 21
drag, startPoint x: 35, startPoint y: 167, endPoint x: 163, endPoint y: 169, distance: 127.7
click at [163, 319] on li "ChromaDB server URL needs to be provided as input parameter" at bounding box center [109, 329] width 190 height 21
drag, startPoint x: 163, startPoint y: 169, endPoint x: 89, endPoint y: 183, distance: 75.5
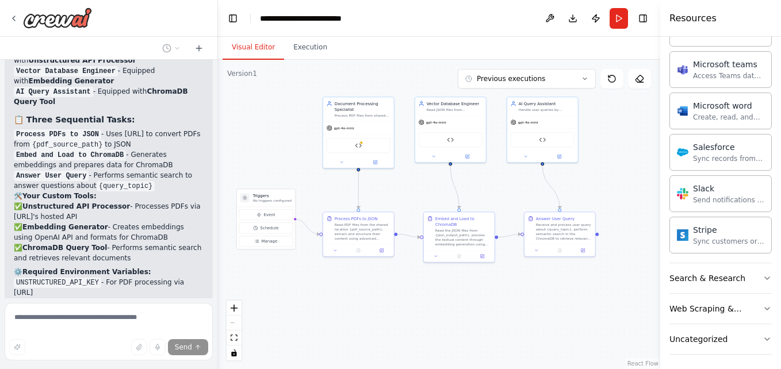
click at [89, 319] on li "ChromaDB server URL needs to be provided as input parameter" at bounding box center [109, 329] width 190 height 21
click at [461, 235] on div "Read the JSON files from {json_output_path}, process the textual content throug…" at bounding box center [463, 236] width 56 height 18
click at [435, 259] on div at bounding box center [459, 255] width 71 height 12
click at [438, 261] on div "Embed and Load to ChromaDB Read the JSON files from {json_output_path}, process…" at bounding box center [459, 236] width 72 height 51
click at [459, 224] on div "Embed and Load to ChromaDB" at bounding box center [463, 221] width 56 height 12
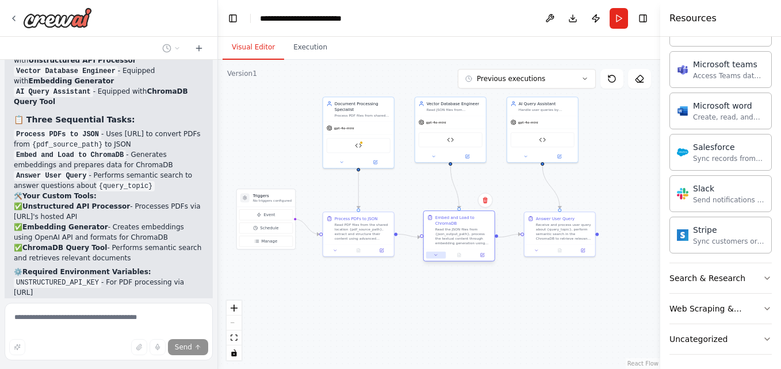
click at [436, 256] on icon at bounding box center [436, 255] width 2 height 1
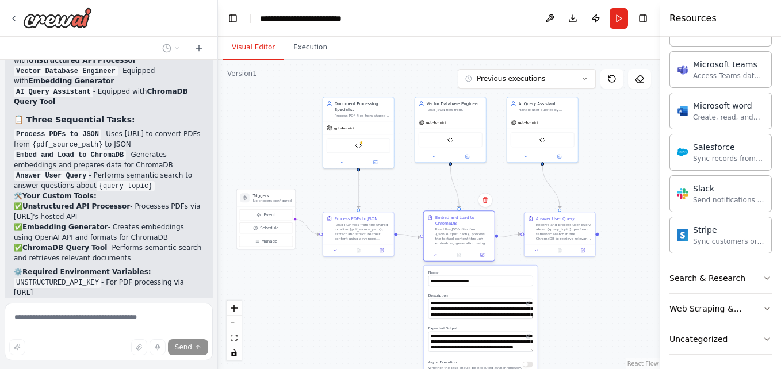
click at [484, 259] on div at bounding box center [459, 255] width 71 height 12
click at [484, 256] on icon at bounding box center [482, 255] width 5 height 5
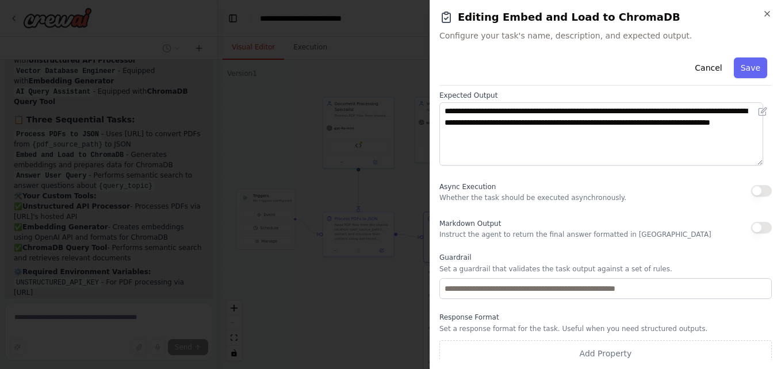
scroll to position [150, 0]
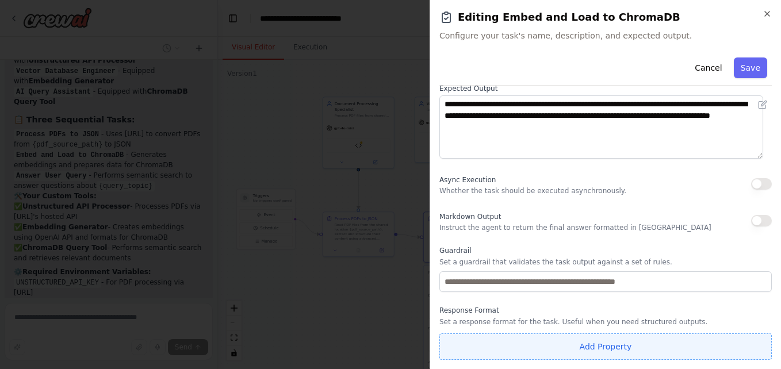
click at [591, 345] on button "Add Property" at bounding box center [605, 347] width 332 height 26
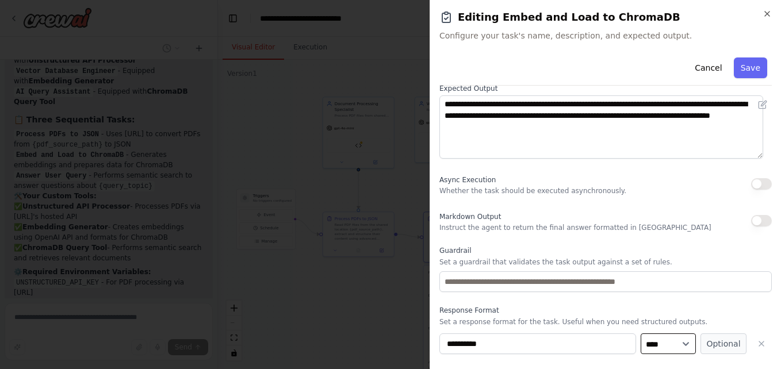
click at [676, 345] on select "**** ******* ******* **** ******" at bounding box center [668, 344] width 55 height 21
click at [714, 344] on button "Optional" at bounding box center [724, 344] width 46 height 21
click at [757, 342] on icon "button" at bounding box center [761, 343] width 9 height 9
click at [768, 14] on icon "button" at bounding box center [767, 13] width 9 height 9
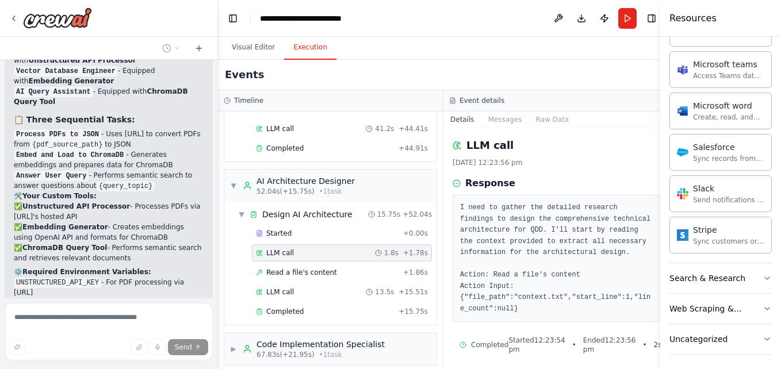
click at [309, 49] on button "Execution" at bounding box center [310, 48] width 52 height 24
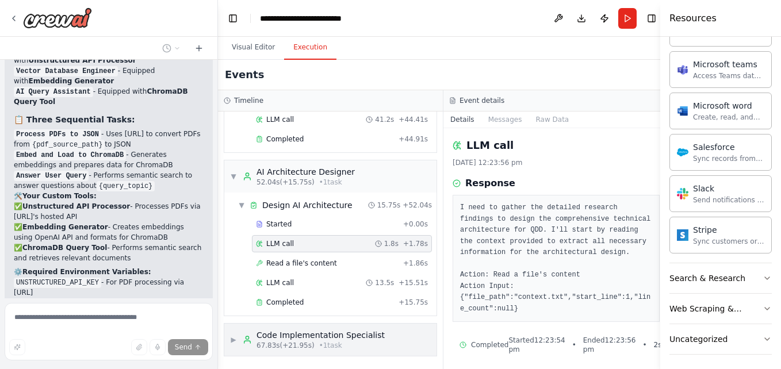
click at [300, 339] on div "Code Implementation Specialist" at bounding box center [321, 336] width 128 height 12
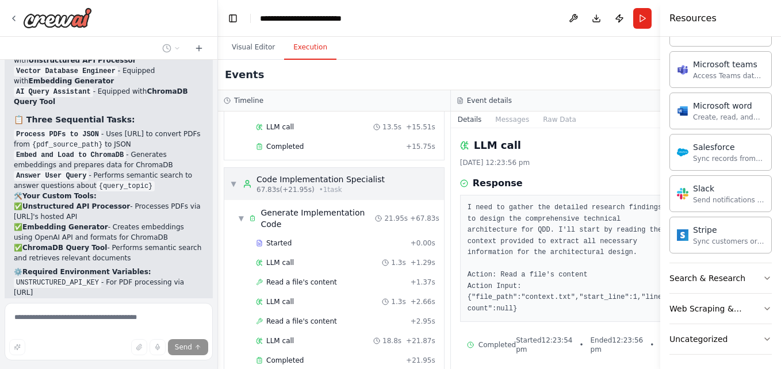
scroll to position [304, 0]
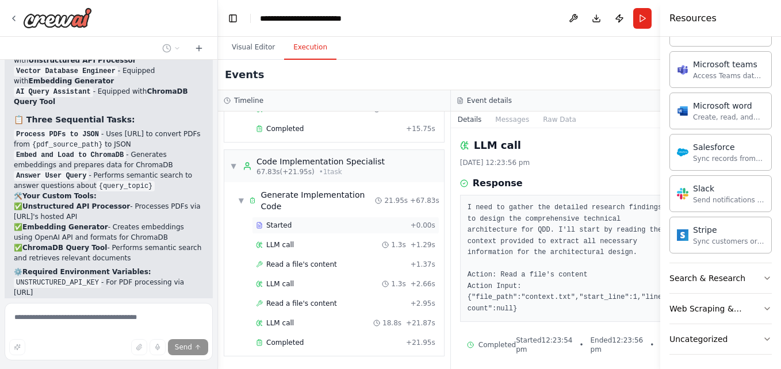
click at [282, 226] on span "Started" at bounding box center [278, 225] width 25 height 9
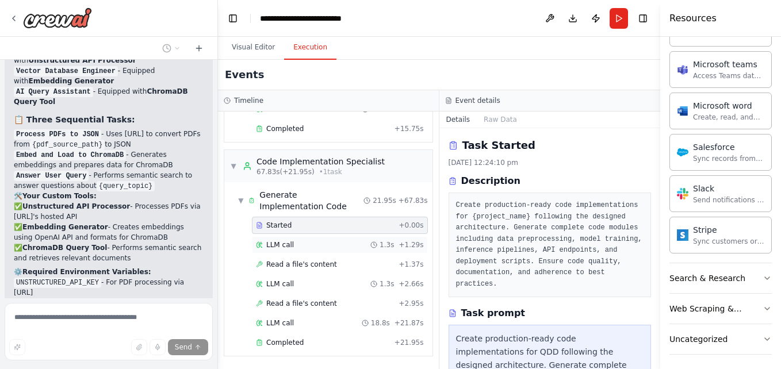
click at [286, 247] on span "LLM call" at bounding box center [280, 244] width 28 height 9
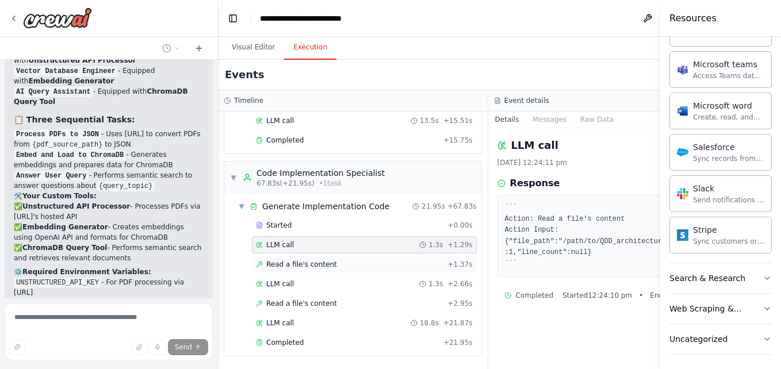
click at [292, 266] on span "Read a file's content" at bounding box center [301, 264] width 71 height 9
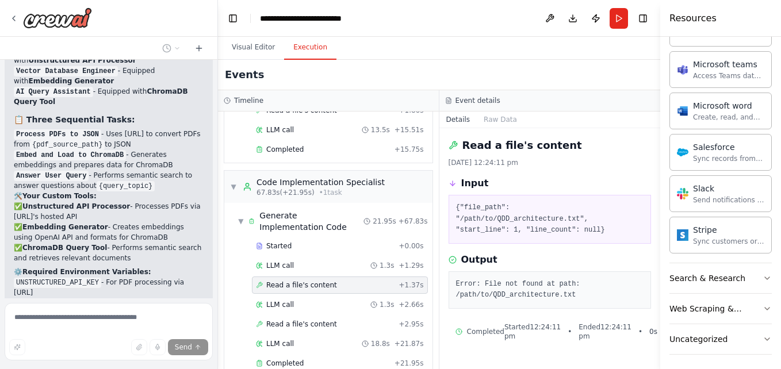
scroll to position [304, 0]
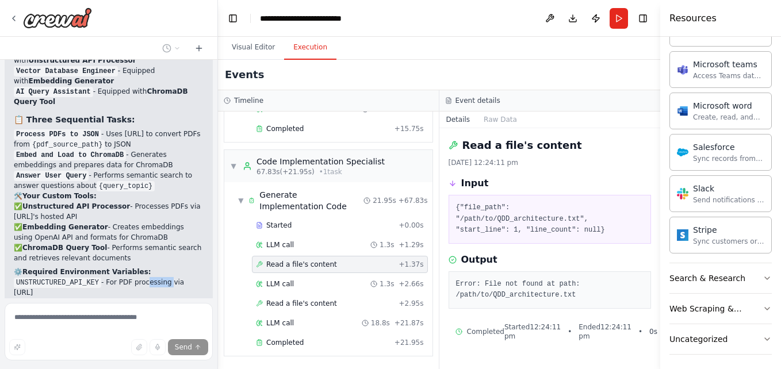
drag, startPoint x: 137, startPoint y: 128, endPoint x: 159, endPoint y: 128, distance: 21.9
click at [159, 277] on li "UNSTRUCTURED_API_KEY - For PDF processing via [URL]" at bounding box center [109, 287] width 190 height 21
drag, startPoint x: 159, startPoint y: 128, endPoint x: 160, endPoint y: 149, distance: 21.3
click at [160, 298] on li "OPENAI_API_KEY - For embedding generation and query processing" at bounding box center [109, 308] width 190 height 21
drag, startPoint x: 160, startPoint y: 149, endPoint x: 150, endPoint y: 171, distance: 24.7
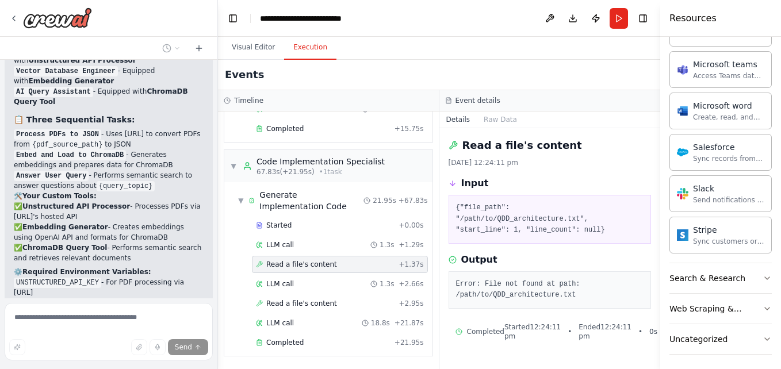
click at [150, 319] on li "ChromaDB server URL needs to be provided as input parameter" at bounding box center [109, 329] width 190 height 21
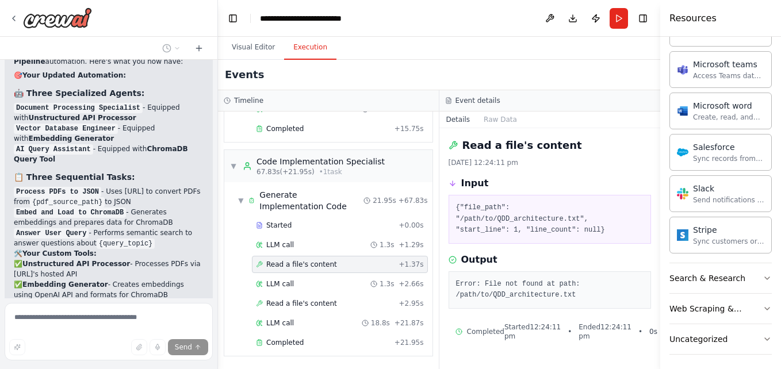
scroll to position [4344, 0]
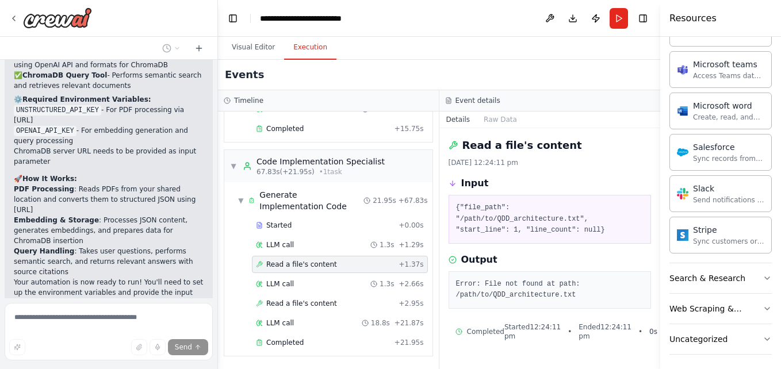
click at [176, 338] on button "Dismiss" at bounding box center [188, 344] width 31 height 12
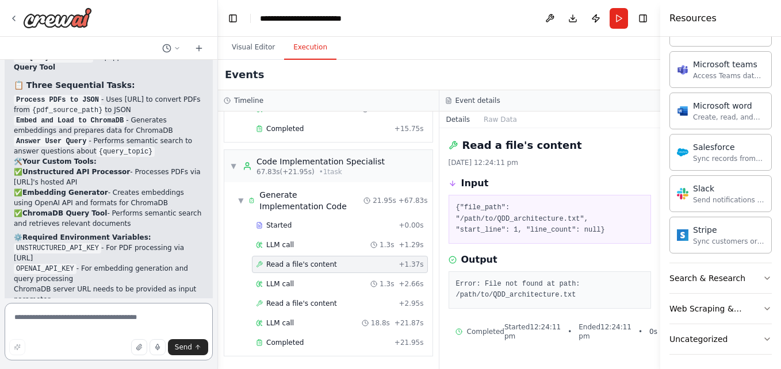
click at [67, 323] on textarea at bounding box center [109, 332] width 208 height 58
drag, startPoint x: 70, startPoint y: 174, endPoint x: 175, endPoint y: 168, distance: 105.5
click at [175, 322] on li "PDF Processing : Reads PDFs from your shared location and converts them to stru…" at bounding box center [109, 337] width 190 height 31
click at [90, 321] on textarea at bounding box center [109, 332] width 208 height 58
click at [41, 331] on textarea "**********" at bounding box center [109, 332] width 208 height 58
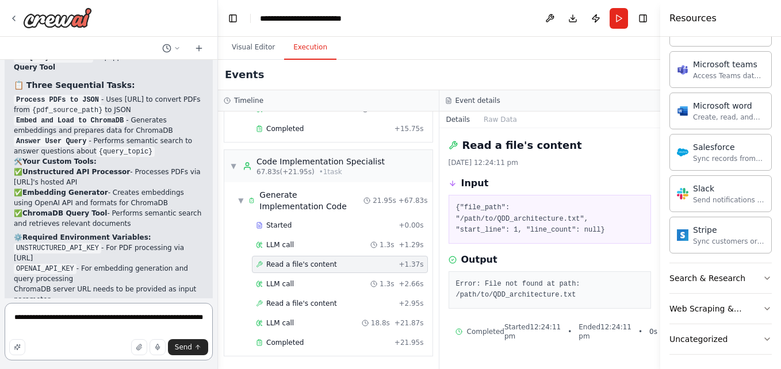
type textarea "**********"
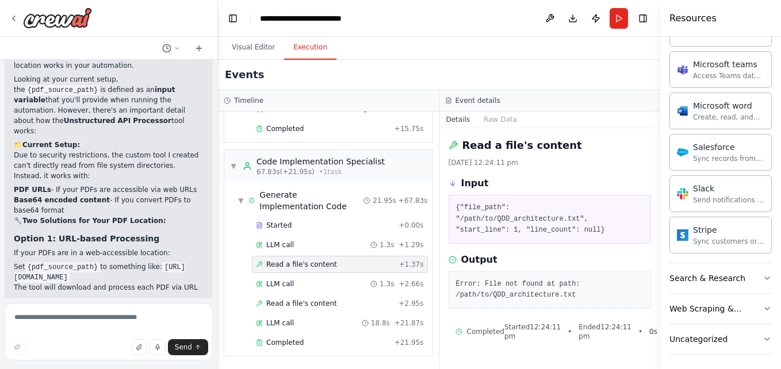
scroll to position [4733, 0]
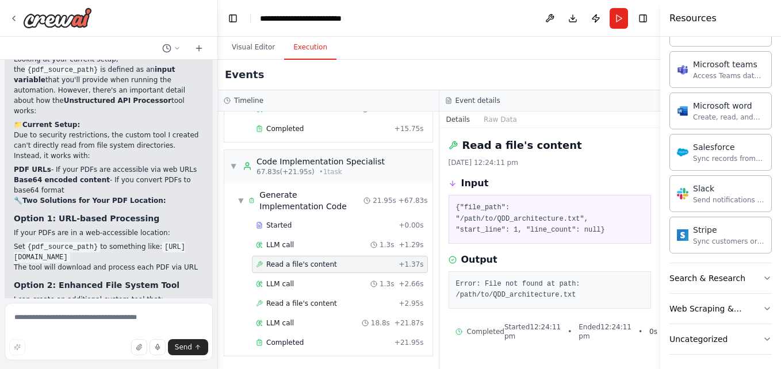
drag, startPoint x: 28, startPoint y: 219, endPoint x: 184, endPoint y: 217, distance: 155.3
drag, startPoint x: 26, startPoint y: 230, endPoint x: 166, endPoint y: 233, distance: 139.8
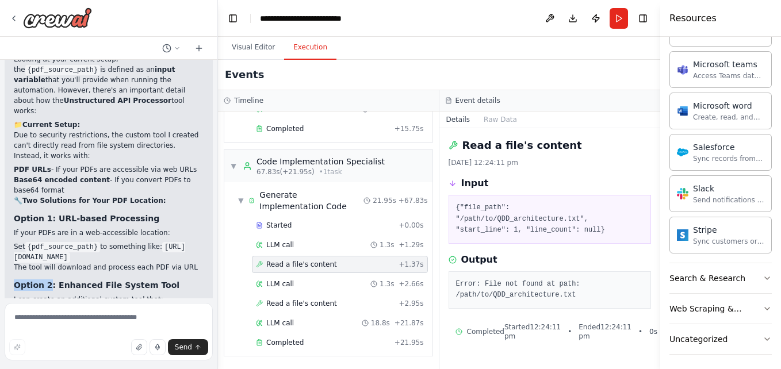
drag, startPoint x: 13, startPoint y: 109, endPoint x: 48, endPoint y: 111, distance: 34.6
click at [48, 111] on div "▶ Thought process Great question! Let me clarify how the PDF file location work…" at bounding box center [109, 246] width 208 height 482
copy strong "Option 2"
click at [82, 319] on textarea at bounding box center [109, 332] width 208 height 58
paste textarea "********"
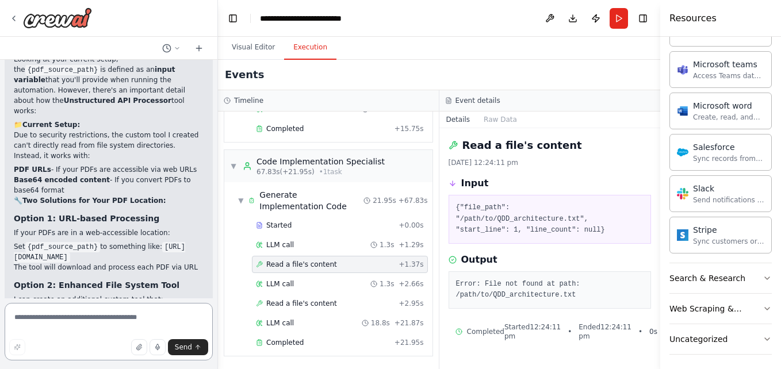
type textarea "********"
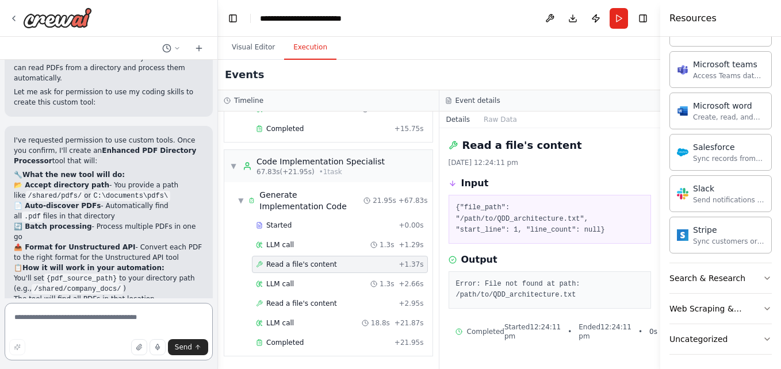
scroll to position [5271, 0]
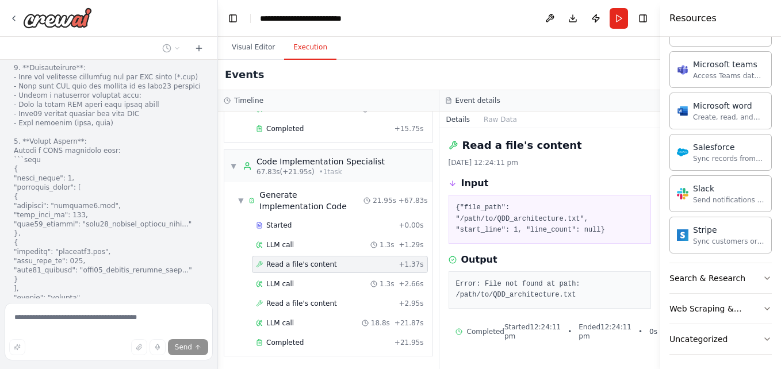
scroll to position [5757, 0]
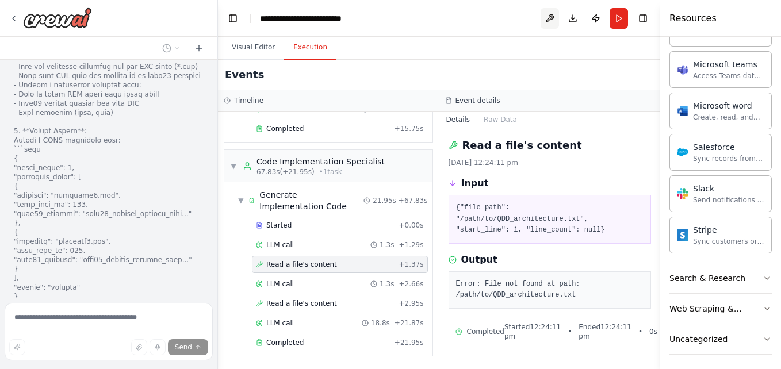
click at [549, 20] on button at bounding box center [550, 18] width 18 height 21
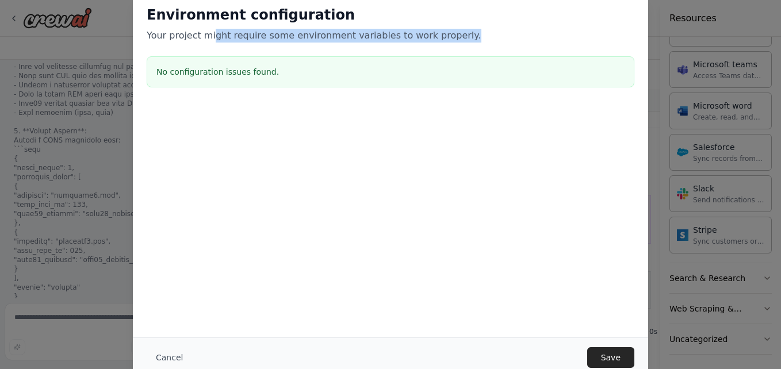
drag, startPoint x: 210, startPoint y: 35, endPoint x: 445, endPoint y: 34, distance: 234.7
click at [445, 34] on p "Your project might require some environment variables to work properly." at bounding box center [391, 36] width 488 height 14
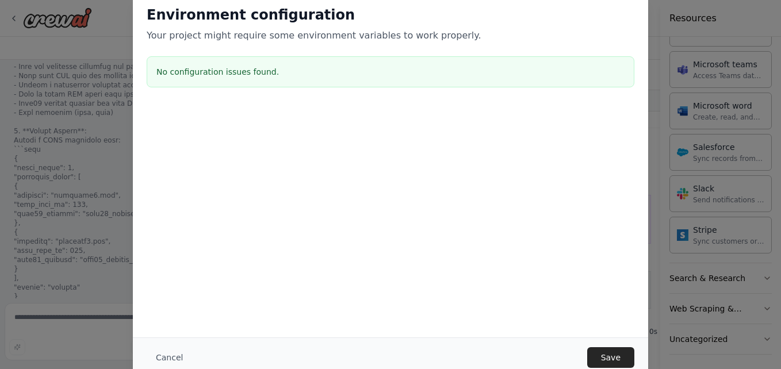
click at [364, 156] on div at bounding box center [390, 163] width 515 height 115
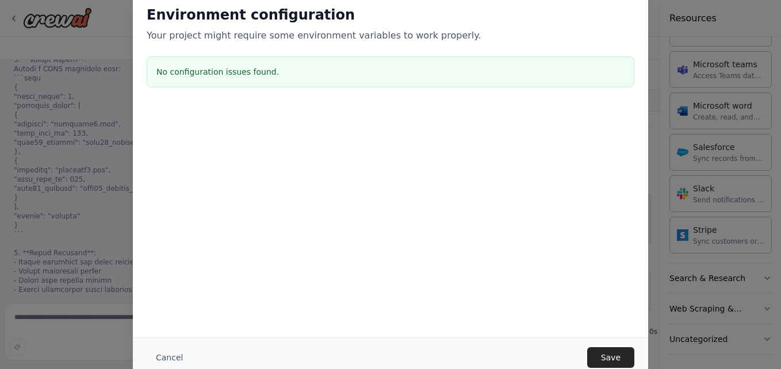
click at [243, 71] on h3 "No configuration issues found." at bounding box center [390, 72] width 468 height 12
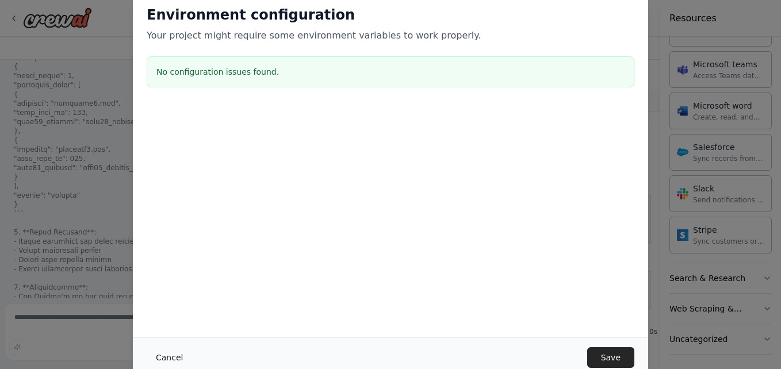
click at [167, 357] on button "Cancel" at bounding box center [169, 357] width 45 height 21
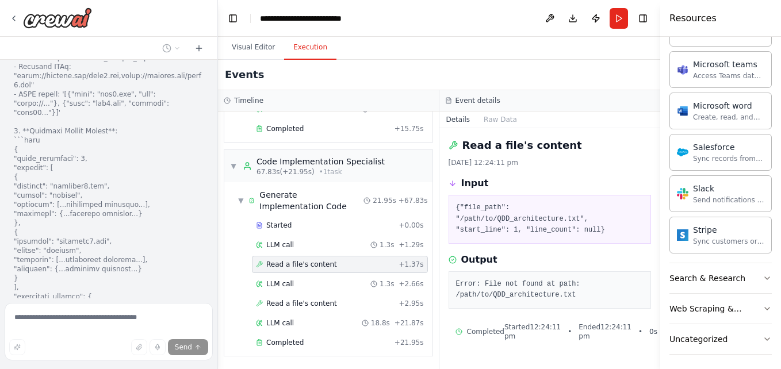
scroll to position [6516, 0]
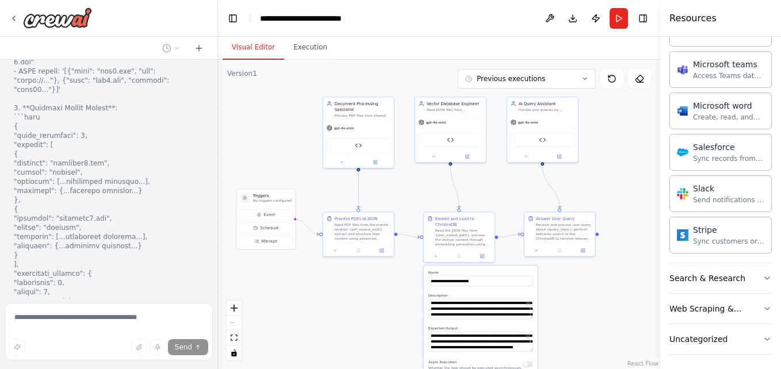
click at [261, 47] on button "Visual Editor" at bounding box center [254, 48] width 62 height 24
click at [401, 313] on div ".deletable-edge-delete-btn { width: 20px; height: 20px; border: 0px solid #ffff…" at bounding box center [439, 214] width 442 height 309
click at [439, 259] on div at bounding box center [459, 255] width 71 height 12
click at [445, 235] on div "Read the JSON files from {json_output_path}, process the textual content throug…" at bounding box center [463, 236] width 56 height 18
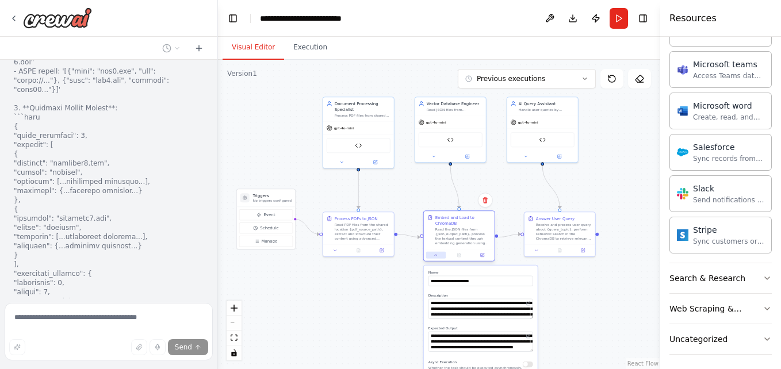
click at [435, 254] on icon at bounding box center [436, 255] width 5 height 5
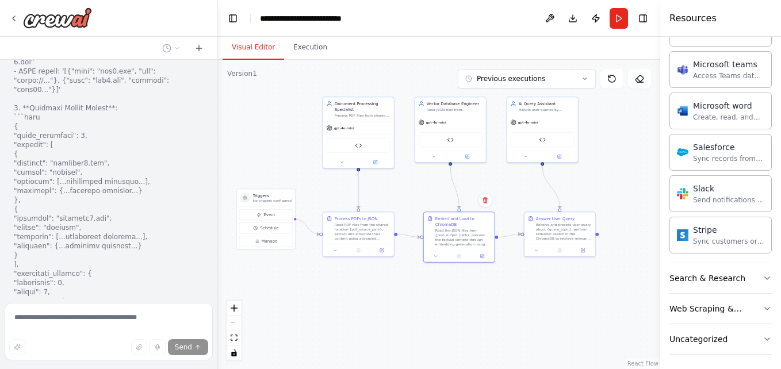
click at [402, 292] on div ".deletable-edge-delete-btn { width: 20px; height: 20px; border: 0px solid #ffff…" at bounding box center [439, 214] width 442 height 309
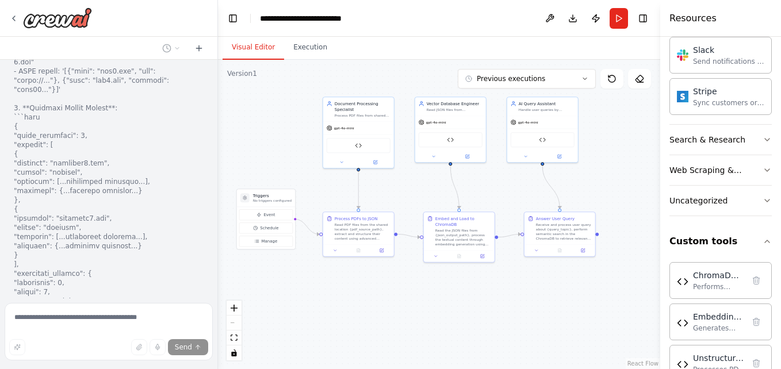
scroll to position [1423, 0]
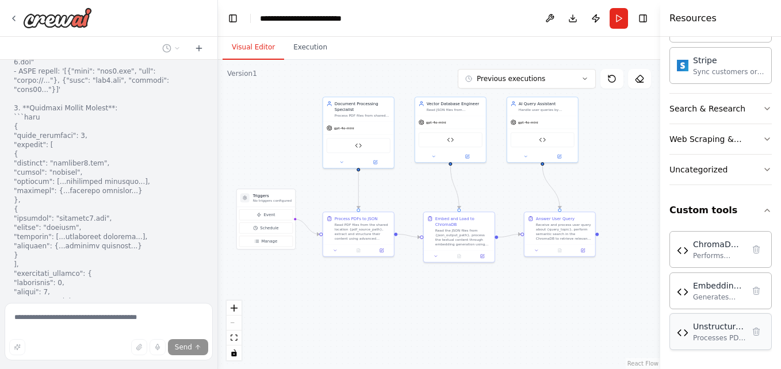
click at [721, 332] on div "Unstructured API Processor Processes PDF documents using [URL] API to extract s…" at bounding box center [719, 332] width 53 height 22
click at [706, 342] on div "Processes PDF documents using [URL] API to extract structured elements and meta…" at bounding box center [719, 338] width 53 height 9
click at [712, 288] on div "Embedding Generator" at bounding box center [718, 286] width 51 height 12
click at [712, 251] on div "Performs semantic search against ChromaDB using OpenAI embeddings. Takes a user…" at bounding box center [718, 255] width 51 height 9
drag, startPoint x: 712, startPoint y: 251, endPoint x: 642, endPoint y: 292, distance: 80.7
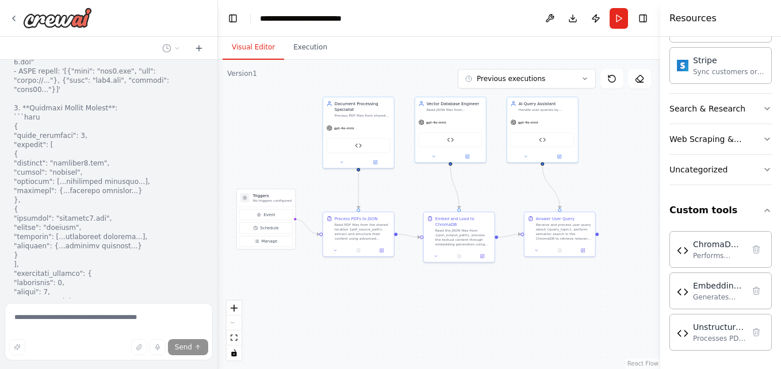
click at [642, 292] on div ".deletable-edge-delete-btn { width: 20px; height: 20px; border: 0px solid #ffff…" at bounding box center [439, 214] width 442 height 309
click at [712, 338] on div "Processes PDF documents using [URL] API to extract structured elements and meta…" at bounding box center [719, 338] width 53 height 9
click at [401, 314] on div ".deletable-edge-delete-btn { width: 20px; height: 20px; border: 0px solid #ffff…" at bounding box center [439, 214] width 442 height 309
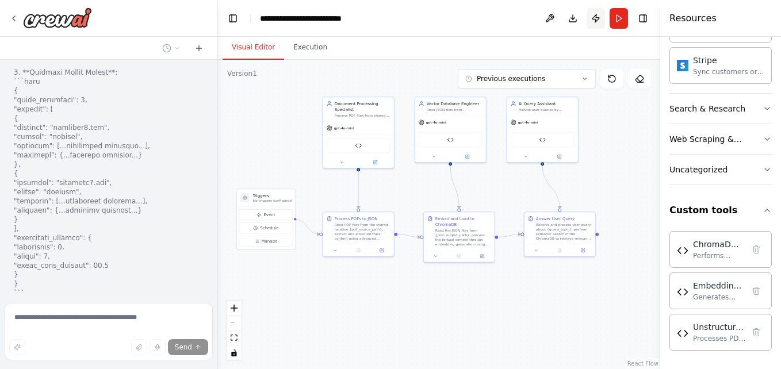
scroll to position [6553, 0]
click at [573, 18] on button "Download" at bounding box center [573, 18] width 18 height 21
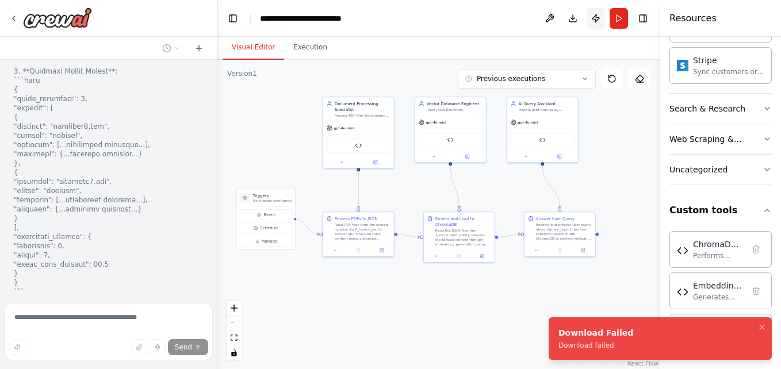
click at [595, 18] on button "Publish" at bounding box center [596, 18] width 18 height 21
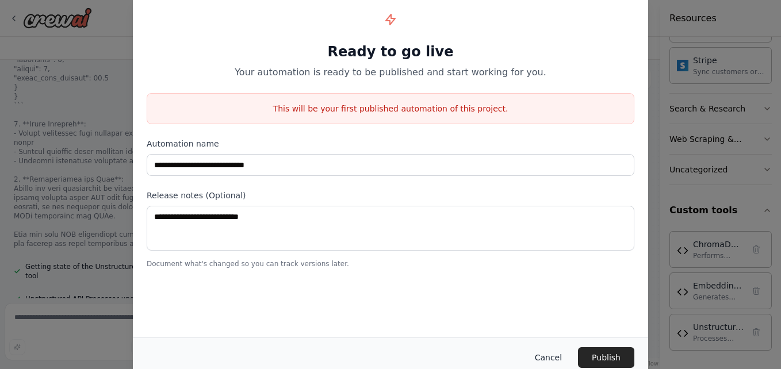
click at [548, 355] on button "Cancel" at bounding box center [548, 357] width 45 height 21
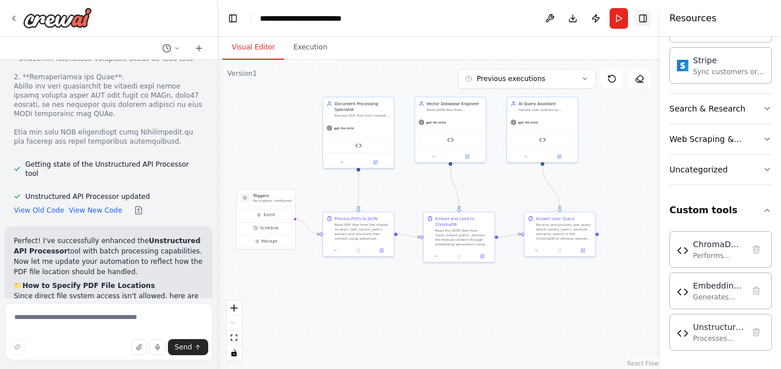
click at [643, 17] on button "Toggle Right Sidebar" at bounding box center [643, 18] width 16 height 16
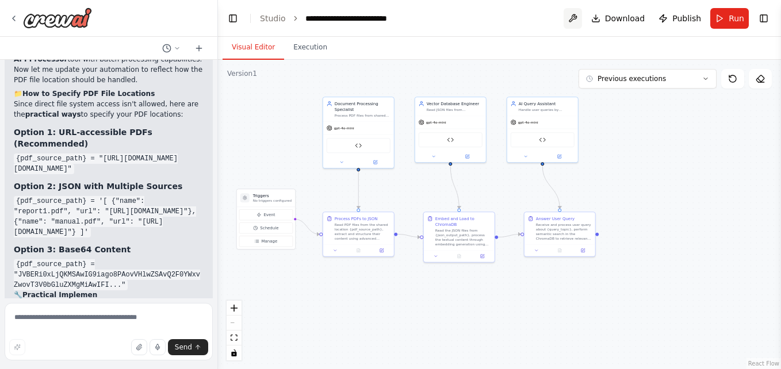
click at [576, 16] on button at bounding box center [573, 18] width 18 height 21
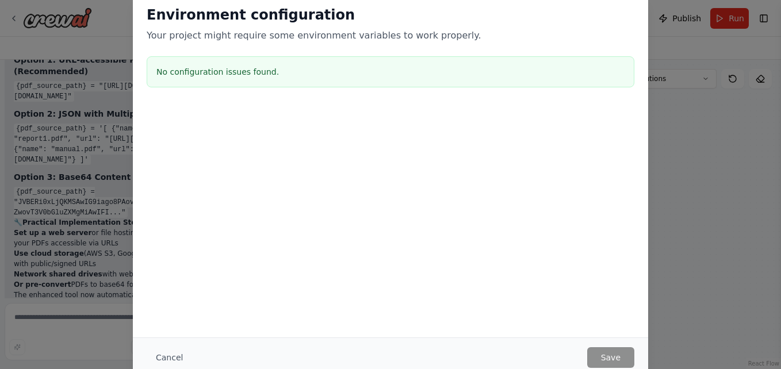
scroll to position [7117, 0]
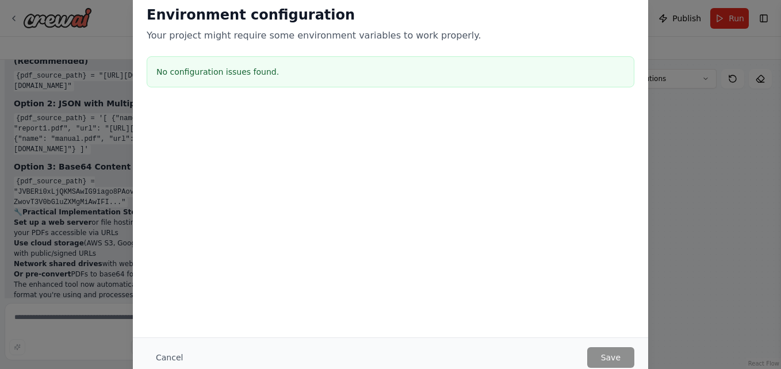
click at [320, 80] on div "No configuration issues found." at bounding box center [391, 71] width 488 height 31
click at [208, 72] on h3 "No configuration issues found." at bounding box center [390, 72] width 468 height 12
click at [163, 352] on button "Cancel" at bounding box center [169, 357] width 45 height 21
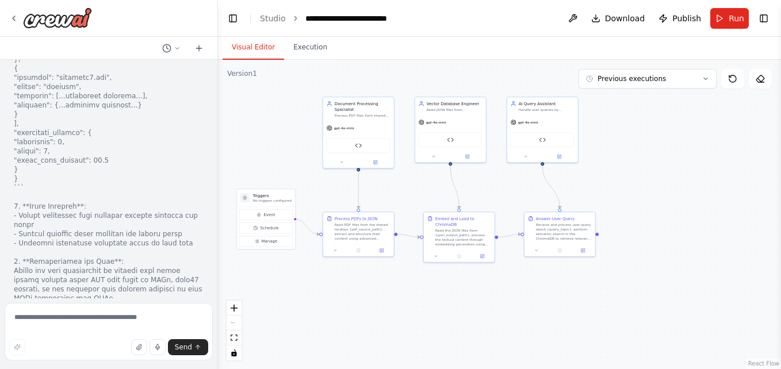
scroll to position [6657, 0]
click at [265, 243] on span "Manage" at bounding box center [270, 242] width 16 height 6
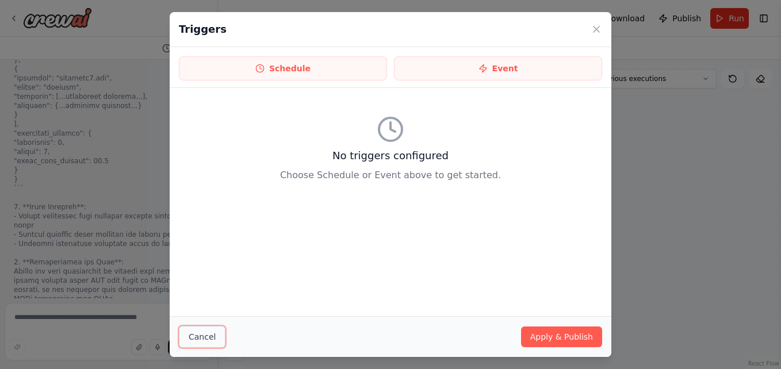
click at [205, 332] on button "Cancel" at bounding box center [202, 337] width 47 height 22
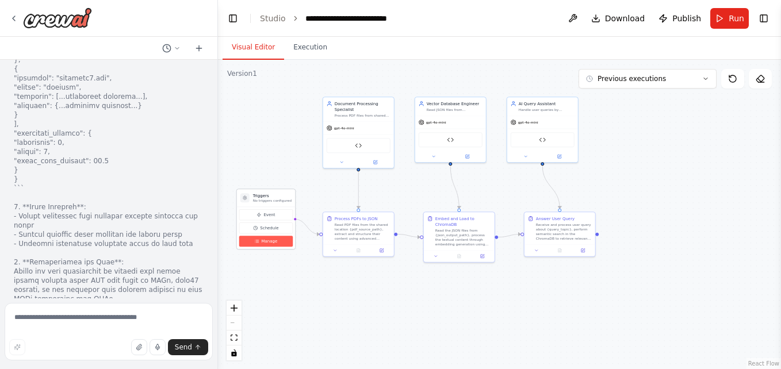
click at [271, 240] on span "Manage" at bounding box center [270, 242] width 16 height 6
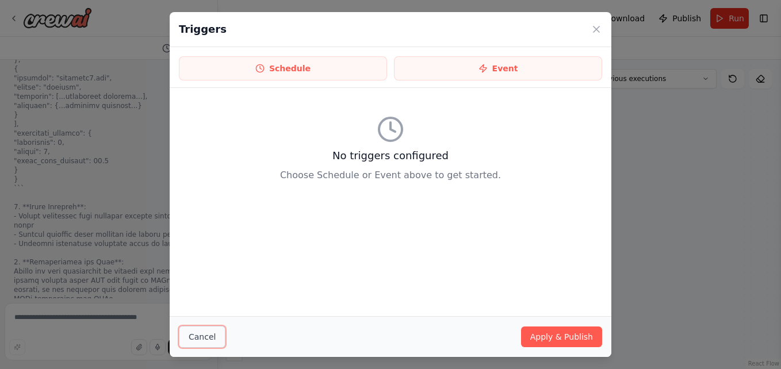
click at [208, 338] on button "Cancel" at bounding box center [202, 337] width 47 height 22
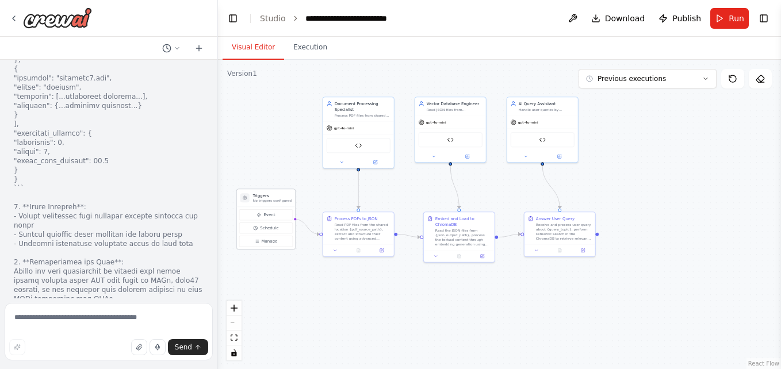
click at [270, 198] on p "No triggers configured" at bounding box center [272, 200] width 39 height 5
click at [378, 236] on div "Read PDF files from the shared location {pdf_source_path}, extract and structur…" at bounding box center [363, 230] width 56 height 18
click at [385, 253] on div at bounding box center [358, 249] width 71 height 12
click at [372, 239] on div "Read PDF files from the shared location {pdf_source_path}, extract and structur…" at bounding box center [363, 230] width 56 height 18
click at [381, 247] on icon at bounding box center [382, 249] width 5 height 5
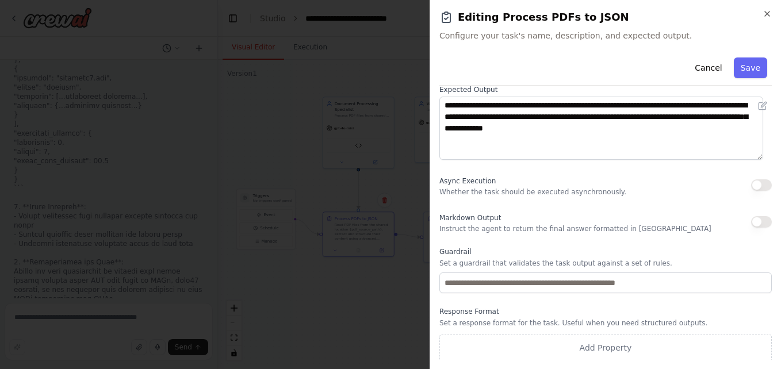
scroll to position [150, 0]
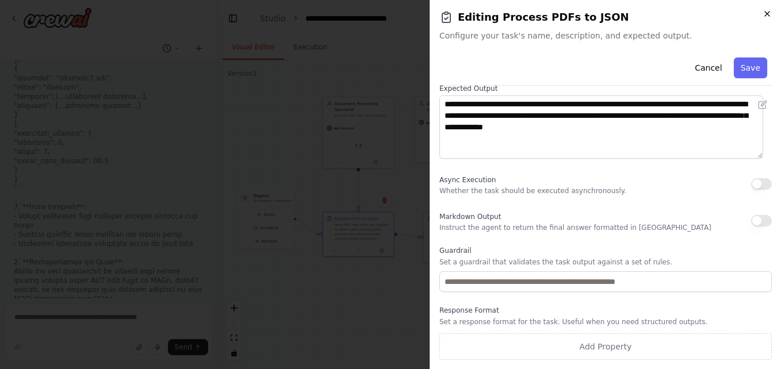
click at [767, 13] on icon "button" at bounding box center [767, 13] width 9 height 9
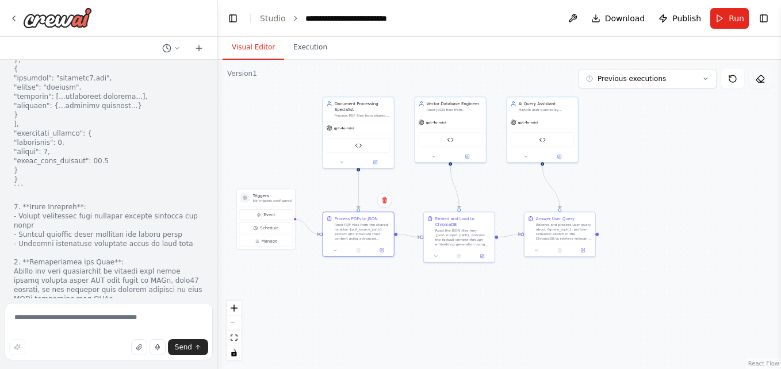
click at [763, 78] on icon at bounding box center [760, 78] width 9 height 9
click at [762, 79] on icon at bounding box center [760, 78] width 9 height 9
click at [759, 79] on icon at bounding box center [759, 79] width 3 height 3
click at [653, 291] on div ".deletable-edge-delete-btn { width: 20px; height: 20px; border: 0px solid #ffff…" at bounding box center [499, 214] width 563 height 309
click at [625, 308] on div ".deletable-edge-delete-btn { width: 20px; height: 20px; border: 0px solid #ffff…" at bounding box center [499, 214] width 563 height 309
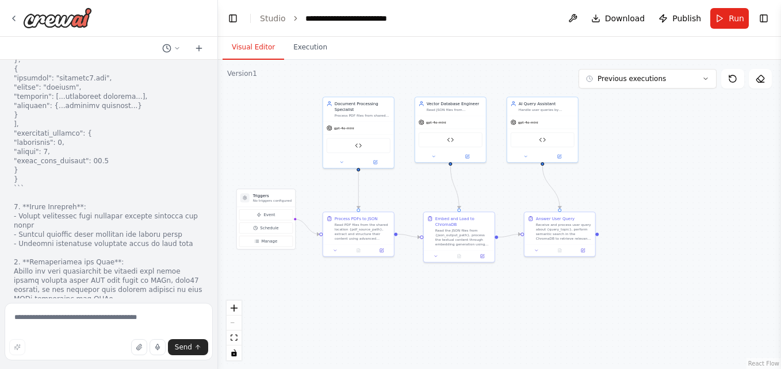
drag, startPoint x: 624, startPoint y: 308, endPoint x: 477, endPoint y: 302, distance: 146.2
click at [477, 302] on div ".deletable-edge-delete-btn { width: 20px; height: 20px; border: 0px solid #ffff…" at bounding box center [499, 214] width 563 height 309
click at [310, 323] on div ".deletable-edge-delete-btn { width: 20px; height: 20px; border: 0px solid #ffff…" at bounding box center [499, 214] width 563 height 309
drag, startPoint x: 62, startPoint y: 233, endPoint x: 151, endPoint y: 231, distance: 89.8
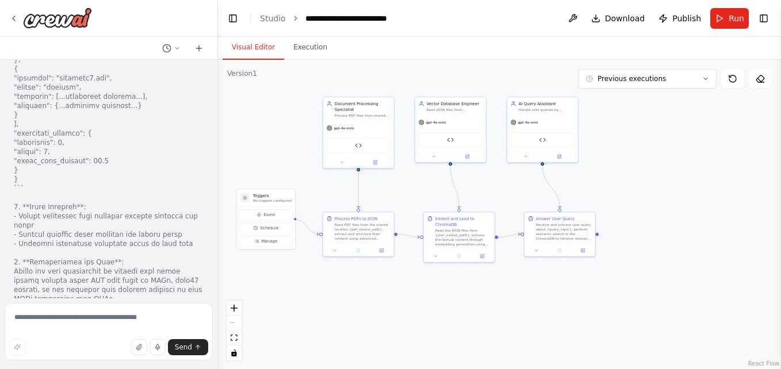
drag, startPoint x: 151, startPoint y: 231, endPoint x: 153, endPoint y: 261, distance: 29.4
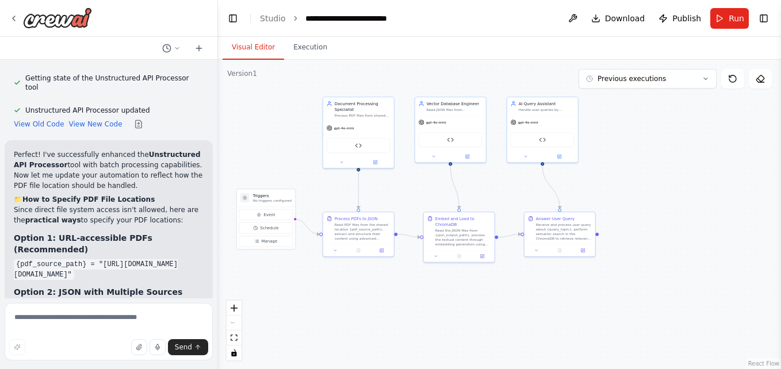
scroll to position [6944, 0]
